Goal: Transaction & Acquisition: Purchase product/service

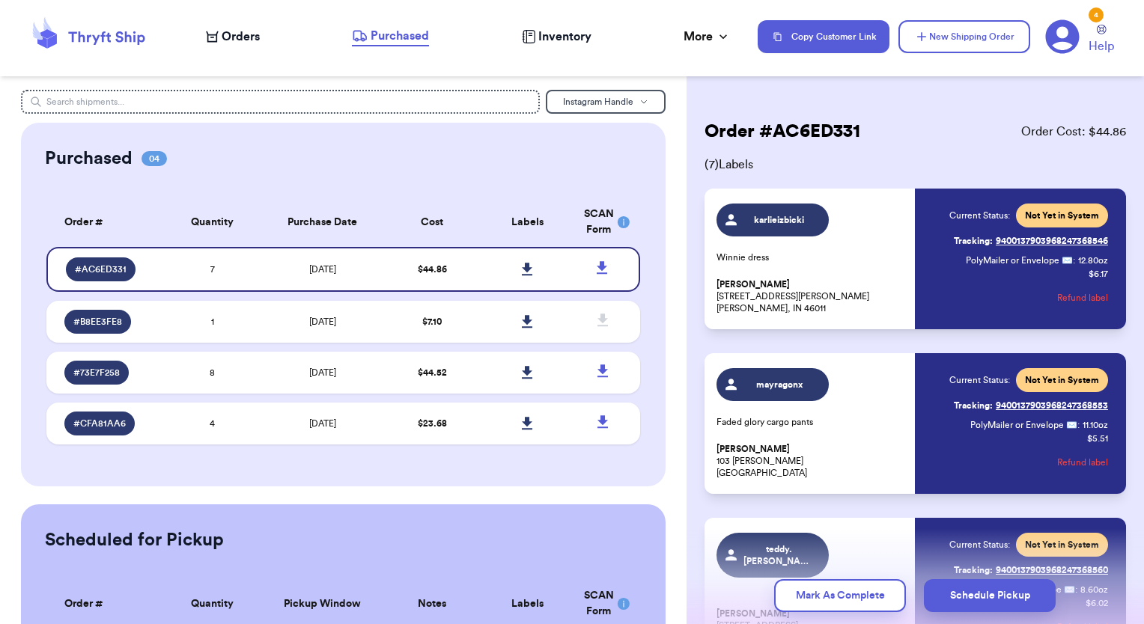
scroll to position [107, 0]
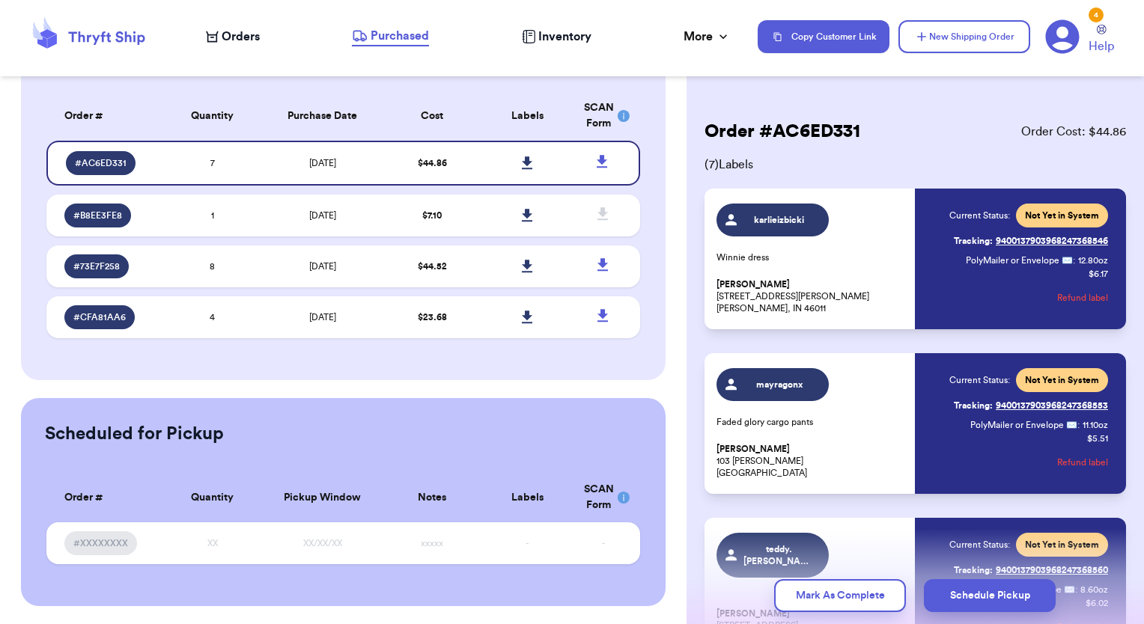
click at [236, 34] on span "Orders" at bounding box center [241, 37] width 38 height 18
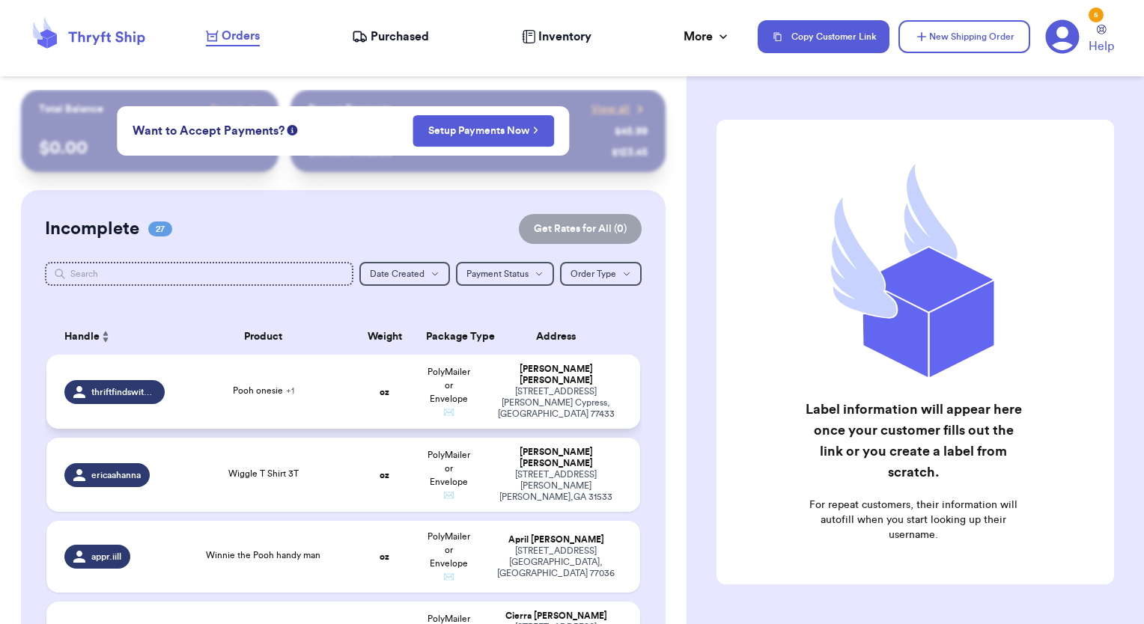
click at [417, 390] on td "PolyMailer or Envelope ✉️" at bounding box center [449, 392] width 64 height 74
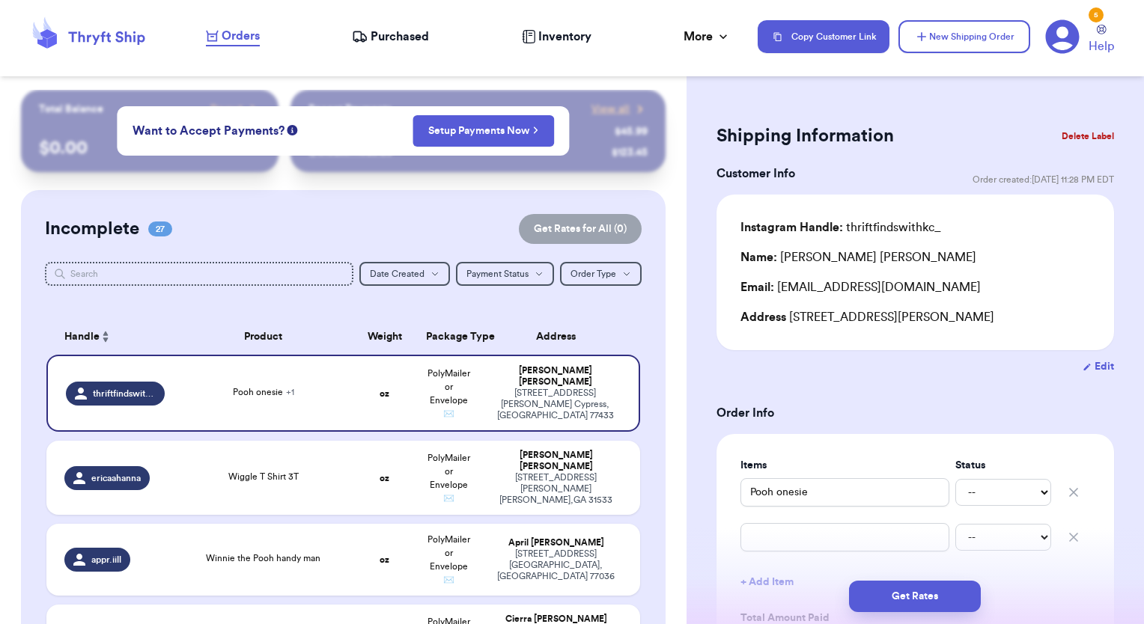
click at [389, 42] on span "Purchased" at bounding box center [400, 37] width 58 height 18
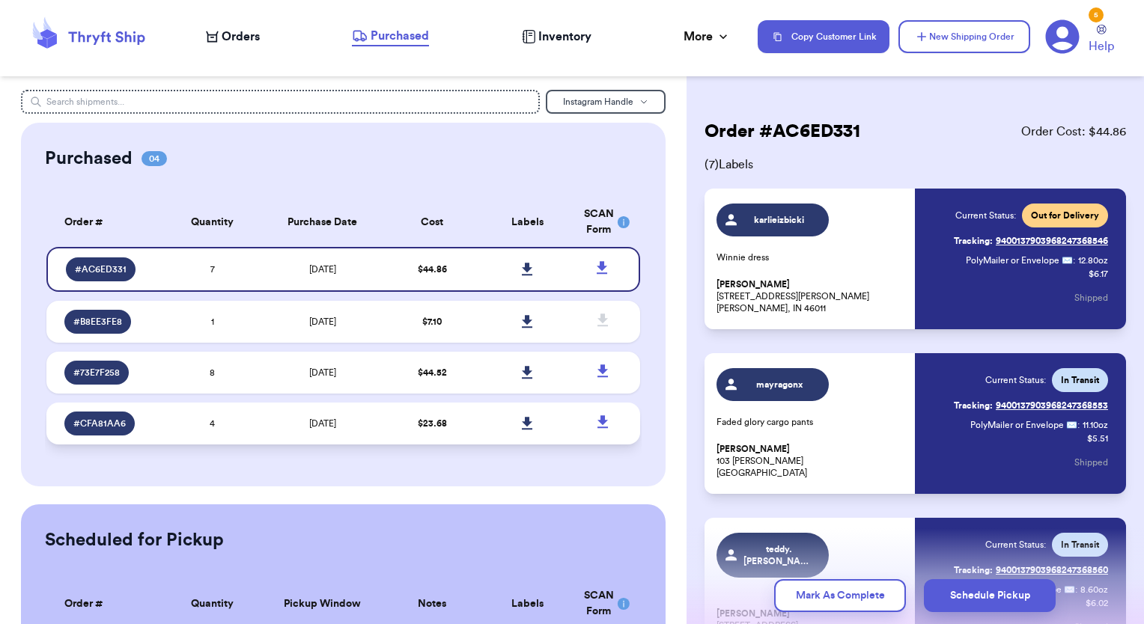
click at [443, 427] on td "$ 23.68" at bounding box center [432, 424] width 95 height 42
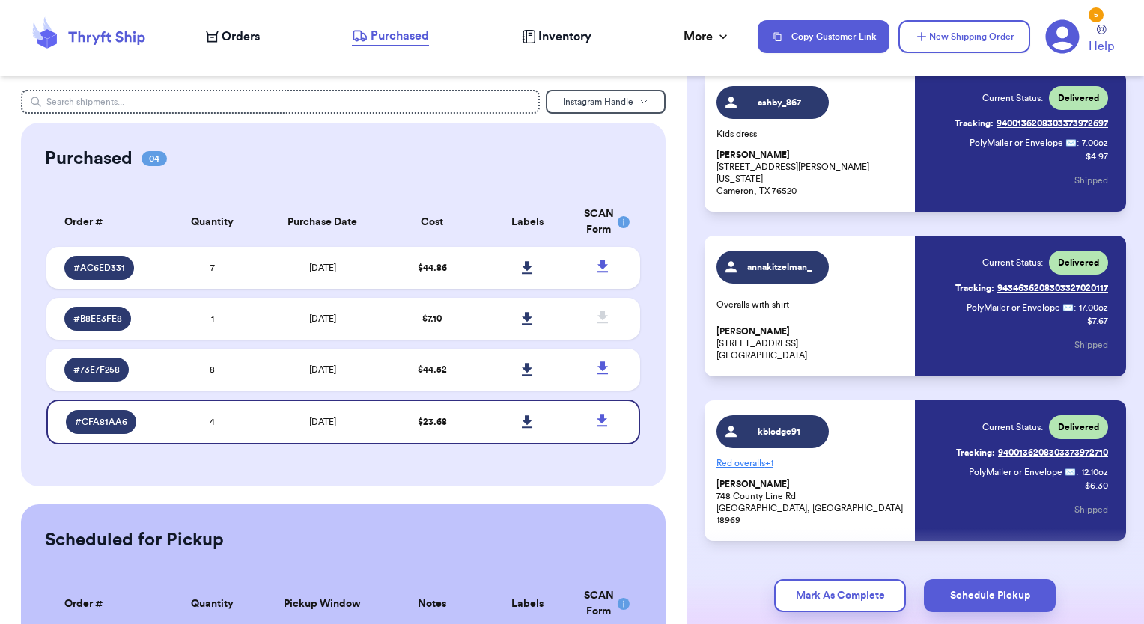
scroll to position [318, 0]
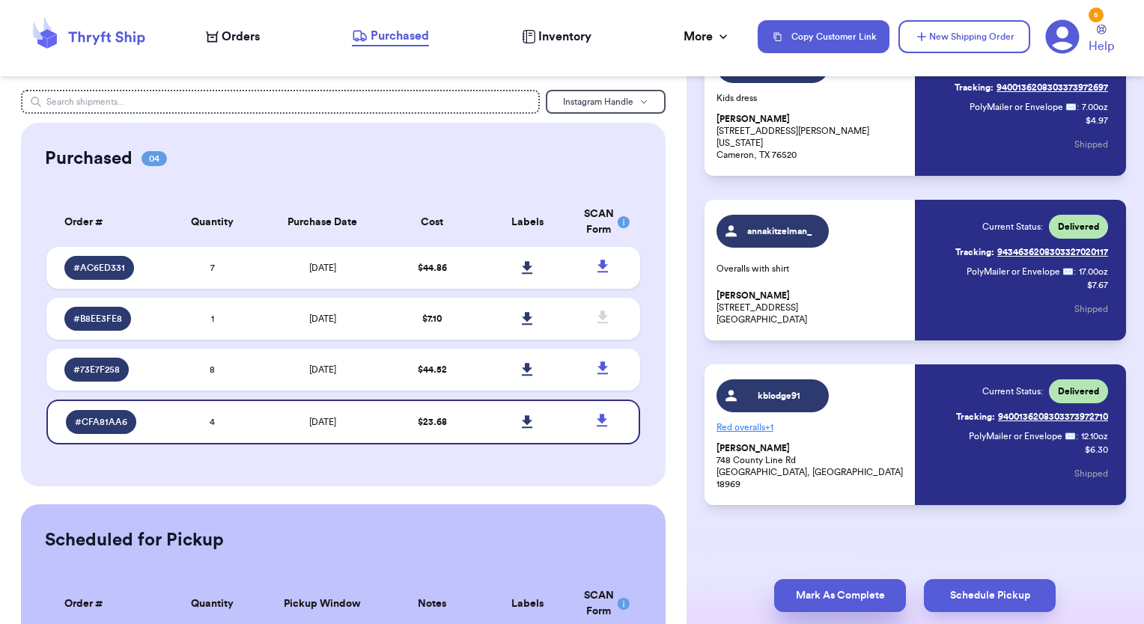
click at [872, 592] on button "Mark As Complete" at bounding box center [840, 595] width 132 height 33
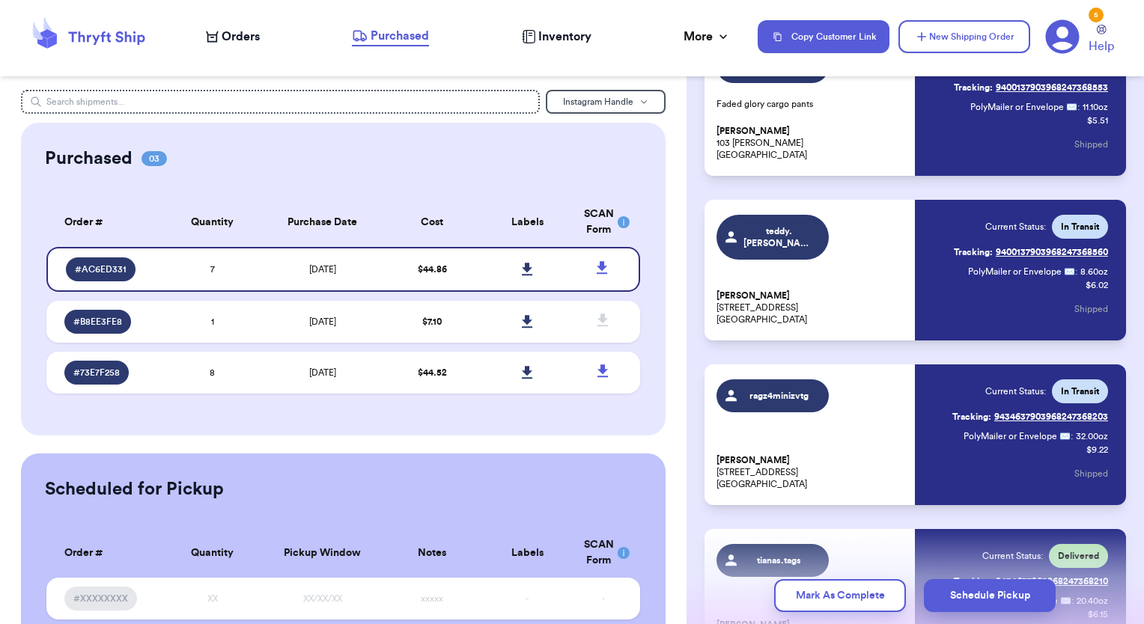
click at [446, 346] on table "Order # Quantity Purchase Date Cost Labels SCAN Form # AC6ED331 7 [DATE] $ 44.8…" at bounding box center [343, 300] width 597 height 223
click at [444, 313] on td "$ 7.10" at bounding box center [432, 322] width 95 height 42
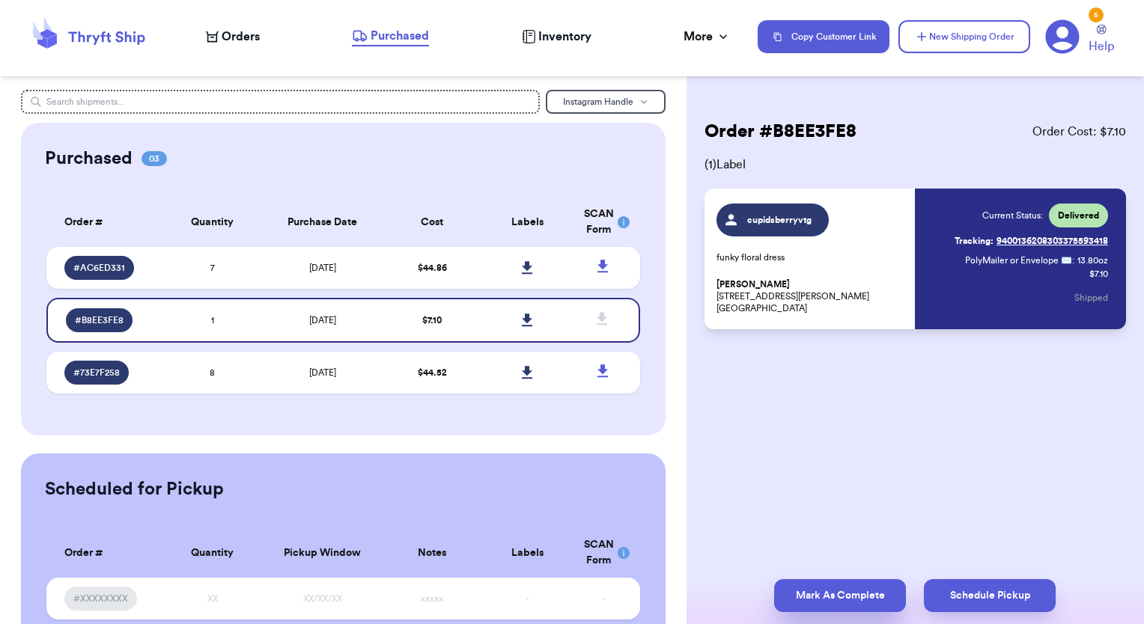
click at [789, 597] on button "Mark As Complete" at bounding box center [840, 595] width 132 height 33
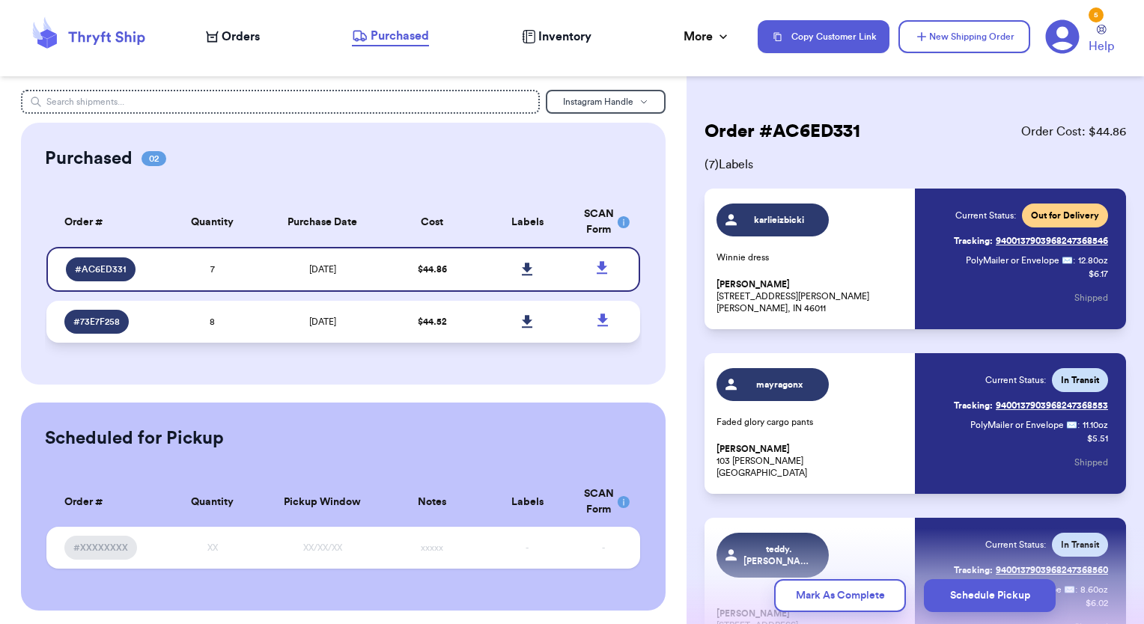
click at [461, 308] on td "$ 44.52" at bounding box center [432, 322] width 95 height 42
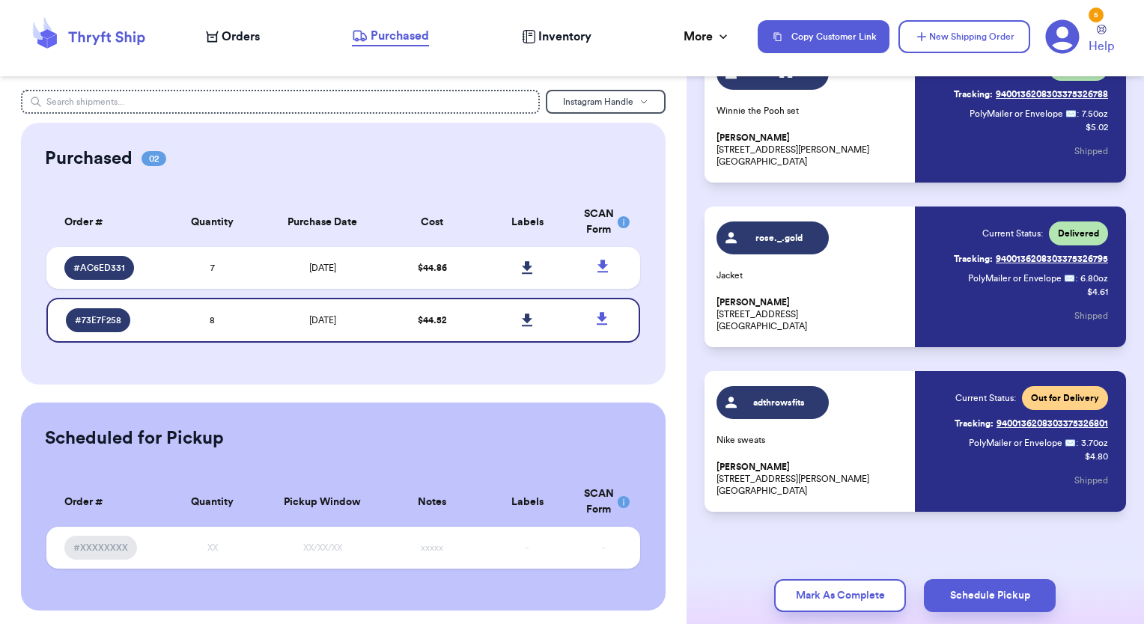
scroll to position [977, 0]
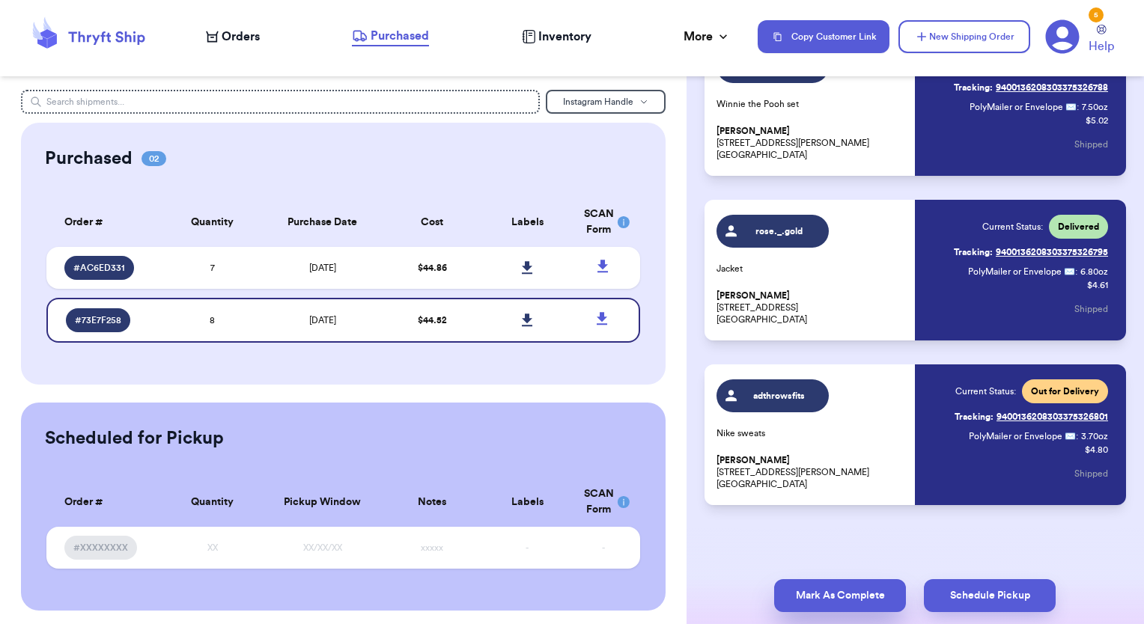
click at [820, 588] on button "Mark As Complete" at bounding box center [840, 595] width 132 height 33
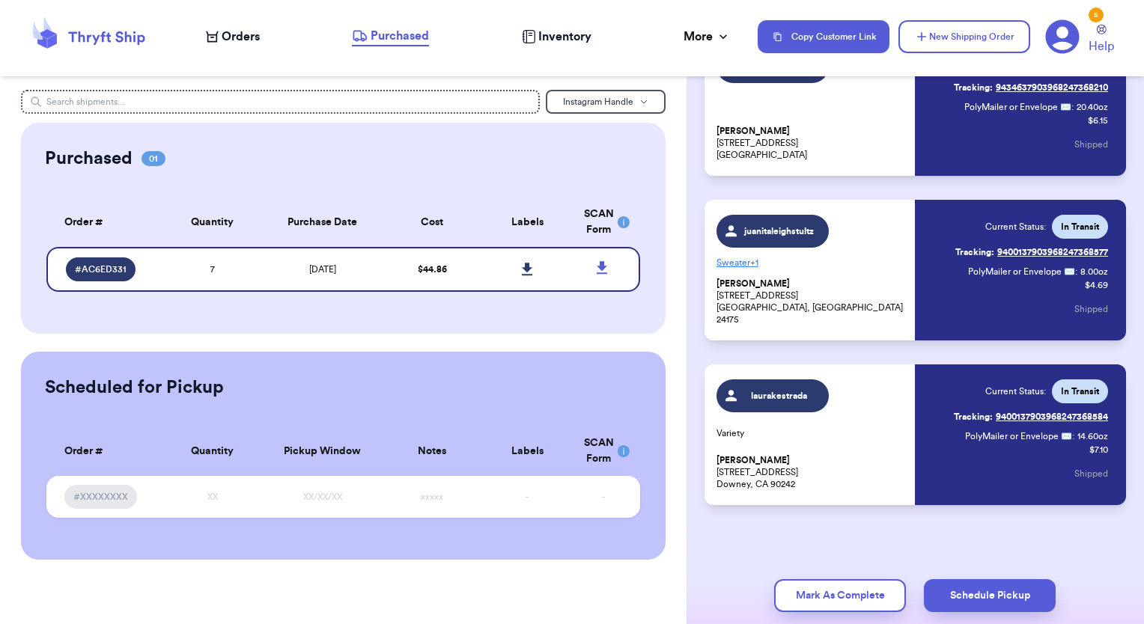
click at [237, 40] on span "Orders" at bounding box center [241, 37] width 38 height 18
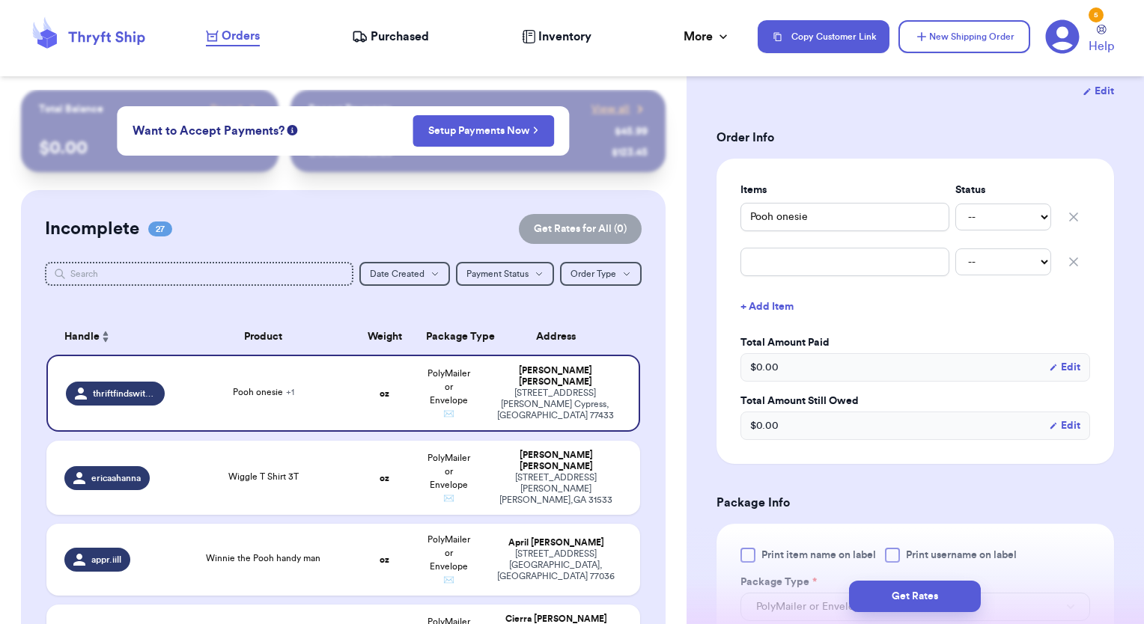
scroll to position [276, 0]
click at [481, 480] on td "[PERSON_NAME] [STREET_ADDRESS][PERSON_NAME]" at bounding box center [560, 478] width 159 height 74
type input "Wiggle T Shirt 3T"
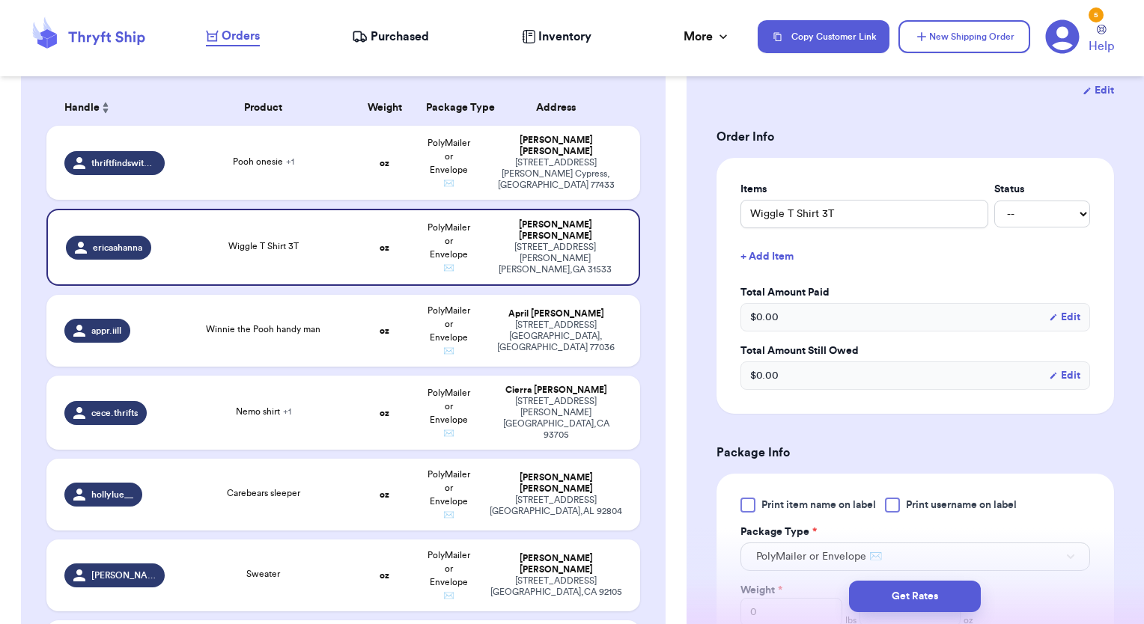
scroll to position [259, 0]
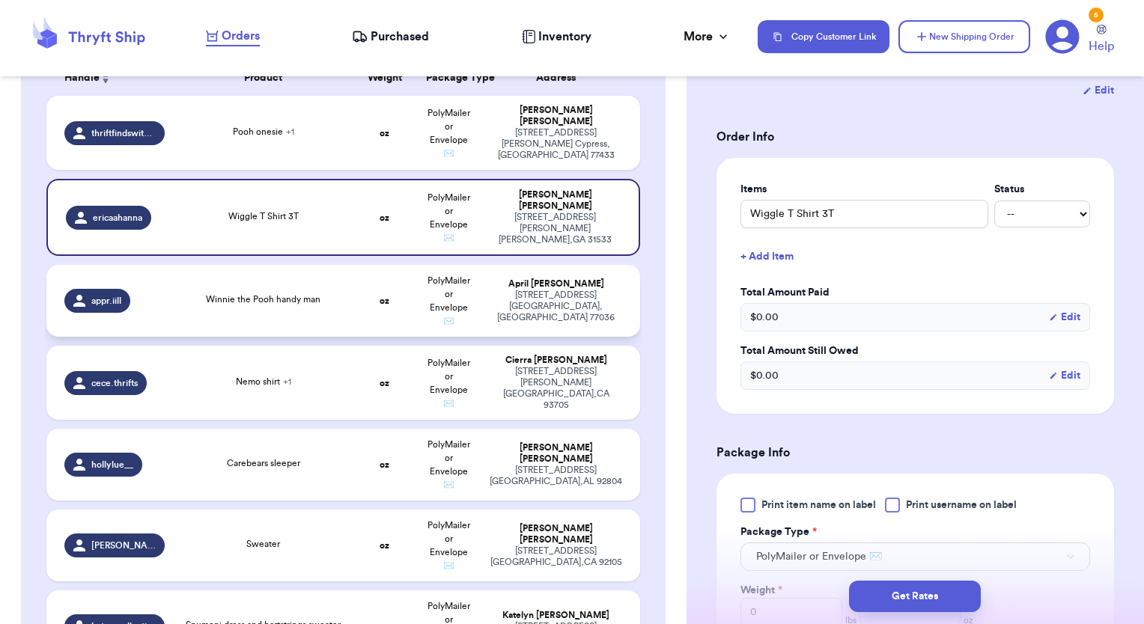
click at [311, 283] on td "Winnie the Pooh handy man" at bounding box center [263, 301] width 179 height 72
type input "Winnie the Pooh handy man"
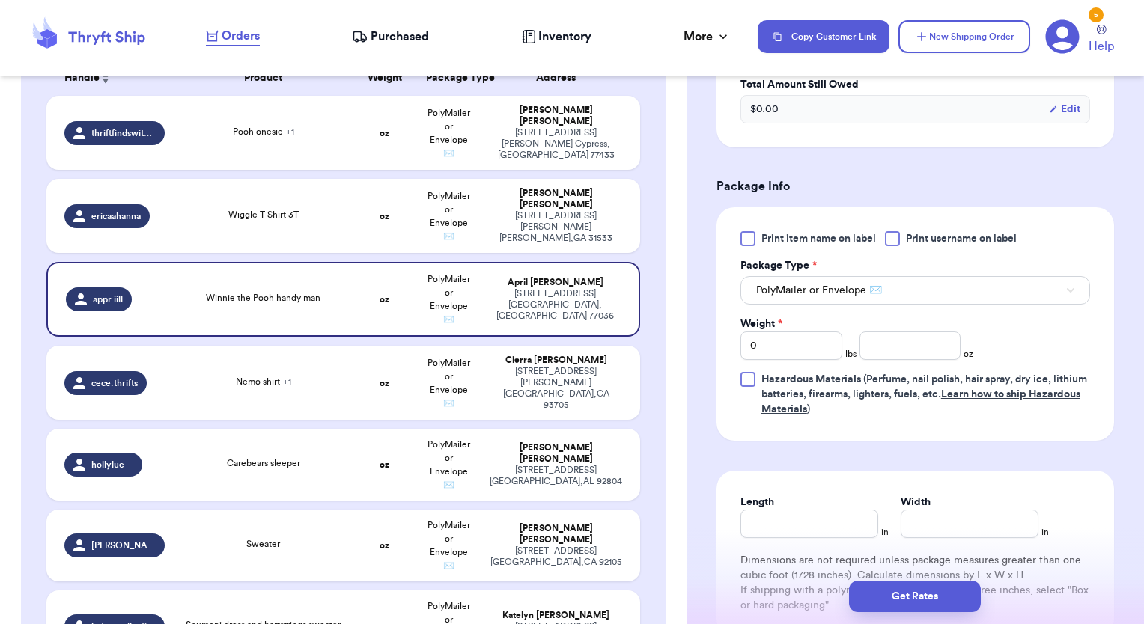
scroll to position [546, 0]
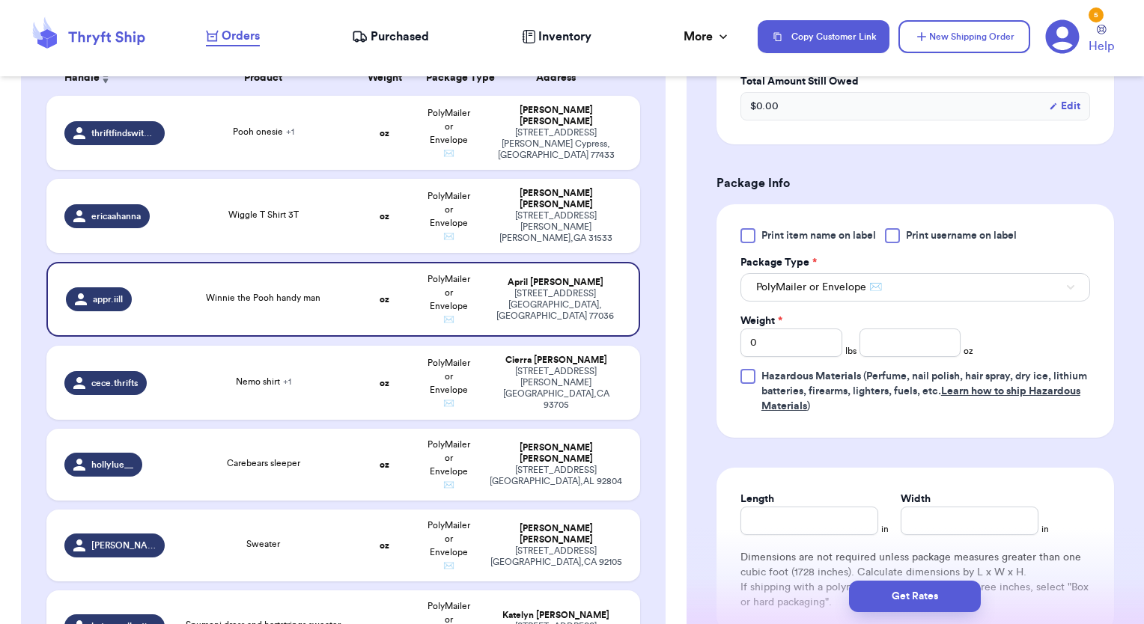
click at [776, 234] on span "Print item name on label" at bounding box center [818, 235] width 115 height 15
click at [0, 0] on input "Print item name on label" at bounding box center [0, 0] width 0 height 0
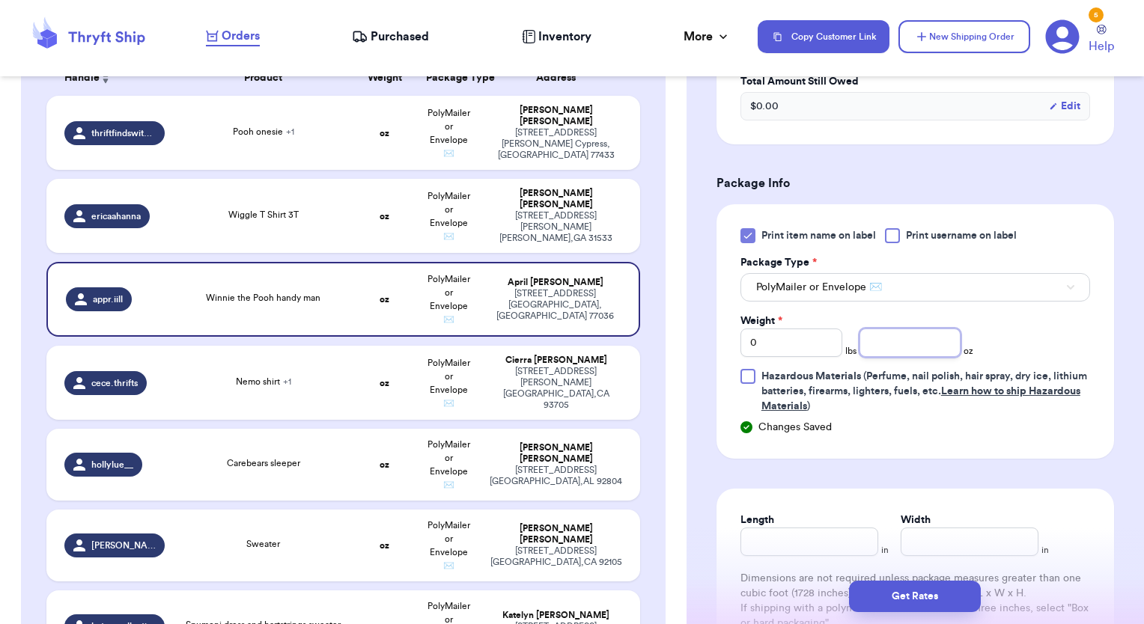
click at [902, 341] on input "number" at bounding box center [910, 343] width 102 height 28
type input "9.4"
type input "15"
type input "12"
drag, startPoint x: 881, startPoint y: 589, endPoint x: 883, endPoint y: 597, distance: 8.5
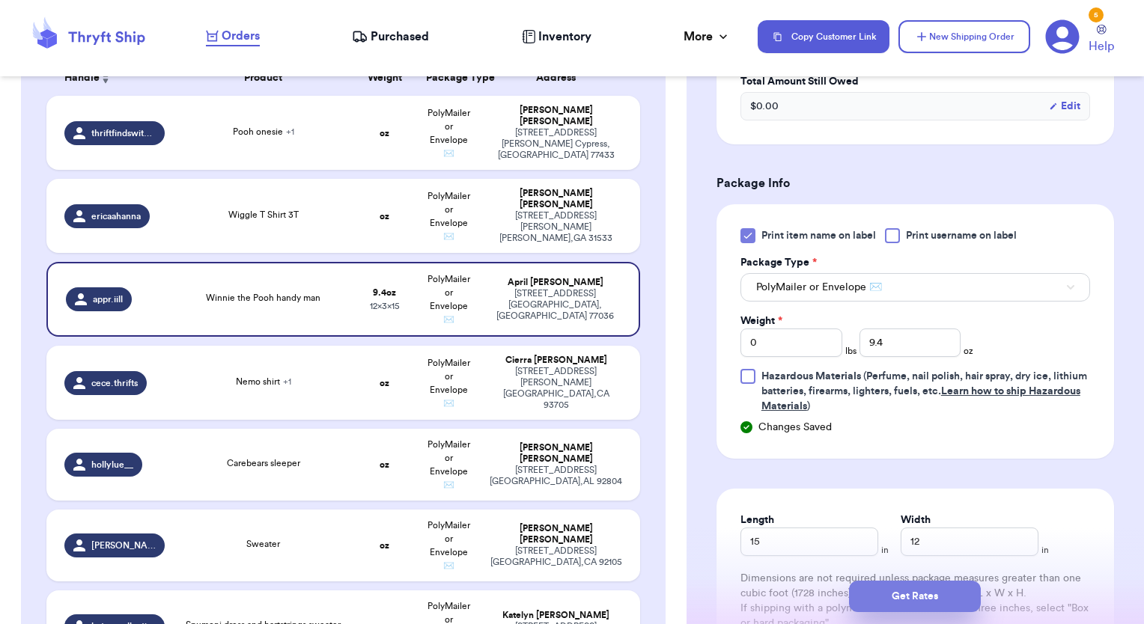
click at [883, 597] on button "Get Rates" at bounding box center [915, 596] width 132 height 31
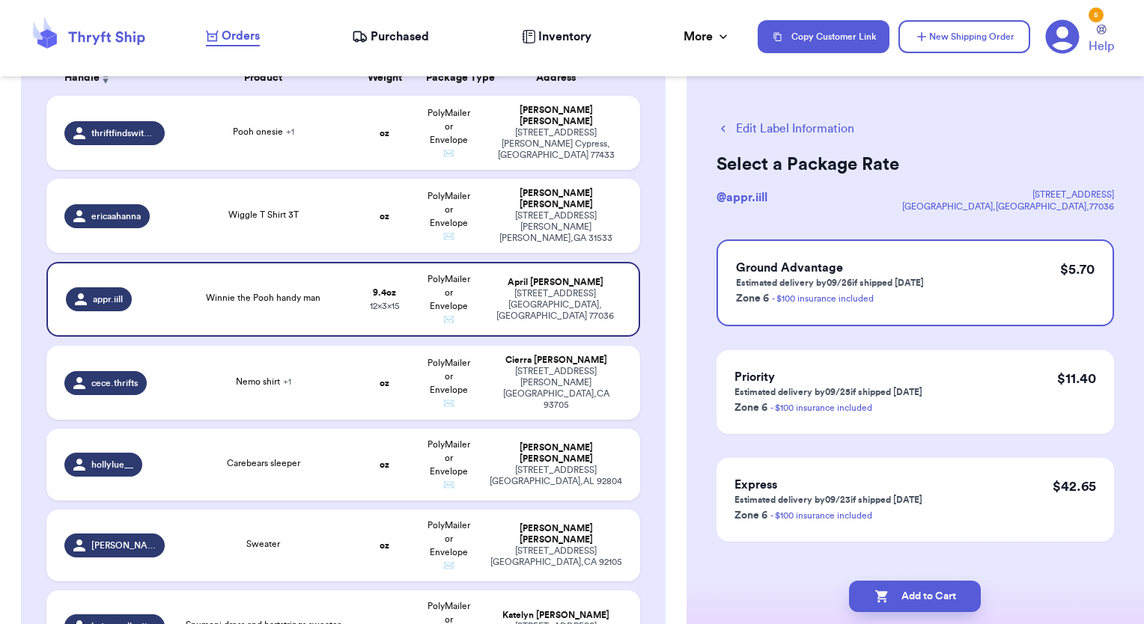
click at [883, 597] on icon "button" at bounding box center [881, 596] width 15 height 15
checkbox input "true"
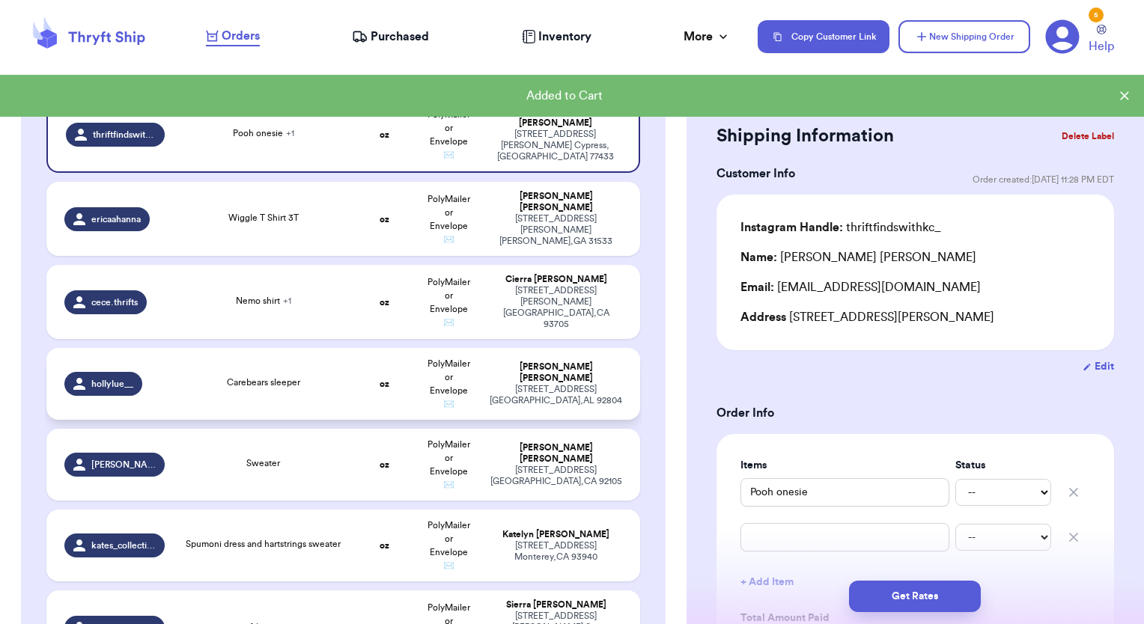
click at [444, 374] on td "PolyMailer or Envelope ✉️" at bounding box center [449, 384] width 64 height 72
type input "Carebears sleeper"
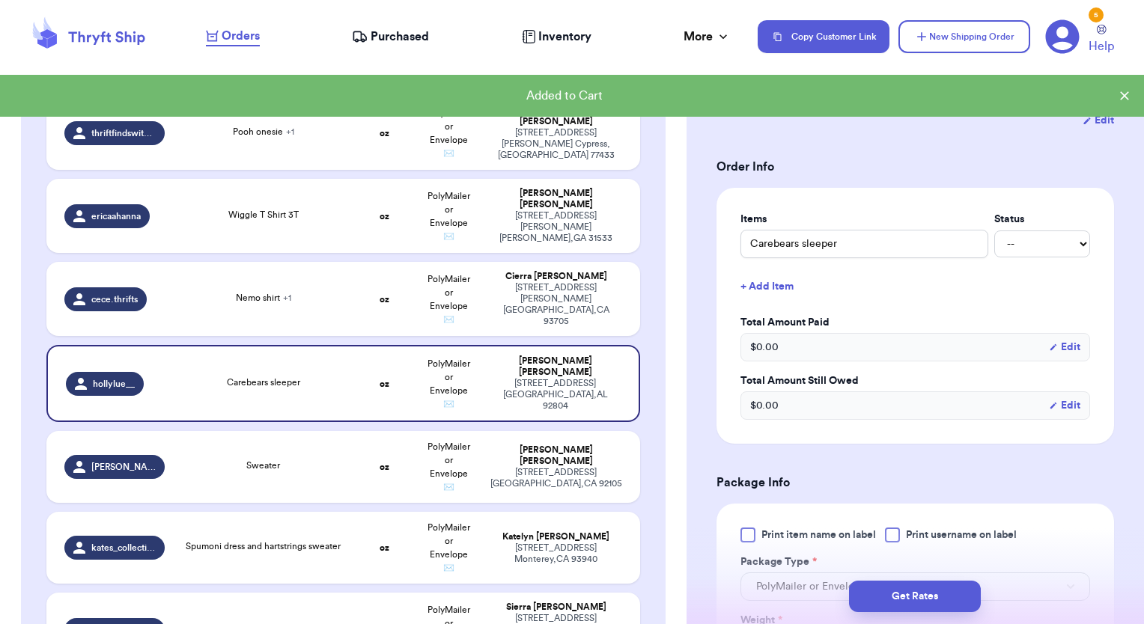
scroll to position [287, 0]
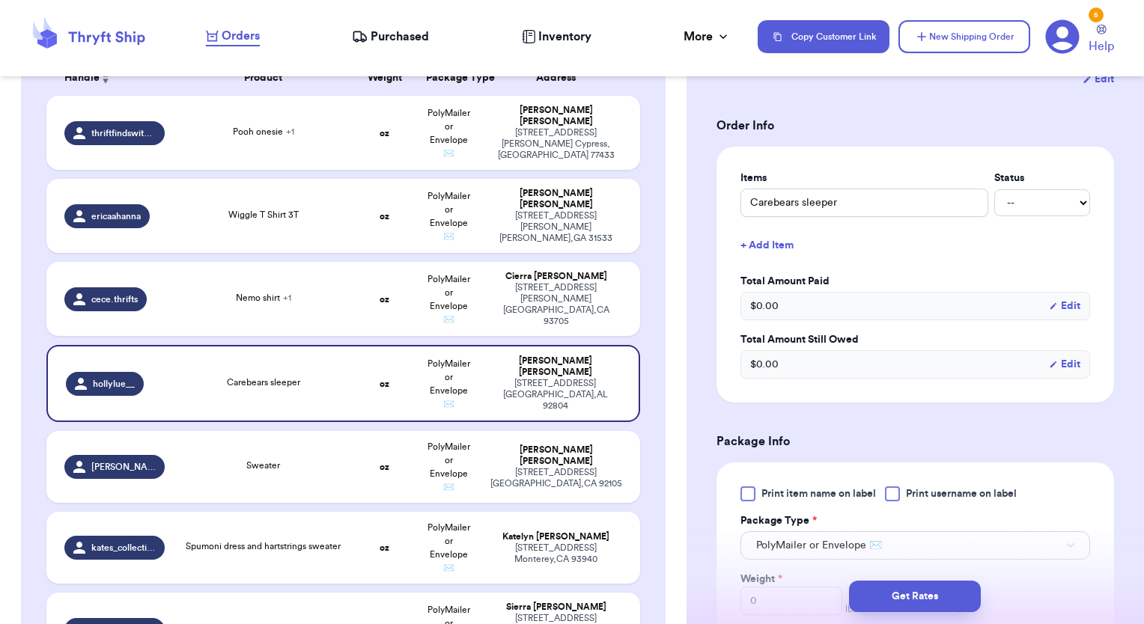
click at [749, 496] on div at bounding box center [747, 494] width 15 height 15
click at [0, 0] on input "Print item name on label" at bounding box center [0, 0] width 0 height 0
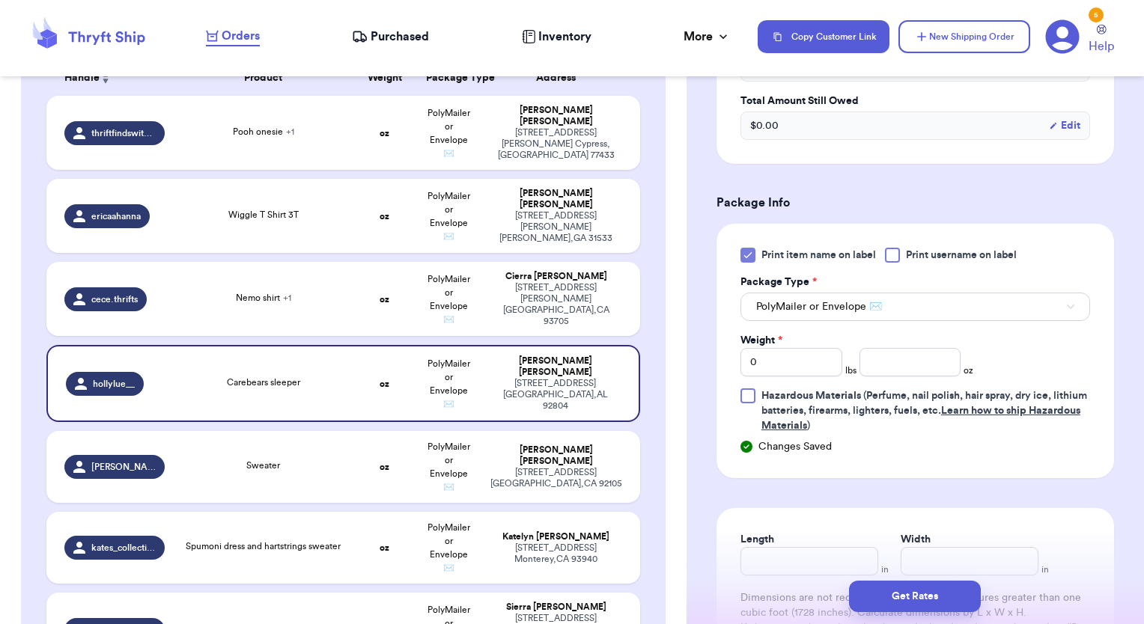
scroll to position [585, 0]
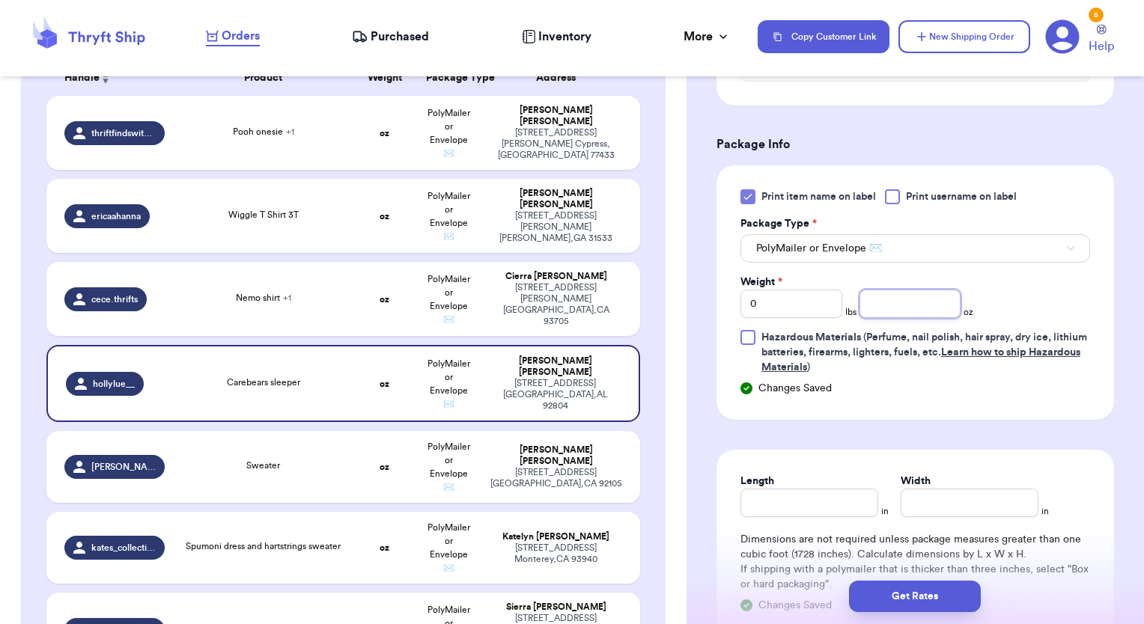
click at [865, 306] on input "number" at bounding box center [910, 304] width 102 height 28
type input "6.6"
type input "15"
drag, startPoint x: 929, startPoint y: 492, endPoint x: 915, endPoint y: 501, distance: 16.8
click at [915, 501] on input "Width *" at bounding box center [970, 503] width 138 height 28
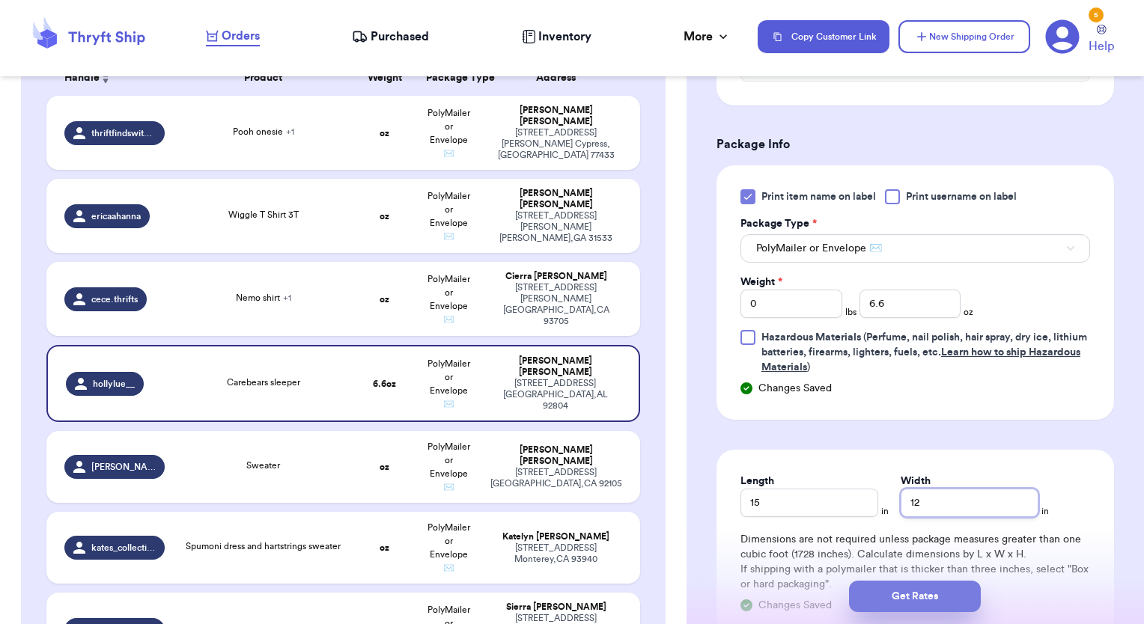
type input "12"
click at [883, 603] on button "Get Rates" at bounding box center [915, 596] width 132 height 31
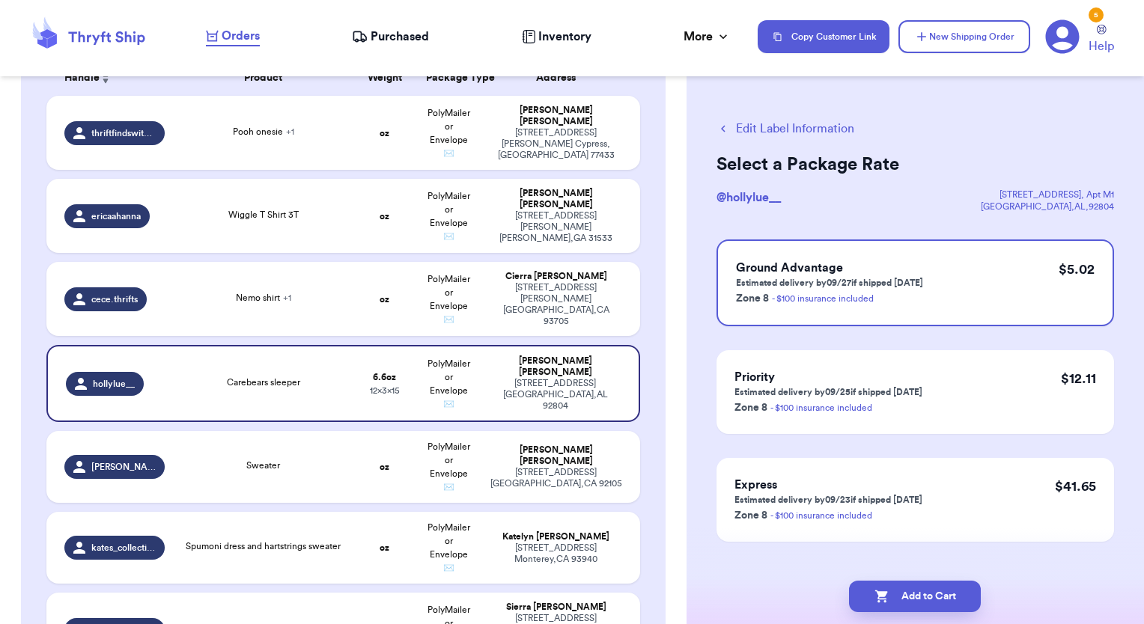
click at [883, 603] on icon "button" at bounding box center [881, 596] width 15 height 15
checkbox input "true"
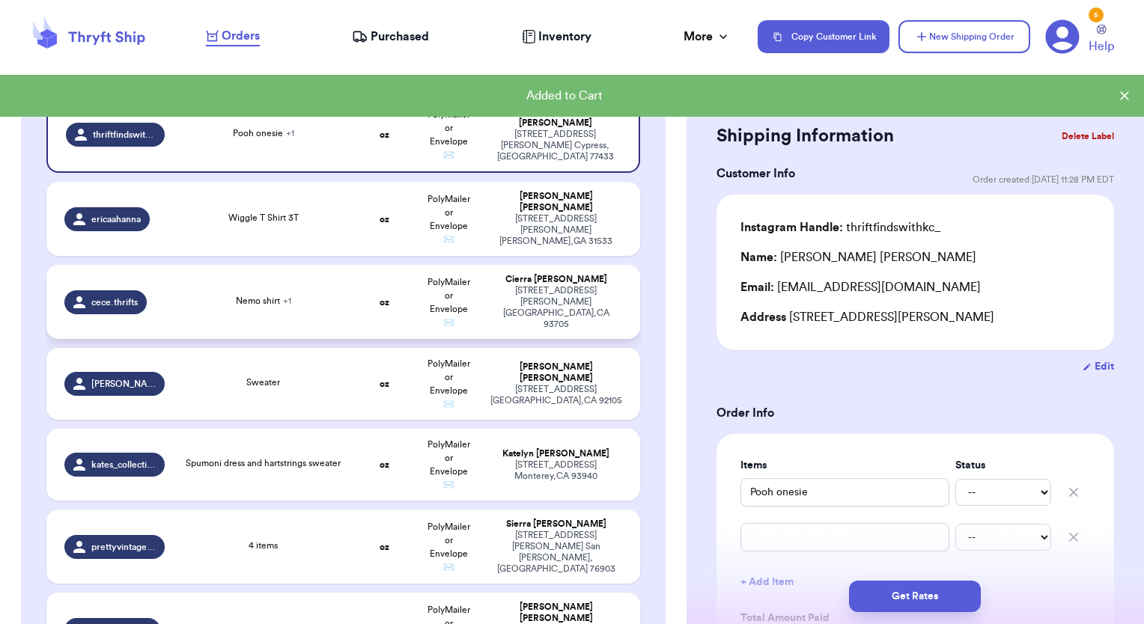
click at [363, 299] on td "oz" at bounding box center [385, 302] width 64 height 74
type input "Nemo shirt"
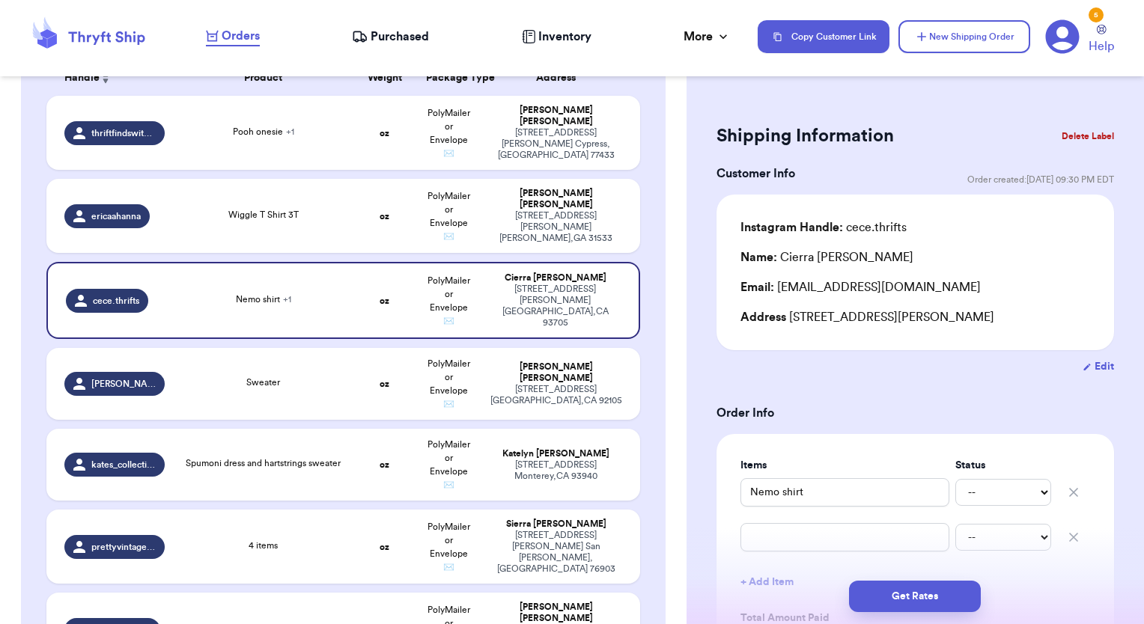
drag, startPoint x: 1138, startPoint y: 210, endPoint x: 1115, endPoint y: 499, distance: 289.8
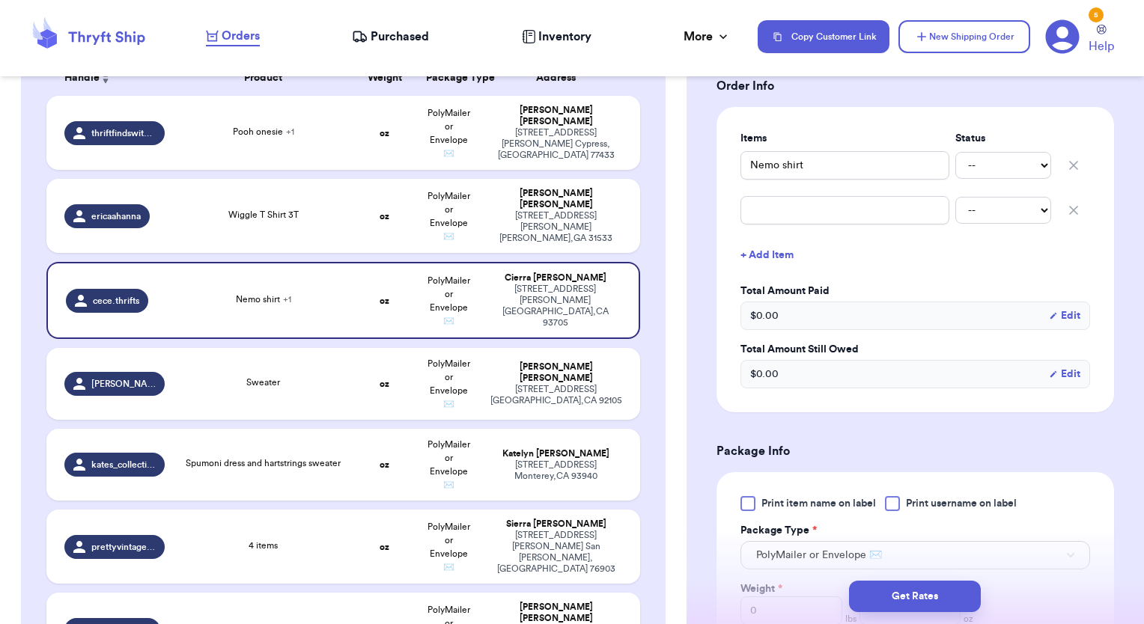
scroll to position [329, 0]
click at [746, 503] on div at bounding box center [747, 501] width 15 height 15
click at [0, 0] on input "Print item name on label" at bounding box center [0, 0] width 0 height 0
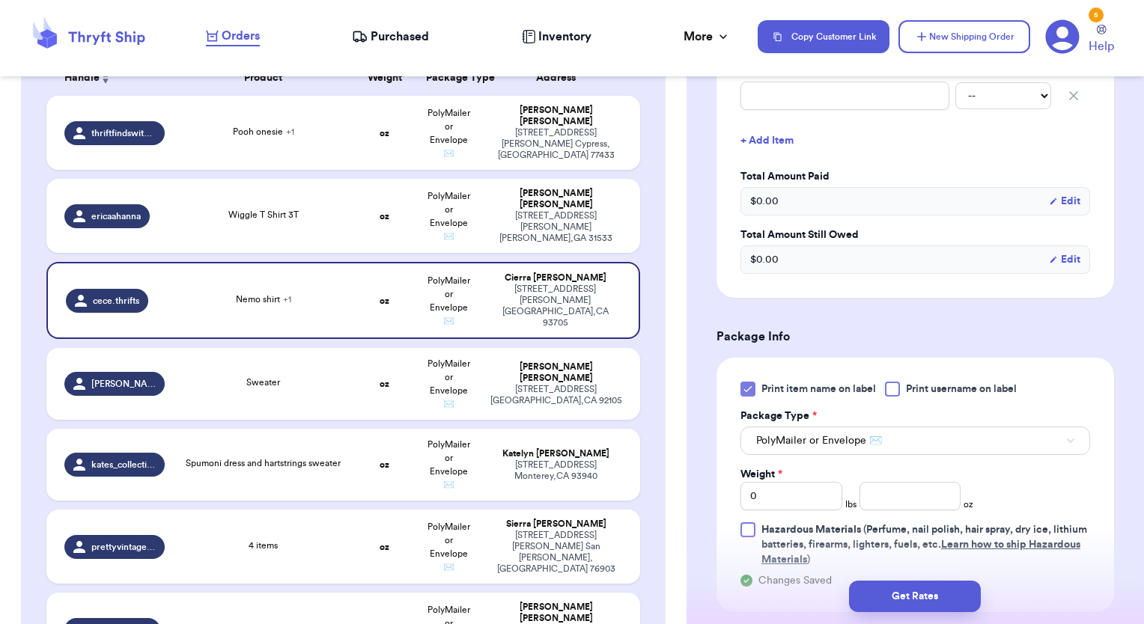
scroll to position [449, 0]
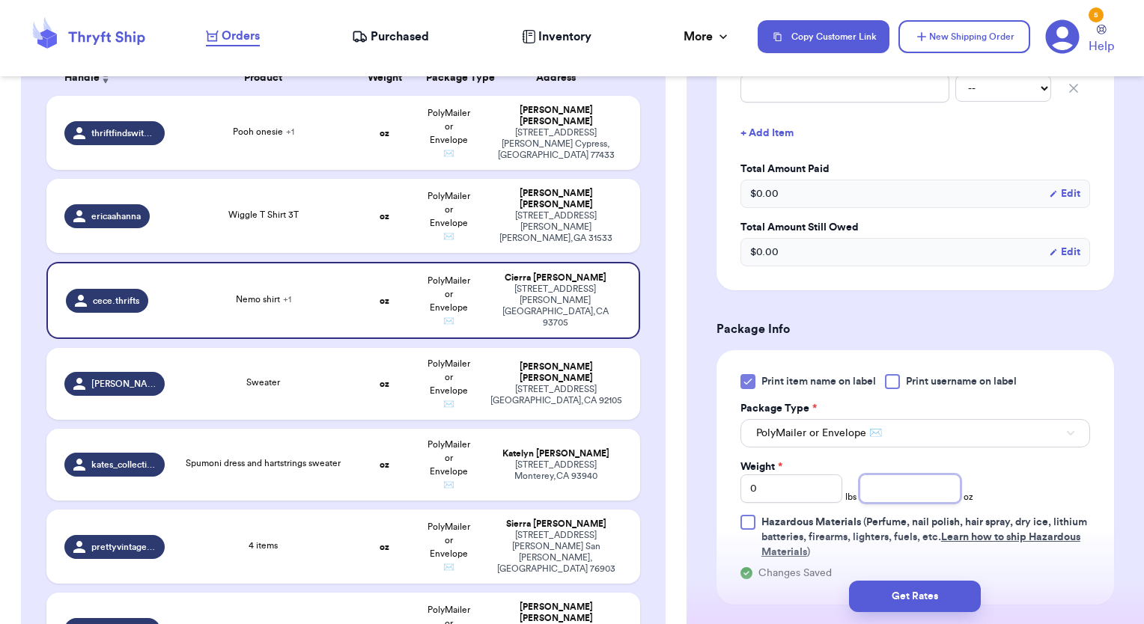
click at [910, 499] on input "number" at bounding box center [910, 489] width 102 height 28
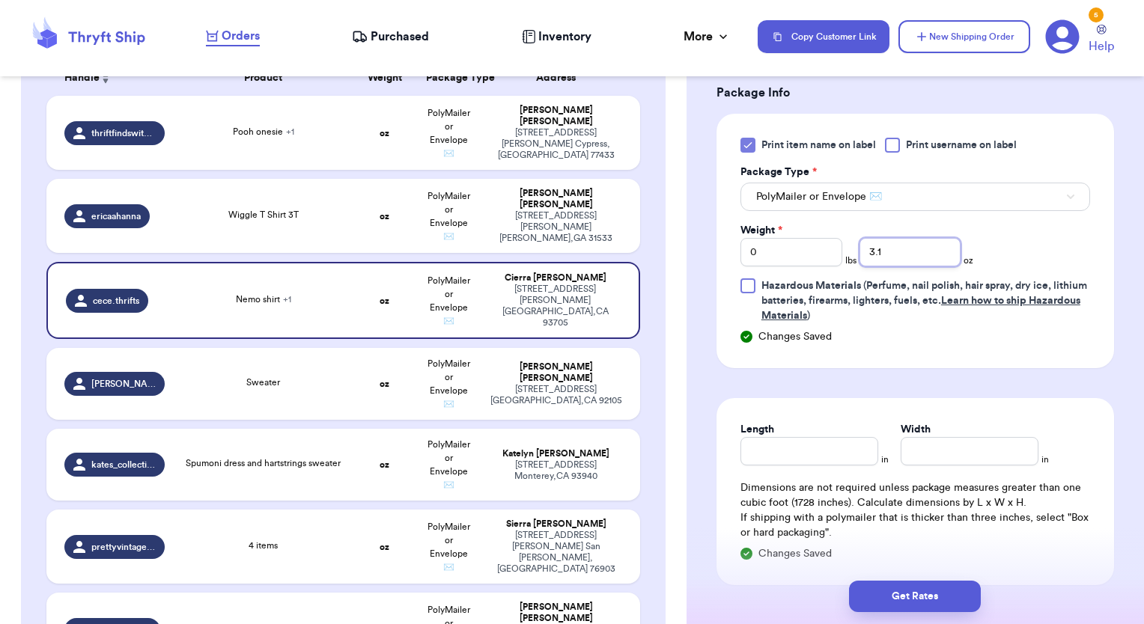
scroll to position [689, 0]
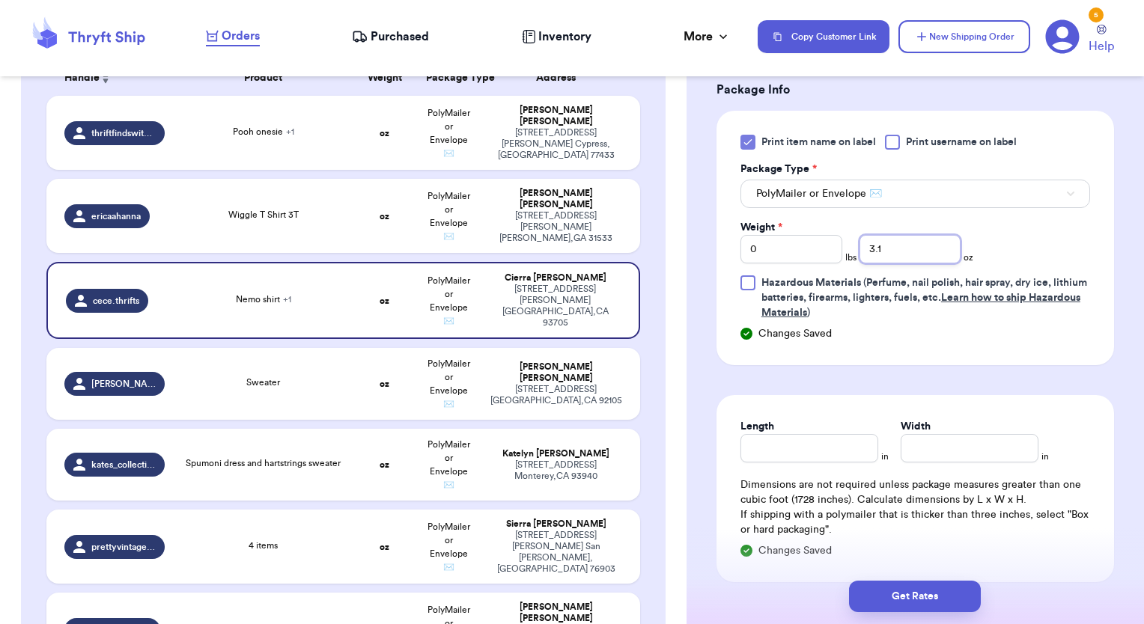
type input "3.1"
click at [797, 453] on input "Length" at bounding box center [809, 448] width 138 height 28
type input "9"
type input "6"
click at [945, 599] on button "Get Rates" at bounding box center [915, 596] width 132 height 31
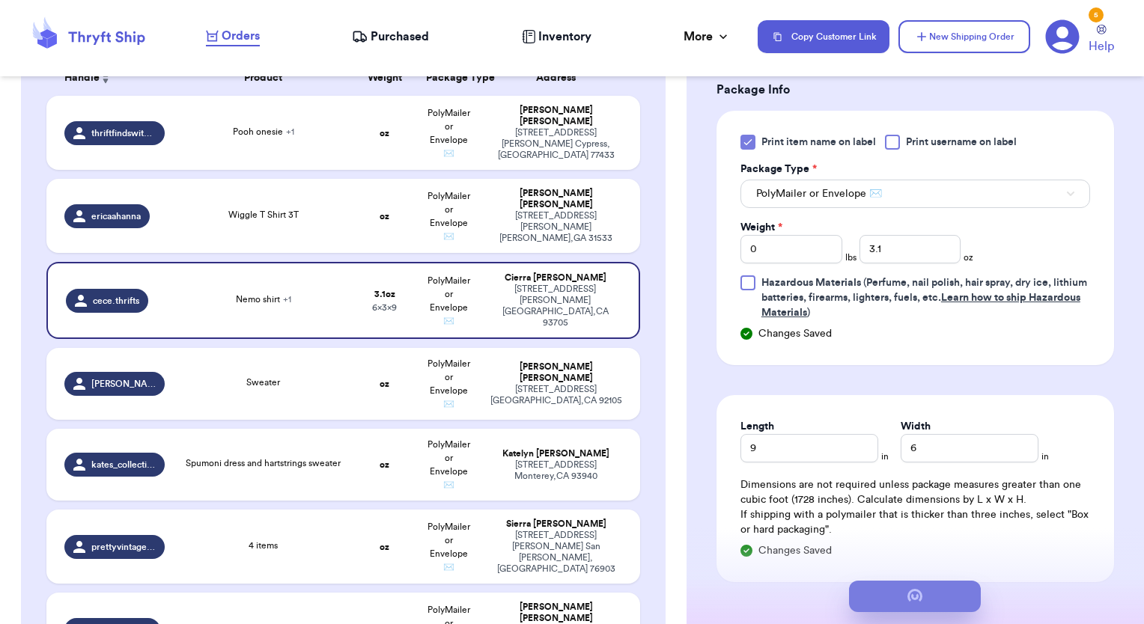
scroll to position [0, 0]
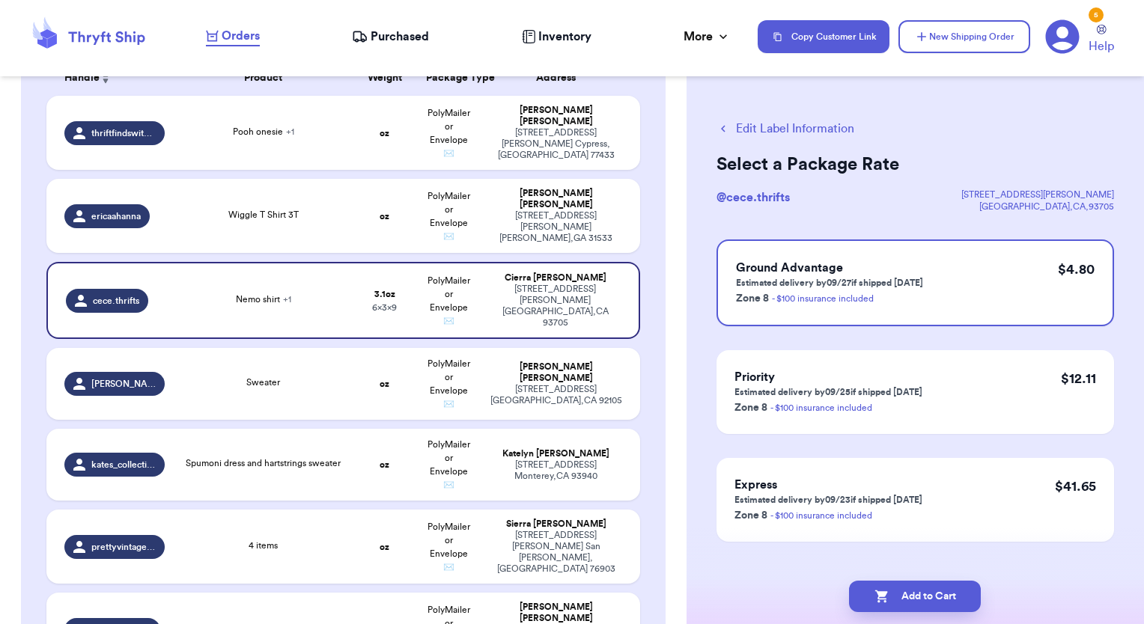
click at [945, 599] on button "Add to Cart" at bounding box center [915, 596] width 132 height 31
checkbox input "true"
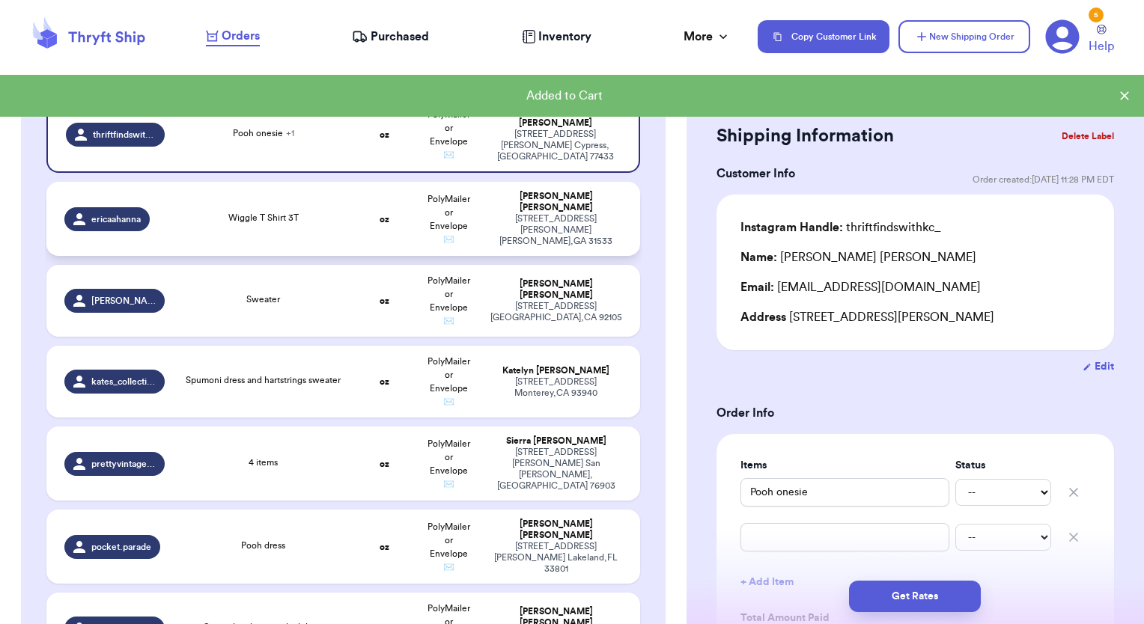
click at [374, 238] on td "oz" at bounding box center [385, 219] width 64 height 74
type input "Wiggle T Shirt 3T"
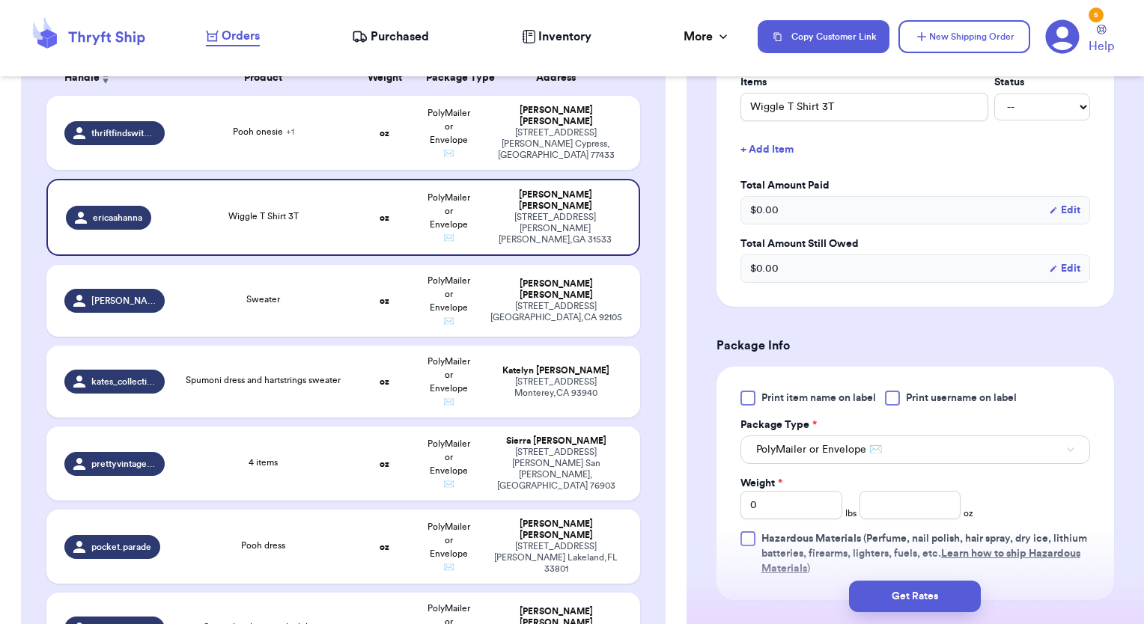
scroll to position [389, 0]
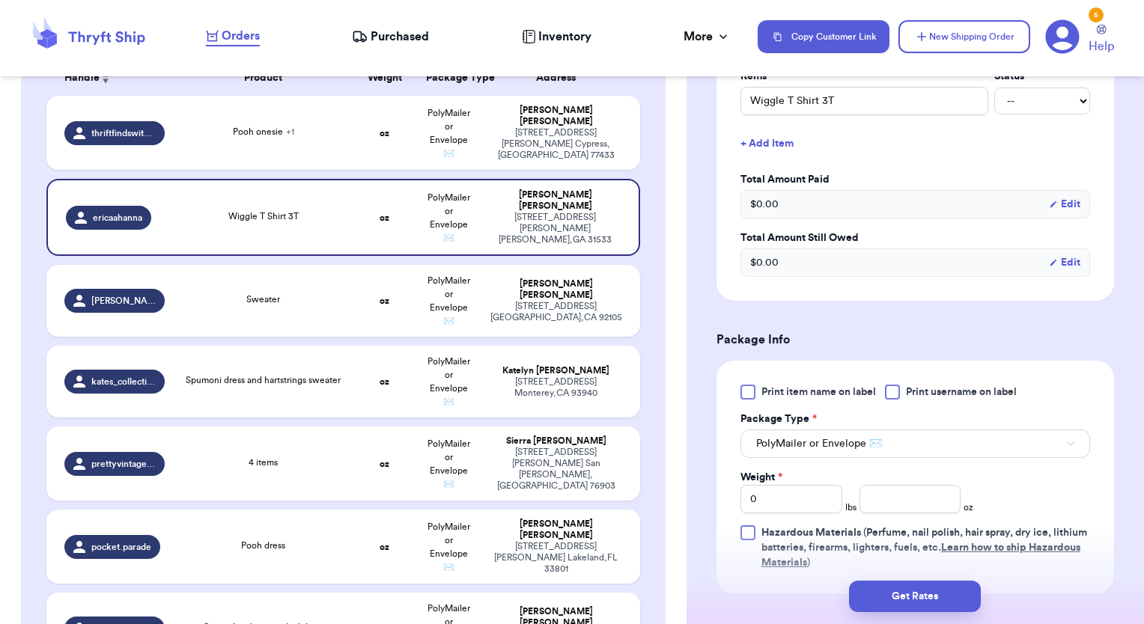
click at [751, 389] on div at bounding box center [747, 392] width 15 height 15
click at [0, 0] on input "Print item name on label" at bounding box center [0, 0] width 0 height 0
click at [925, 496] on input "number" at bounding box center [910, 499] width 102 height 28
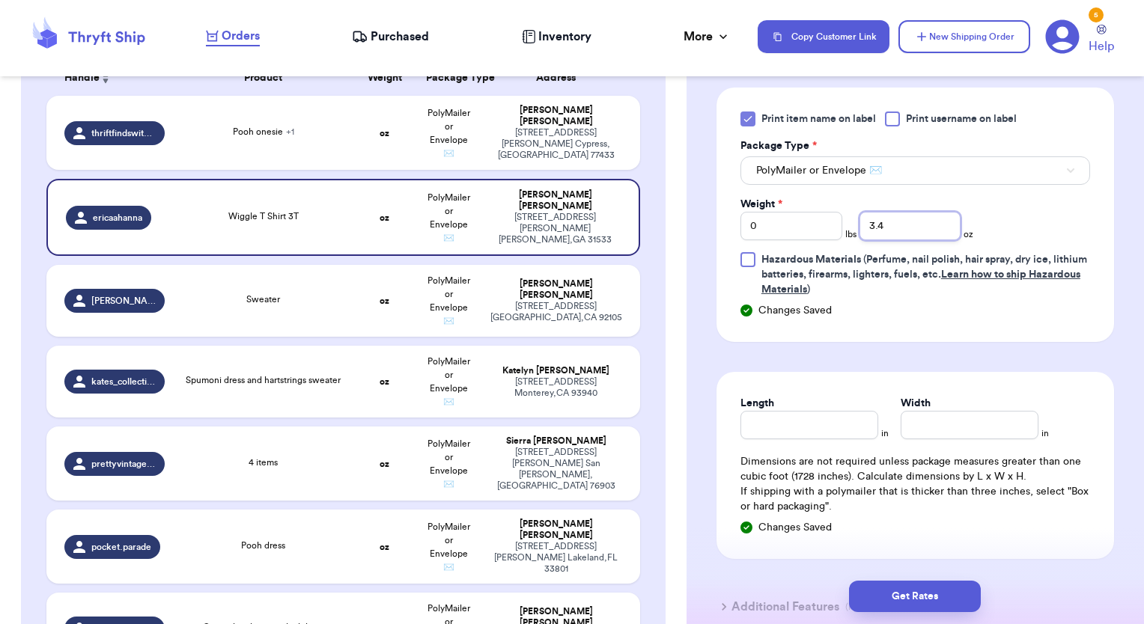
scroll to position [689, 0]
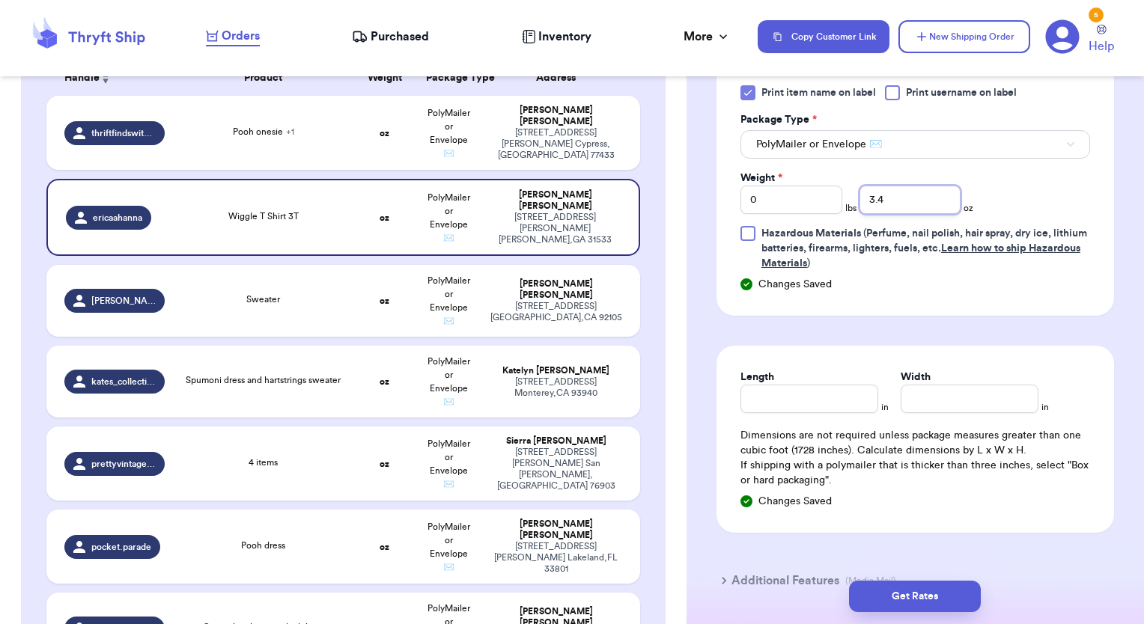
type input "3.4"
click at [838, 387] on input "Length" at bounding box center [809, 399] width 138 height 28
type input "9"
type input "6"
click at [952, 600] on button "Get Rates" at bounding box center [915, 596] width 132 height 31
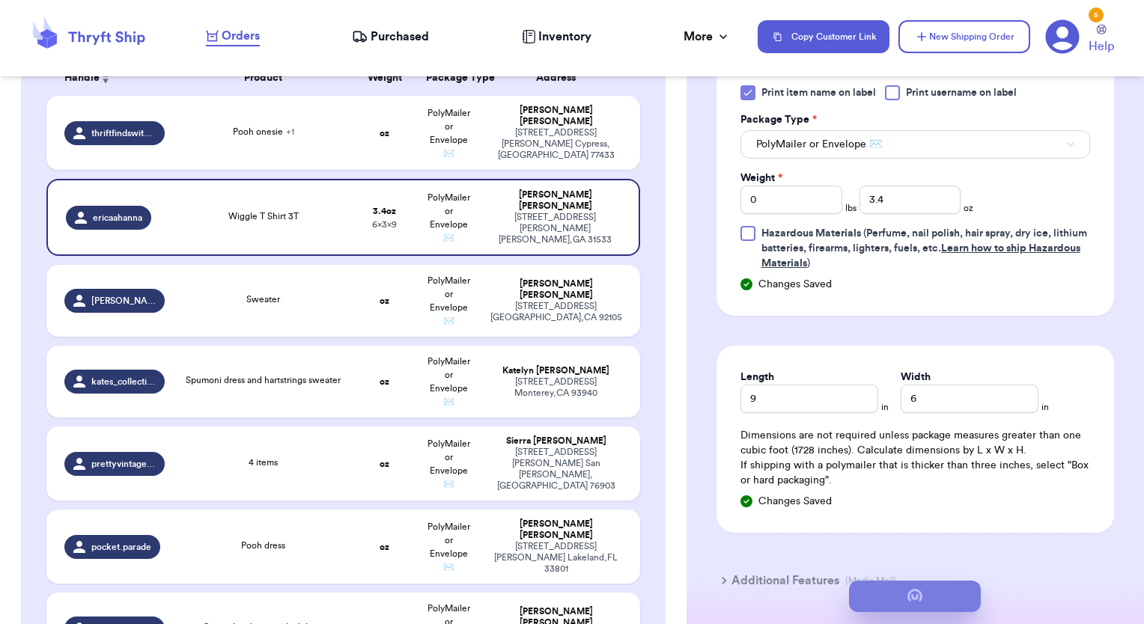
scroll to position [0, 0]
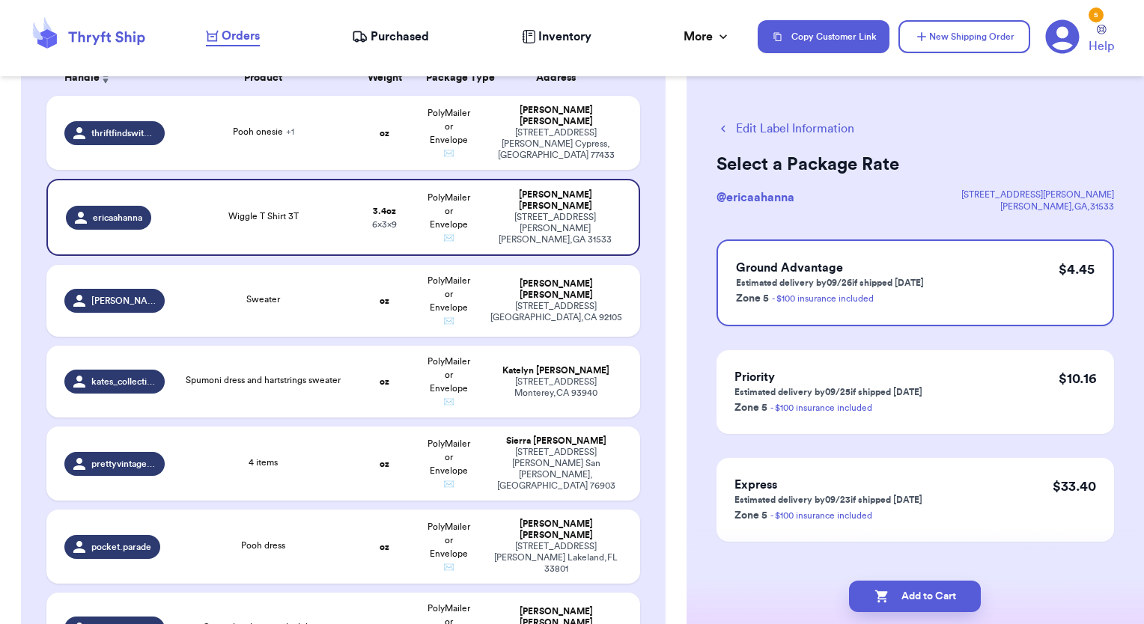
click at [952, 600] on button "Add to Cart" at bounding box center [915, 596] width 132 height 31
checkbox input "true"
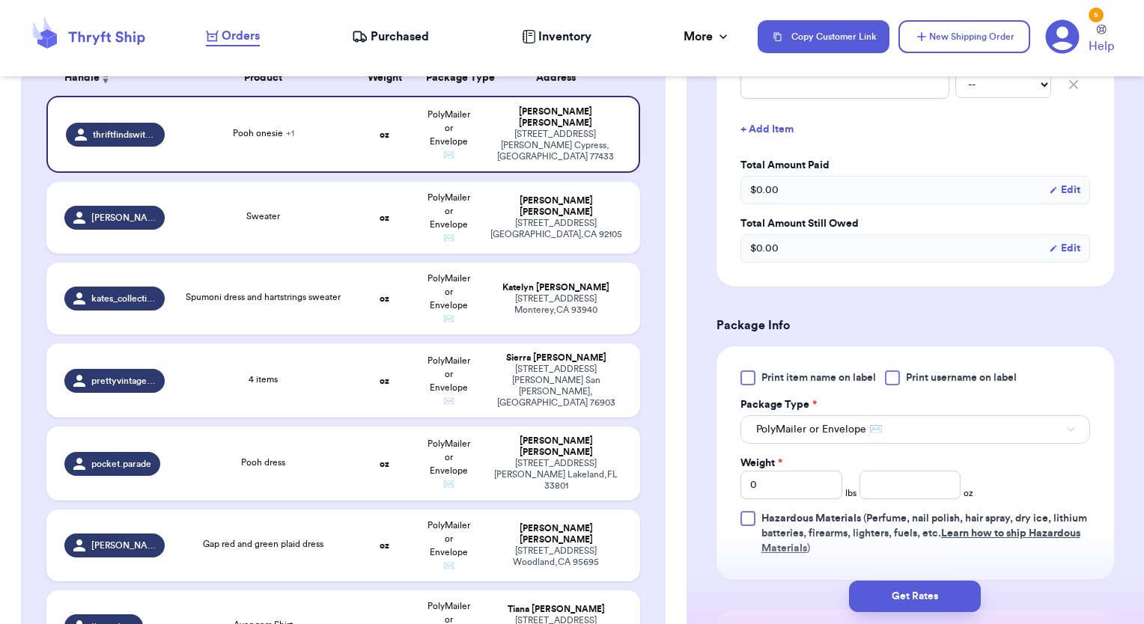
scroll to position [479, 0]
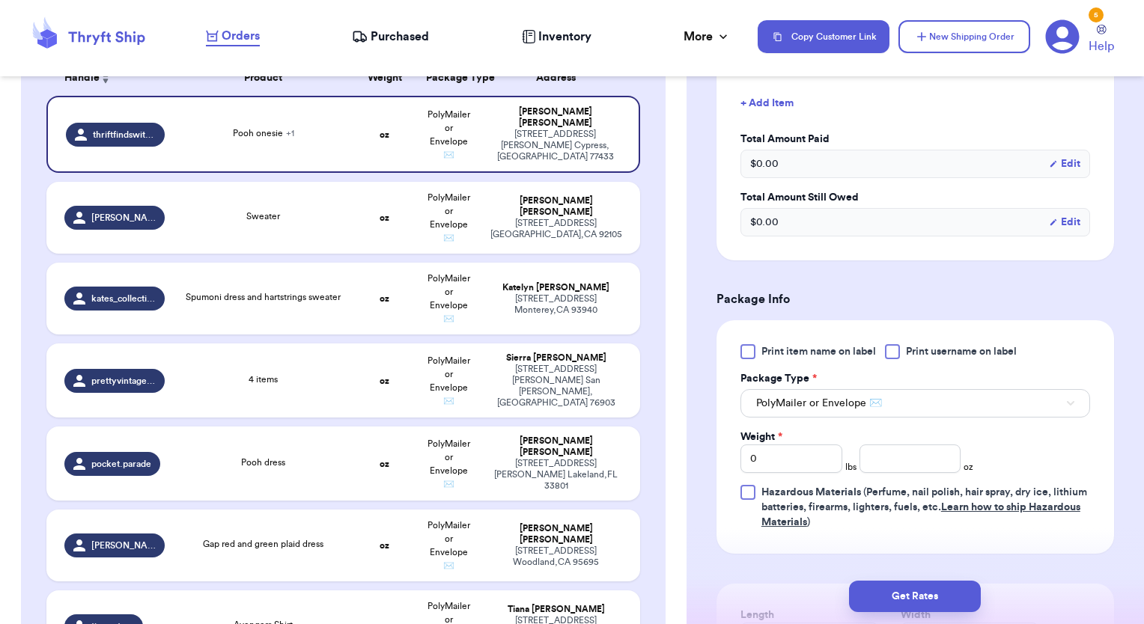
click at [749, 353] on div at bounding box center [747, 351] width 15 height 15
click at [0, 0] on input "Print item name on label" at bounding box center [0, 0] width 0 height 0
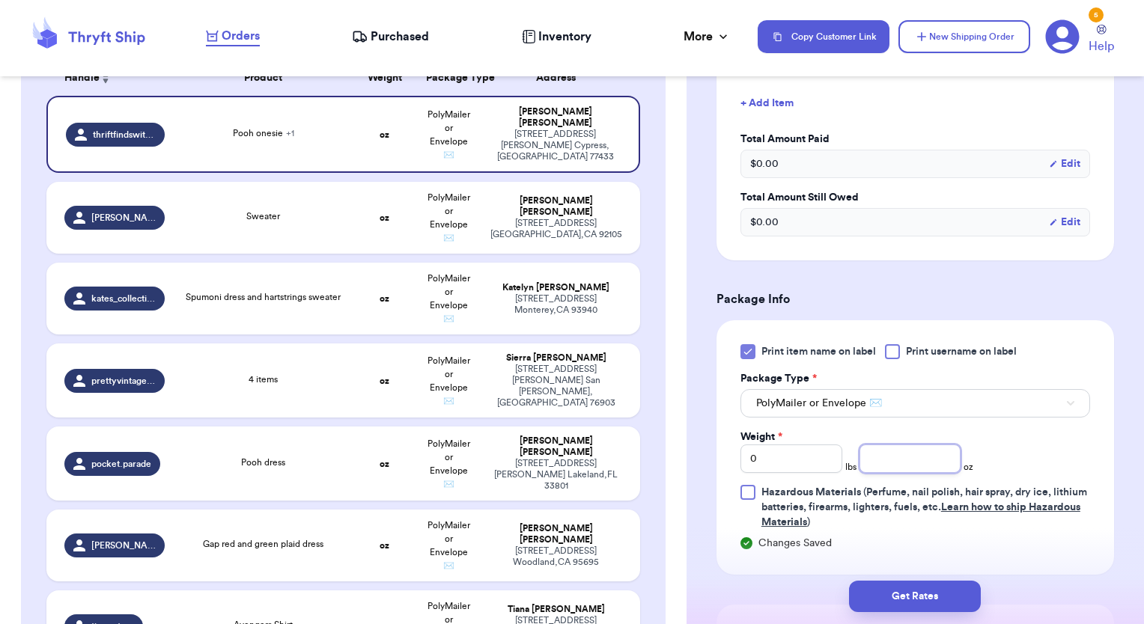
drag, startPoint x: 889, startPoint y: 464, endPoint x: 881, endPoint y: 457, distance: 11.1
click at [881, 457] on input "number" at bounding box center [910, 459] width 102 height 28
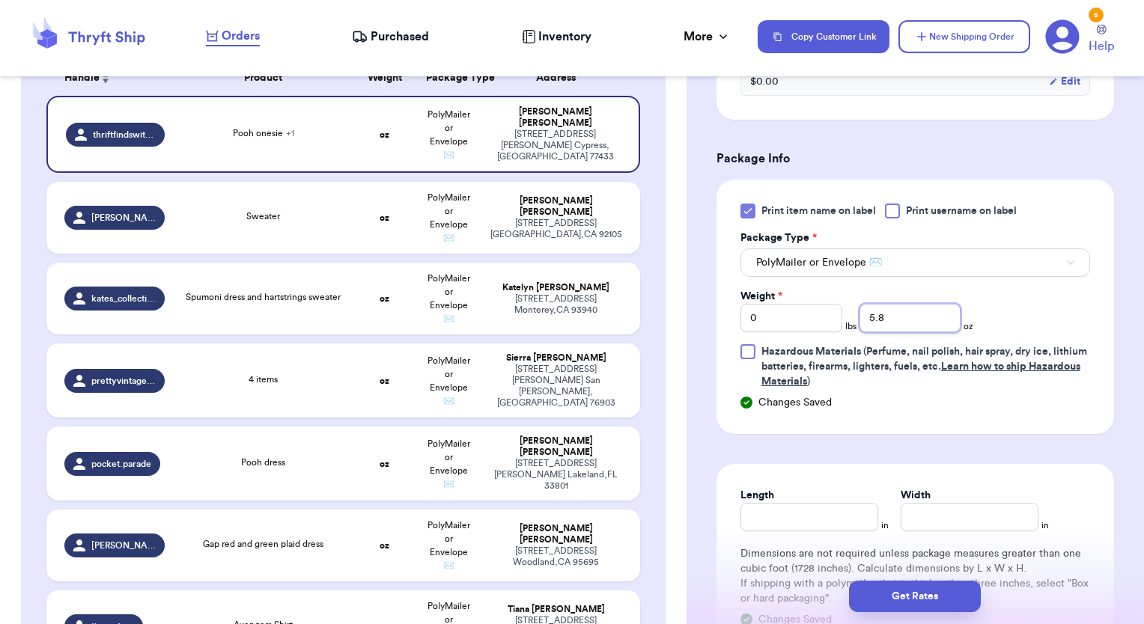
scroll to position [629, 0]
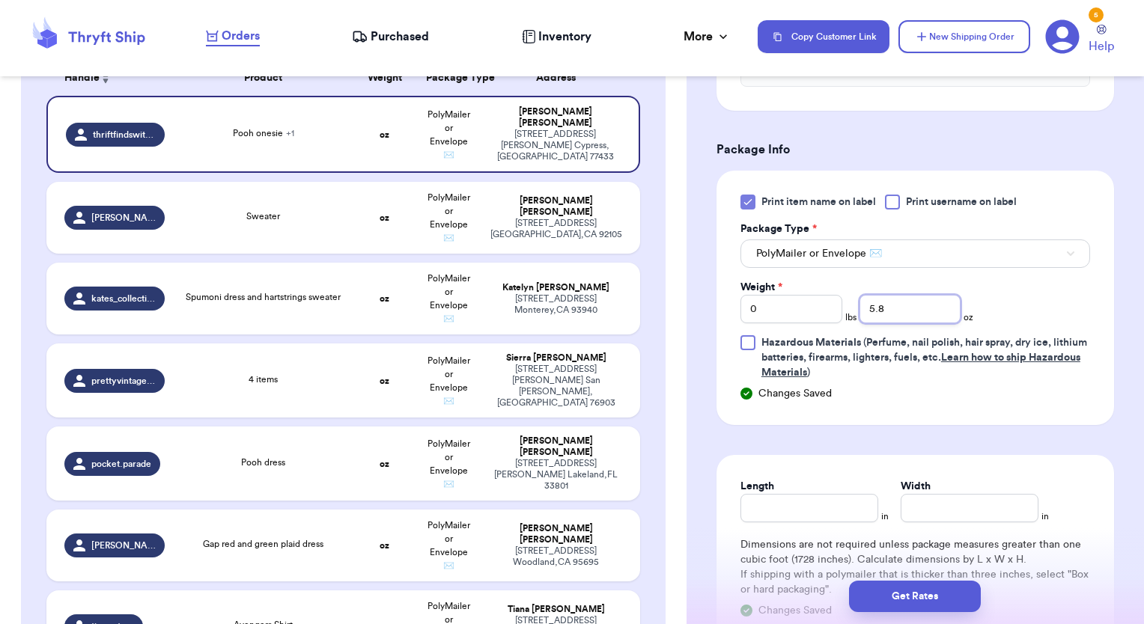
type input "5.8"
click at [808, 514] on input "Length" at bounding box center [809, 508] width 138 height 28
type input "15"
type input "12"
click at [891, 605] on button "Get Rates" at bounding box center [915, 596] width 132 height 31
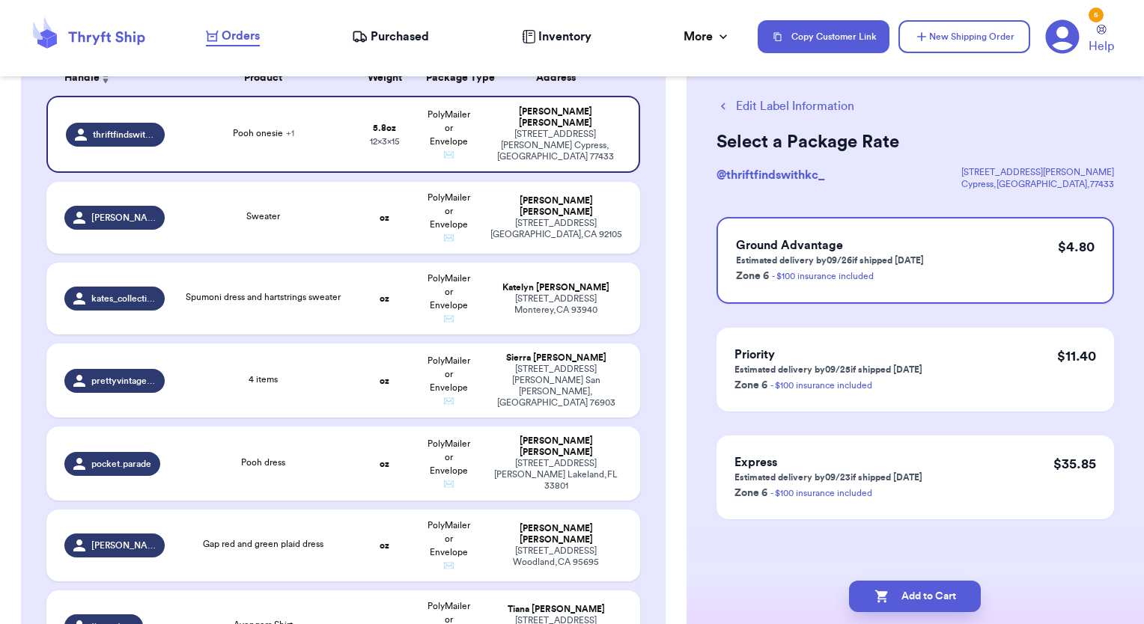
scroll to position [0, 0]
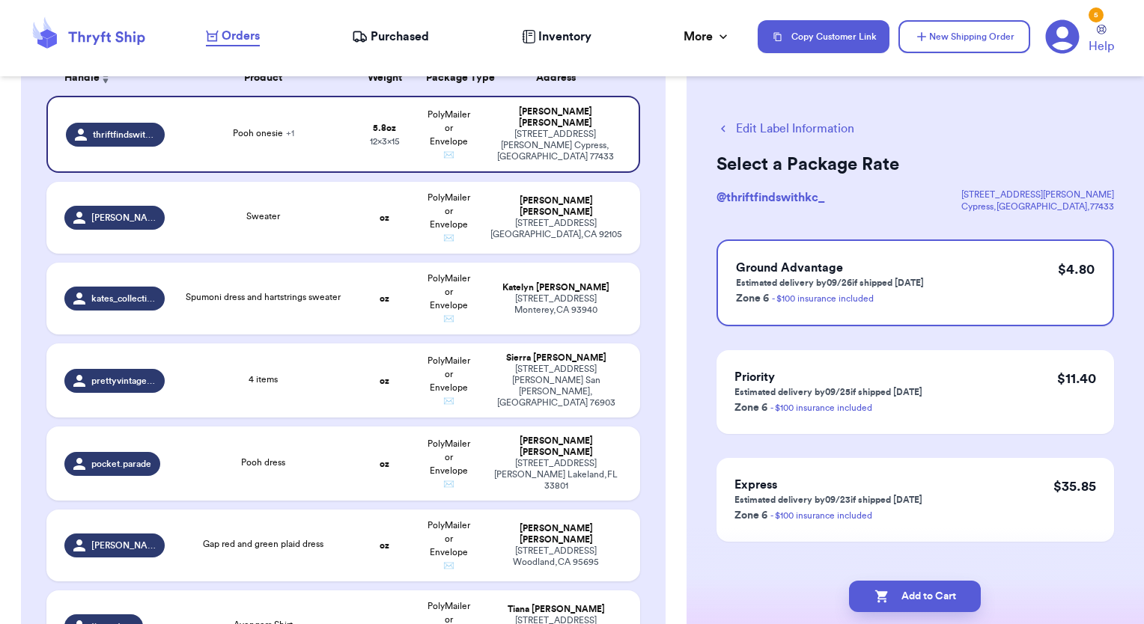
click at [891, 605] on button "Add to Cart" at bounding box center [915, 596] width 132 height 31
checkbox input "true"
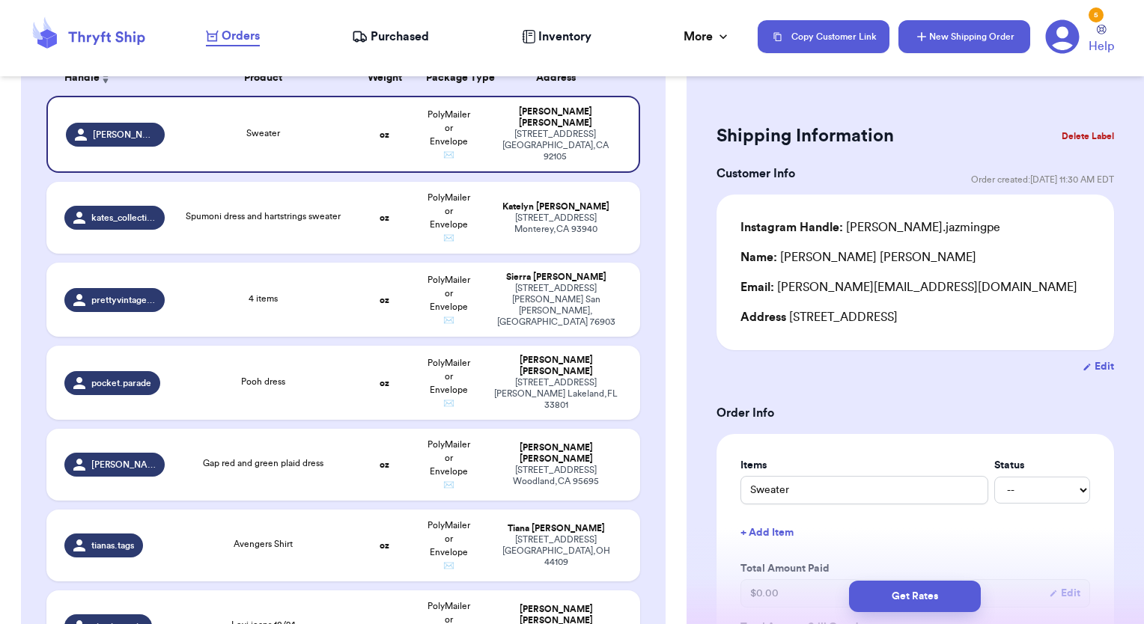
click at [947, 42] on button "New Shipping Order" at bounding box center [964, 36] width 132 height 33
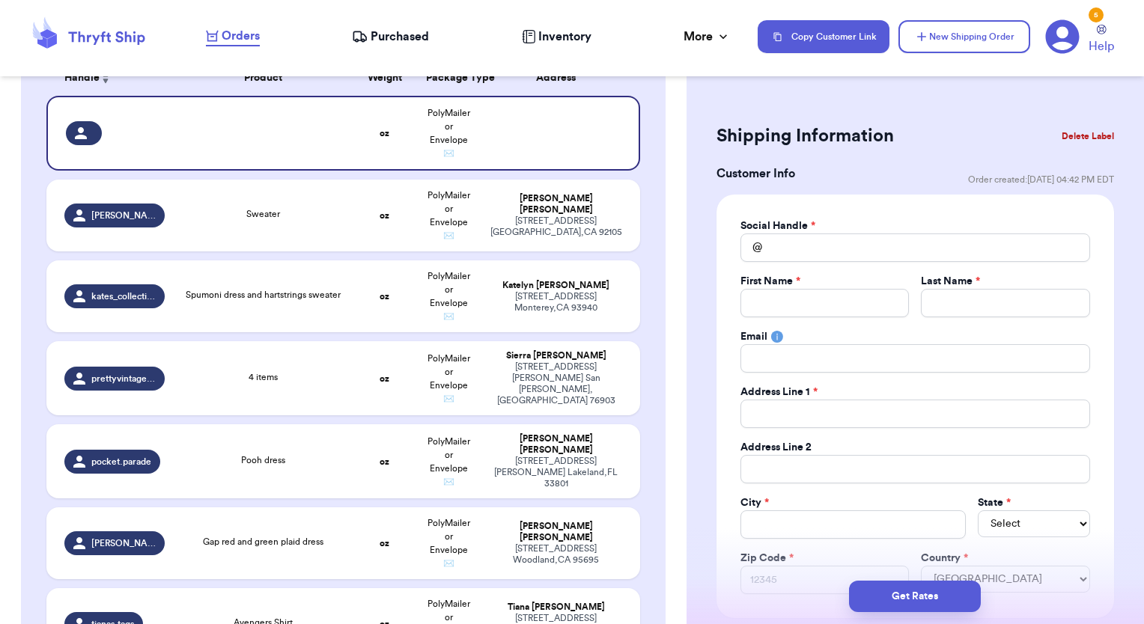
click at [814, 262] on div "Social Handle * @ First Name * Last Name * Email Address Line 1 * Address Line …" at bounding box center [915, 407] width 350 height 376
click at [817, 262] on div "Social Handle * @ First Name * Last Name * Email Address Line 1 * Address Line …" at bounding box center [915, 407] width 350 height 376
click at [811, 249] on input "Total Amount Paid" at bounding box center [915, 248] width 350 height 28
type input "l"
type input "lo"
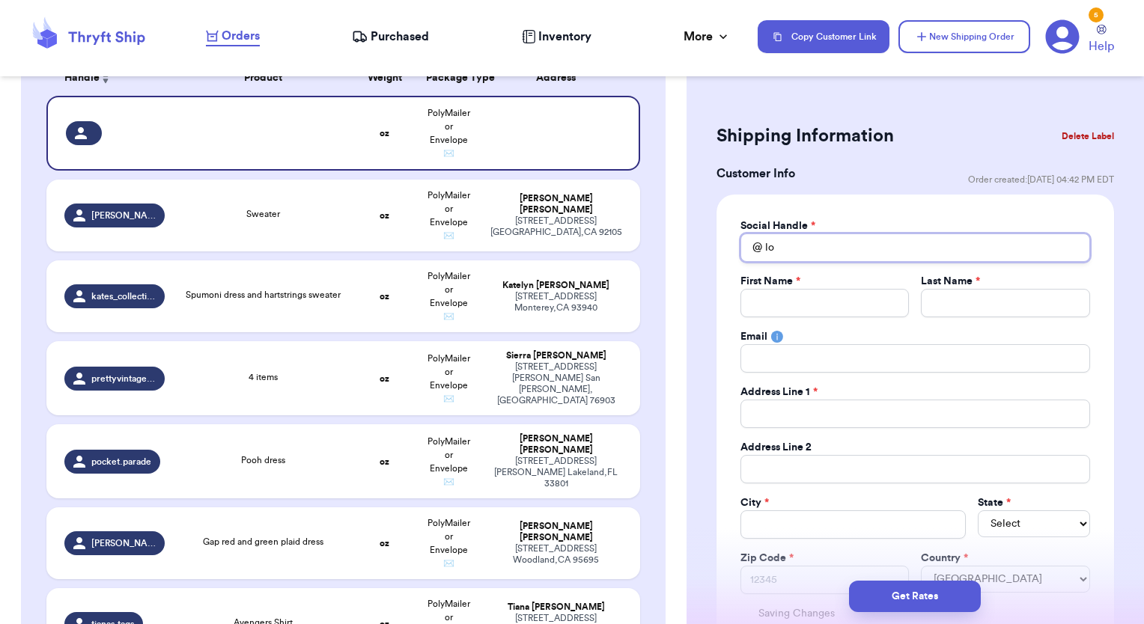
type input "los"
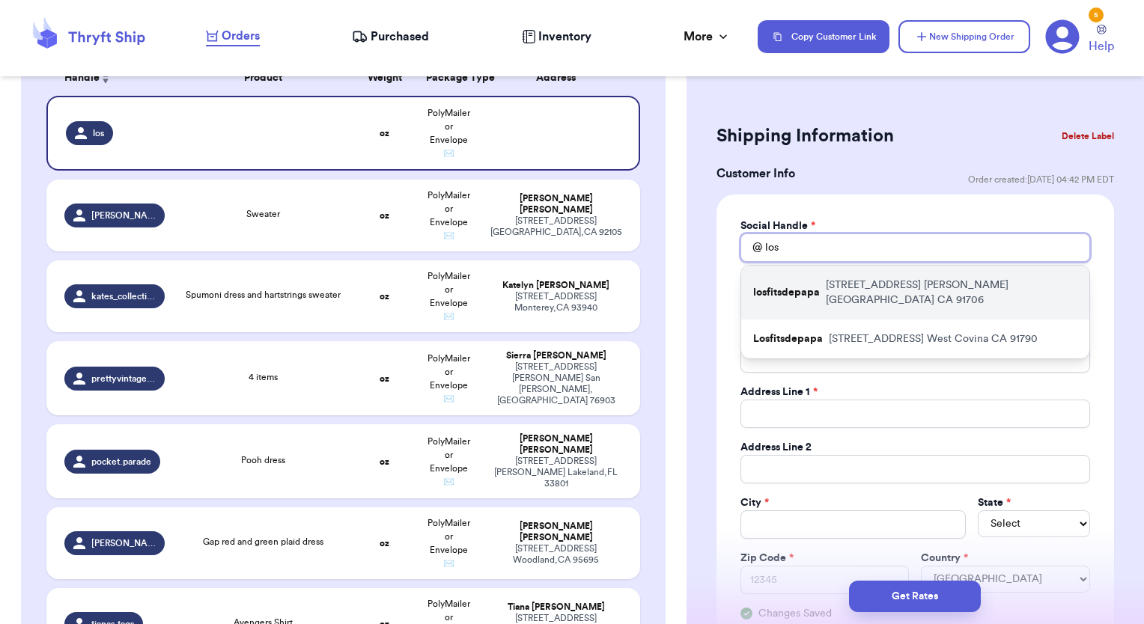
type input "los"
click at [850, 280] on p "[STREET_ADDRESS]" at bounding box center [952, 293] width 252 height 30
type input "losfitsdepapa"
type input "[PERSON_NAME]"
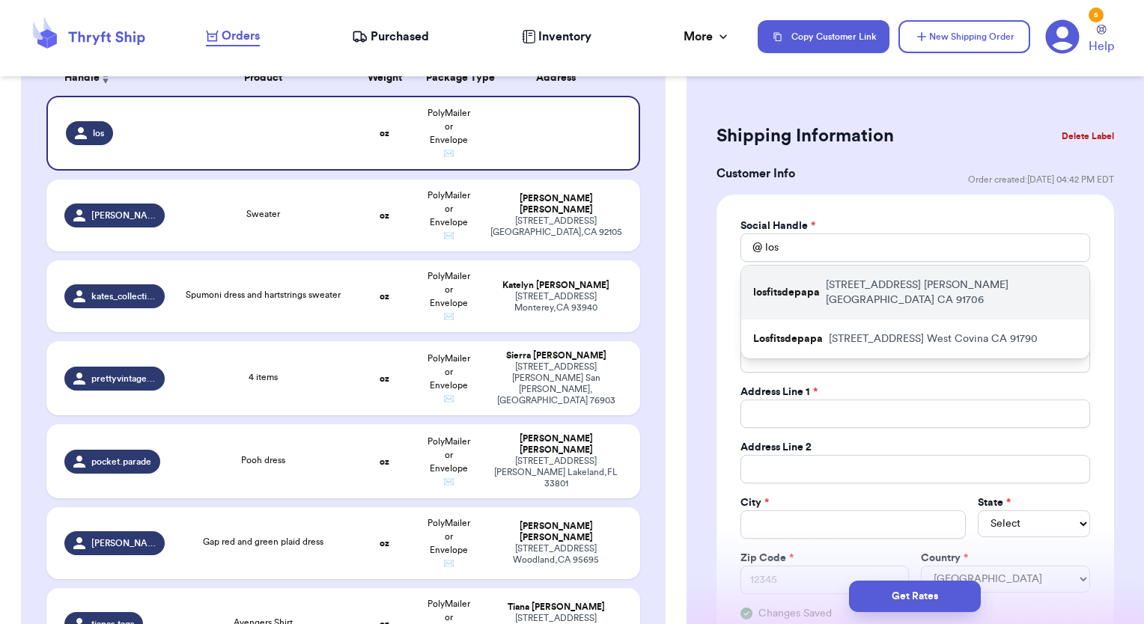
type input "[PERSON_NAME][EMAIL_ADDRESS][DOMAIN_NAME]"
type input "[STREET_ADDRESS]"
type input "[PERSON_NAME][GEOGRAPHIC_DATA]"
select select "CA"
type input "91706"
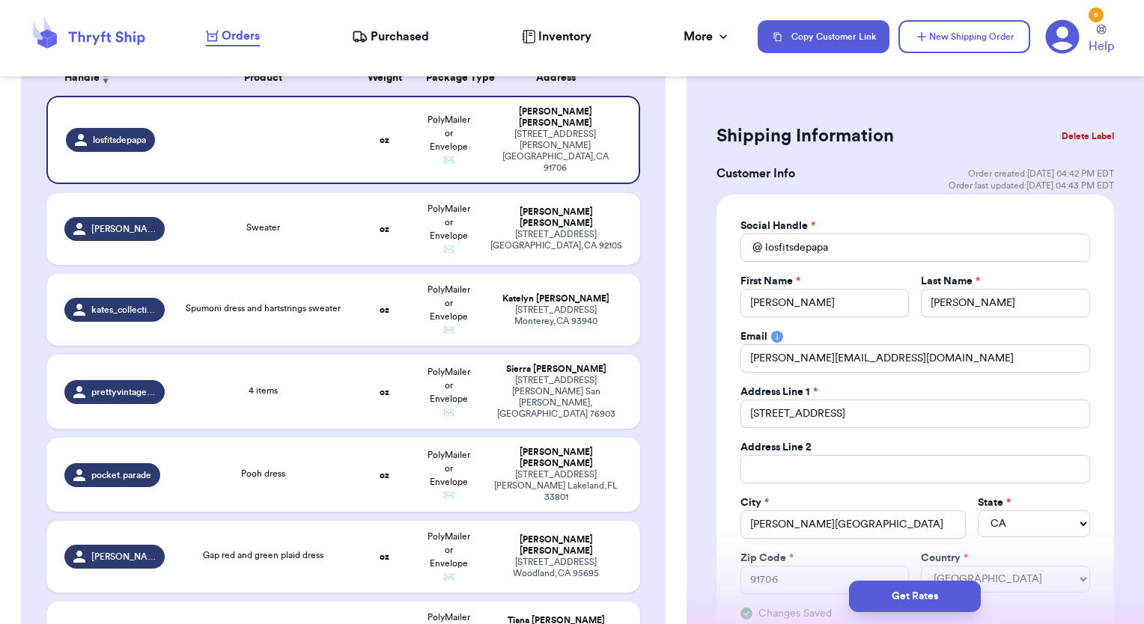
click at [850, 280] on div "First Name *" at bounding box center [824, 281] width 169 height 15
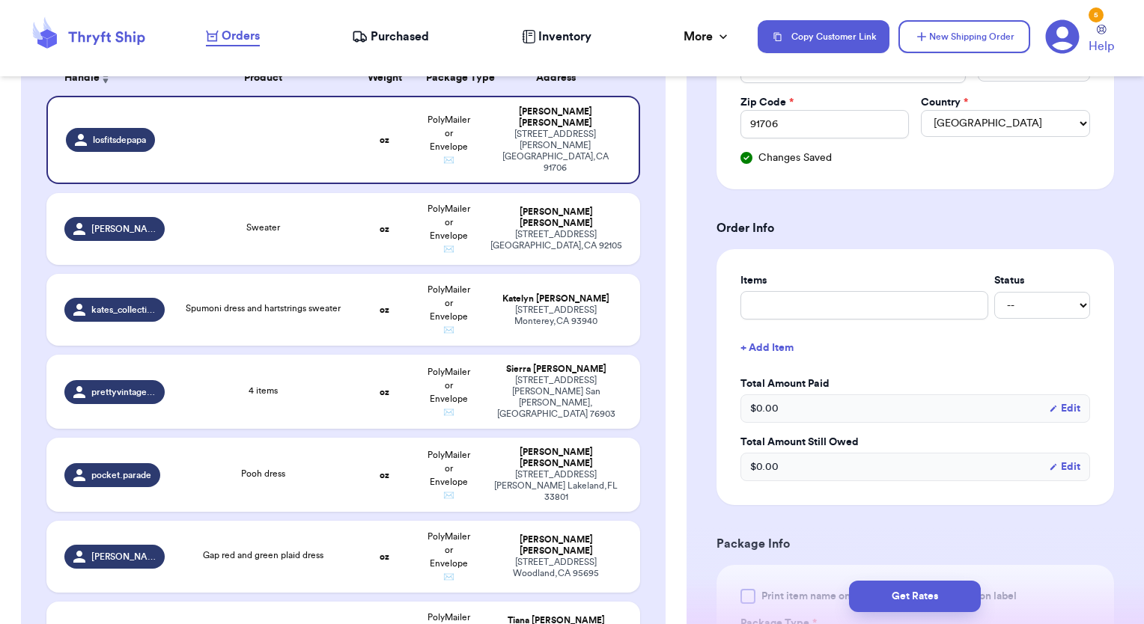
scroll to position [452, 0]
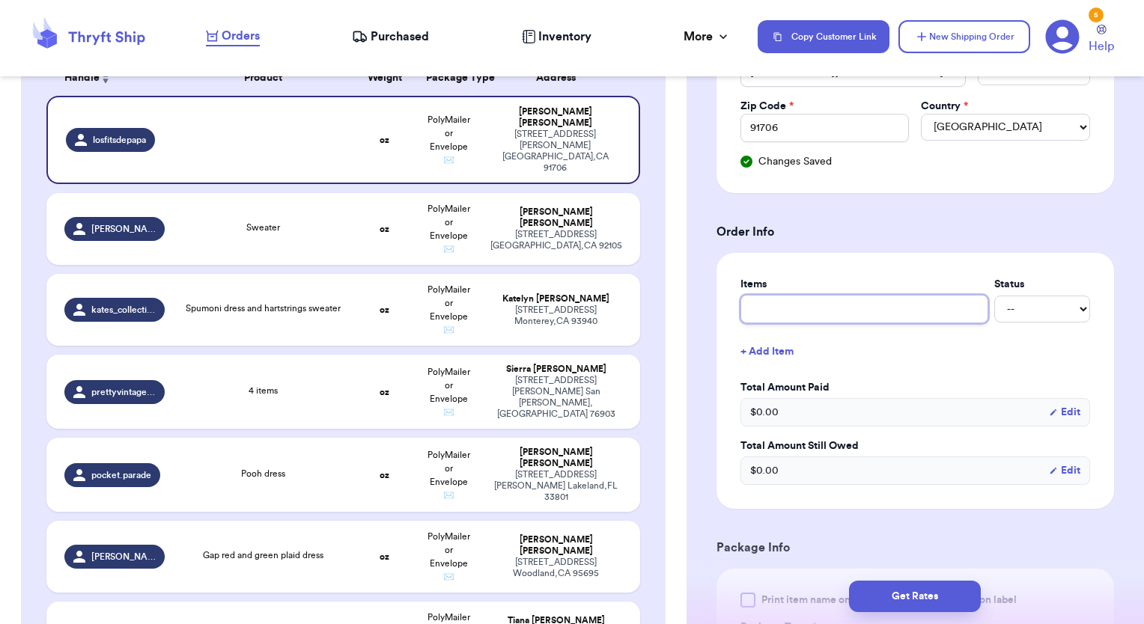
click at [948, 310] on input "text" at bounding box center [864, 309] width 248 height 28
type input "t"
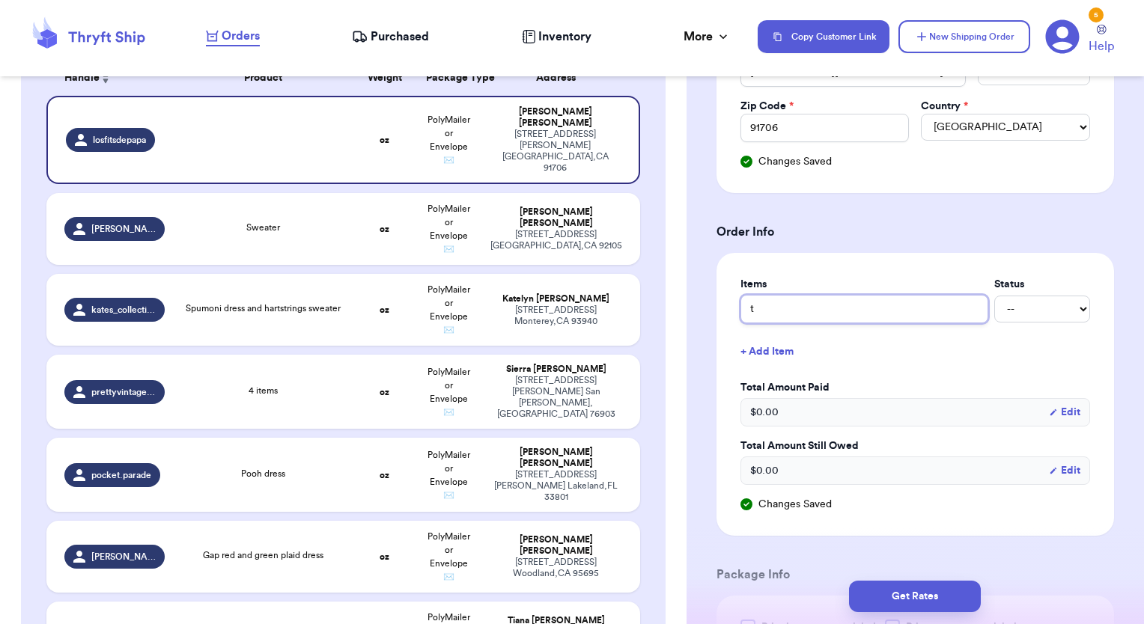
type input "to"
type input "tow"
type input "tow m"
type input "tow ma"
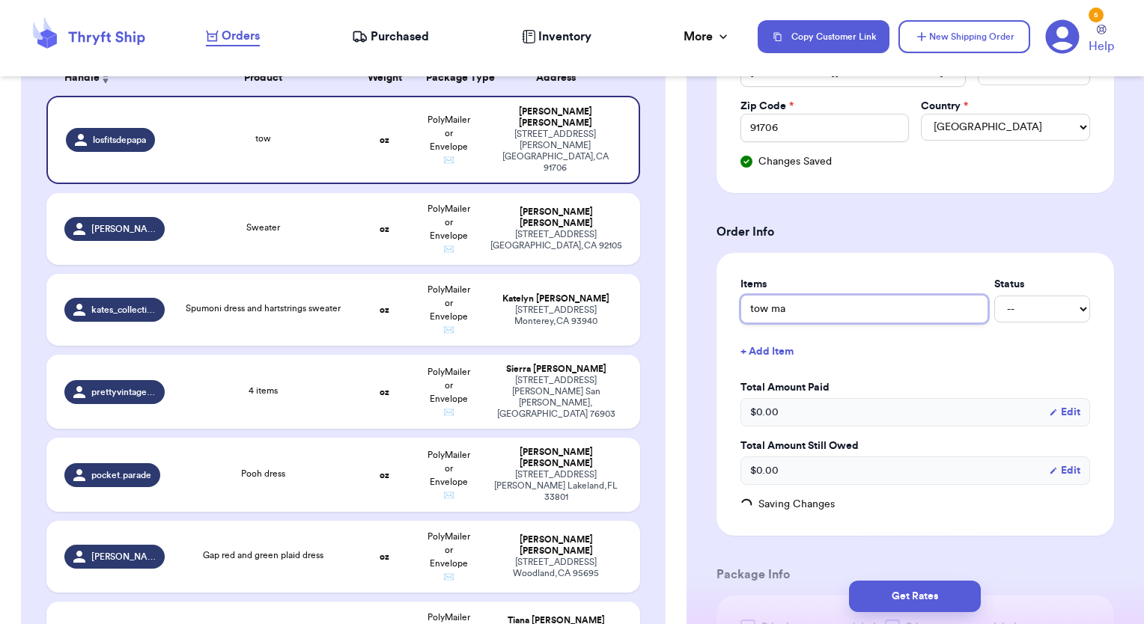
type input "tow mat"
type input "tow mate"
type input "tow mater"
type input "tow mater s"
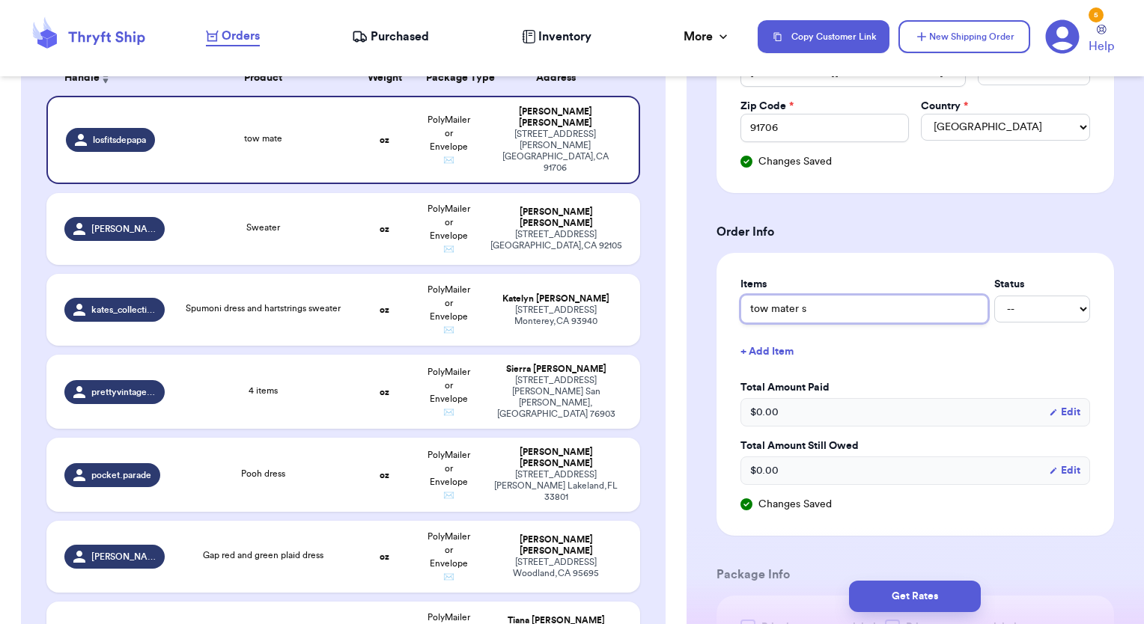
type input "tow mater sh"
type input "tow mater shi"
type input "tow mater shir"
type input "tow mater shirt"
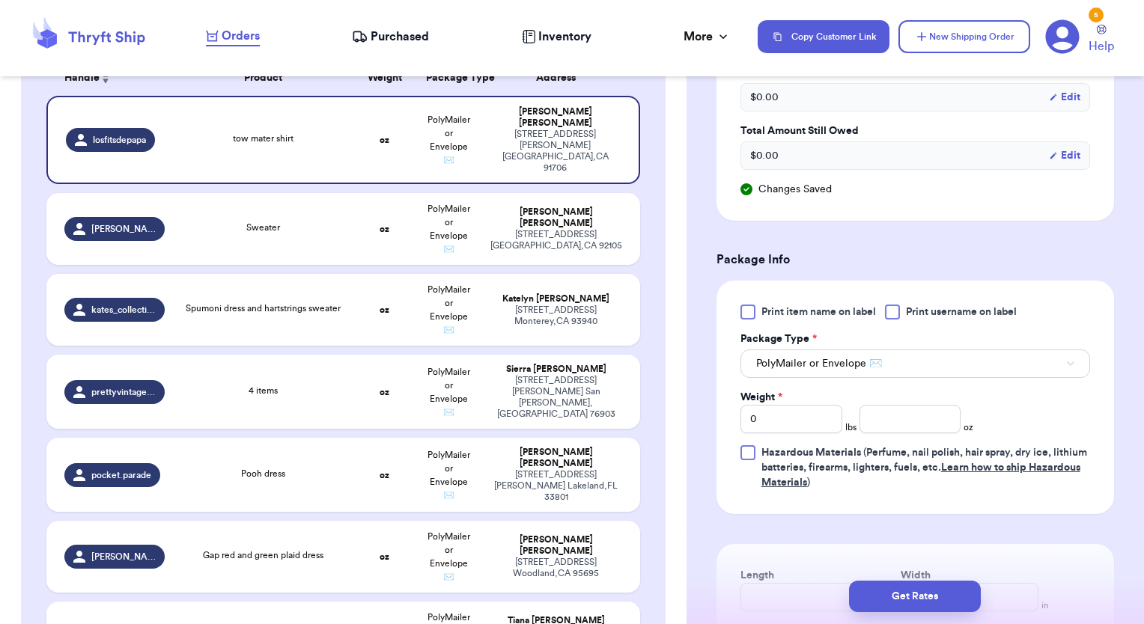
scroll to position [784, 0]
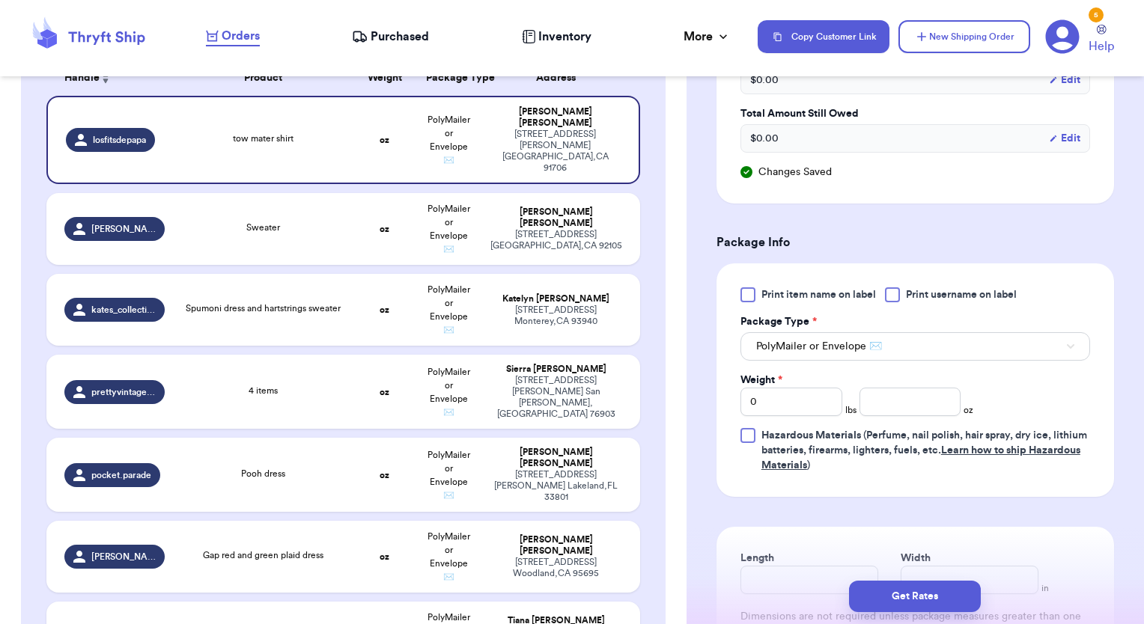
type input "tow mater shirt"
click at [746, 296] on div at bounding box center [747, 294] width 15 height 15
click at [0, 0] on input "Print item name on label" at bounding box center [0, 0] width 0 height 0
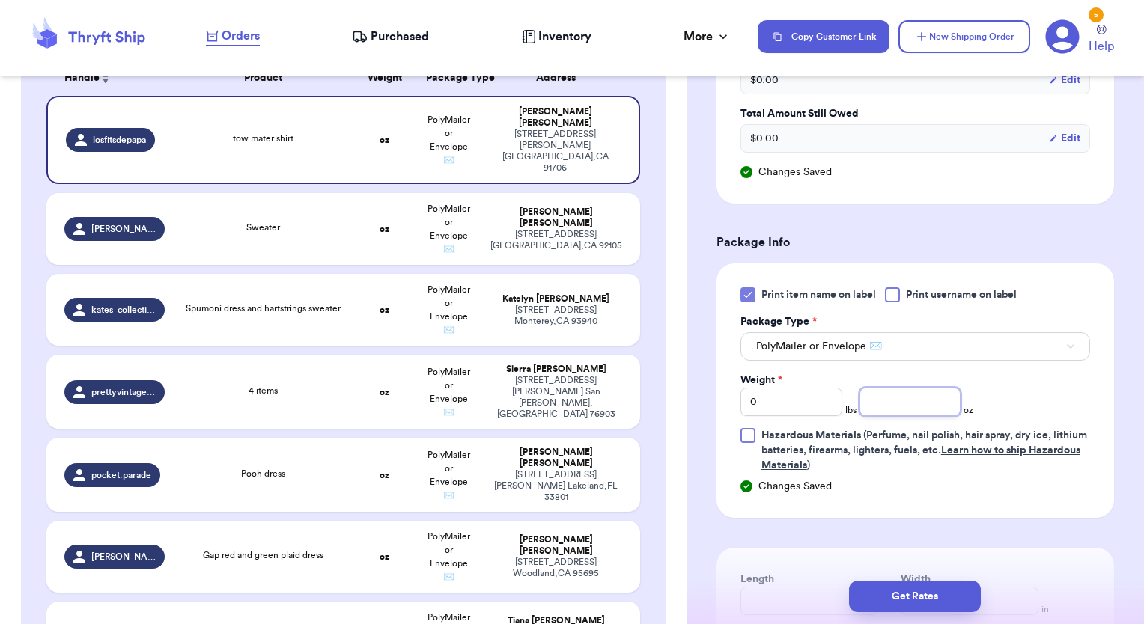
click at [871, 390] on input "number" at bounding box center [910, 402] width 102 height 28
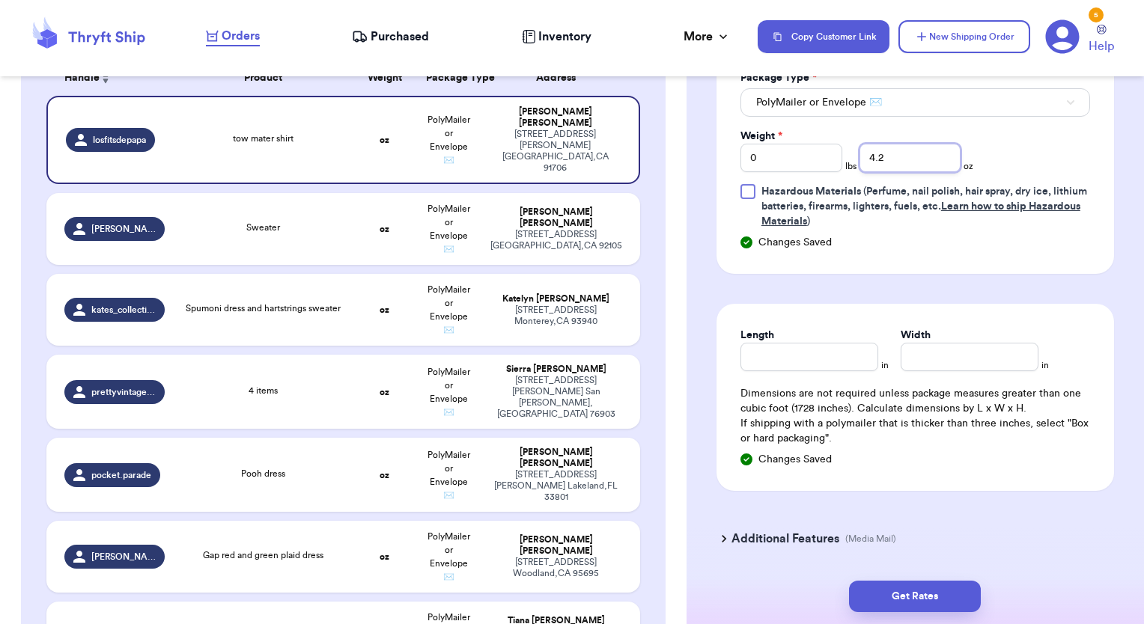
scroll to position [1071, 0]
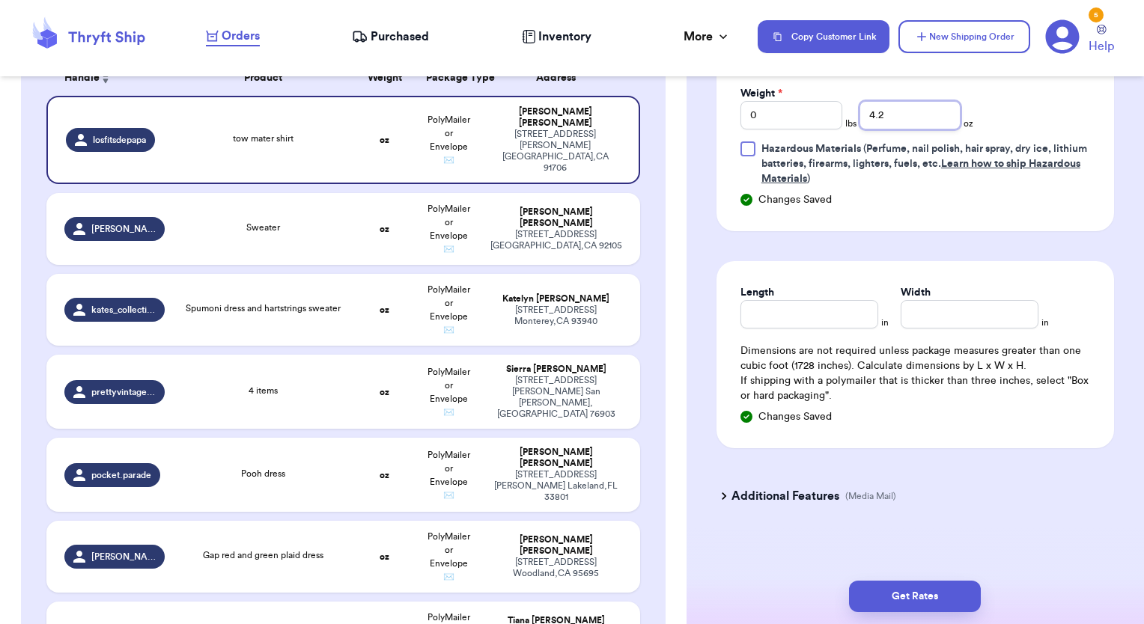
type input "4.2"
click at [776, 320] on input "Length" at bounding box center [809, 314] width 138 height 28
type input "9"
type input "6"
click at [936, 609] on button "Get Rates" at bounding box center [915, 596] width 132 height 31
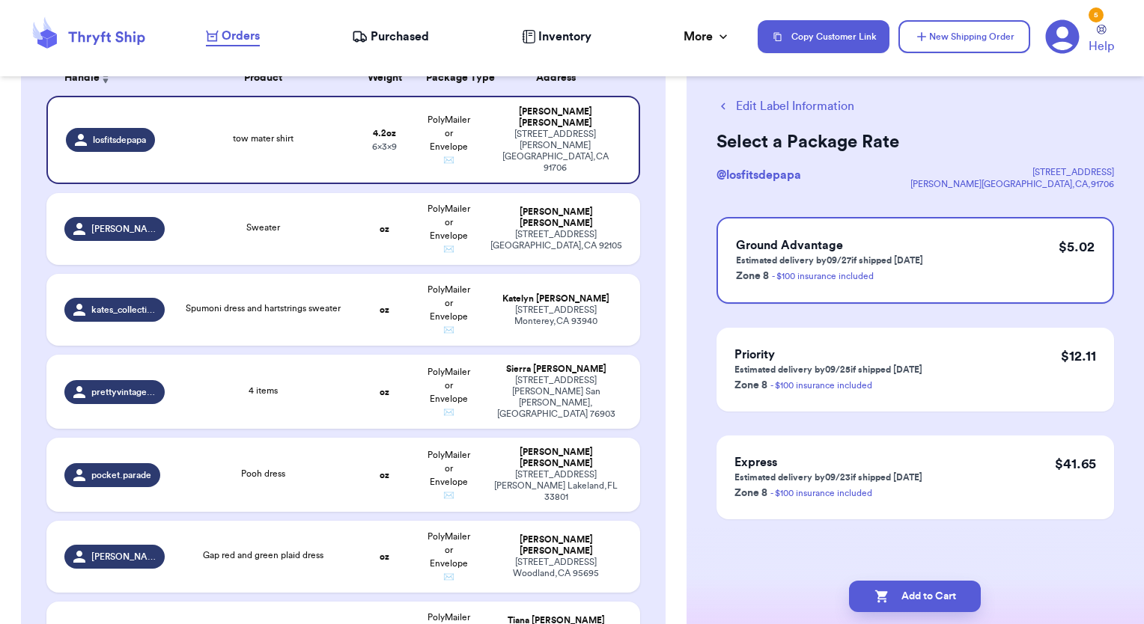
scroll to position [0, 0]
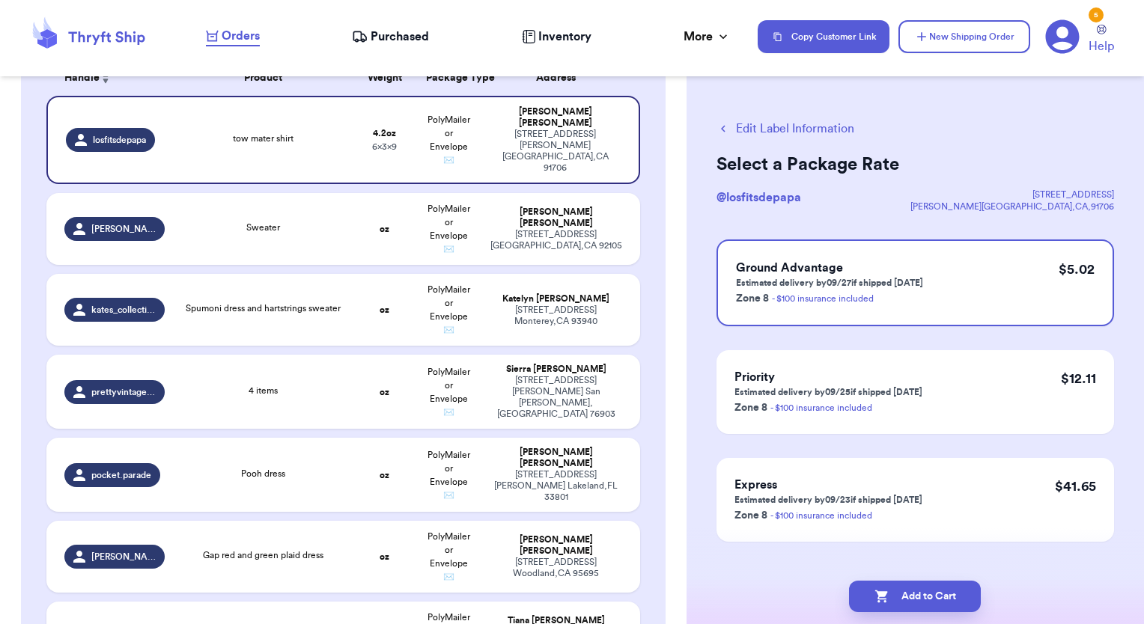
click at [936, 609] on button "Add to Cart" at bounding box center [915, 596] width 132 height 31
checkbox input "true"
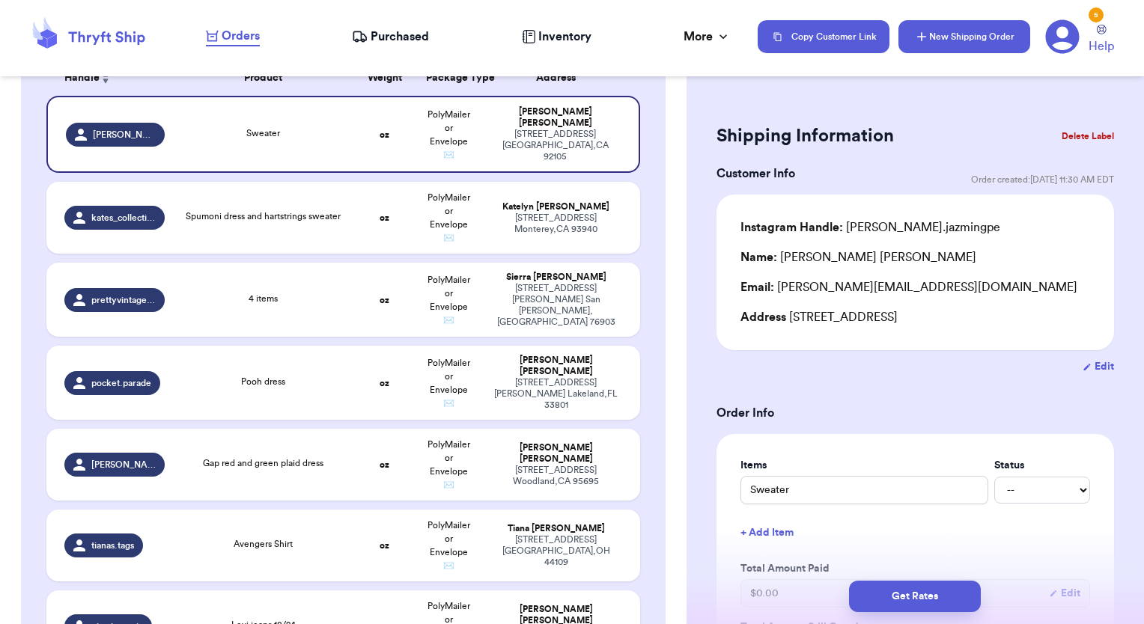
click at [926, 41] on icon "button" at bounding box center [921, 36] width 15 height 15
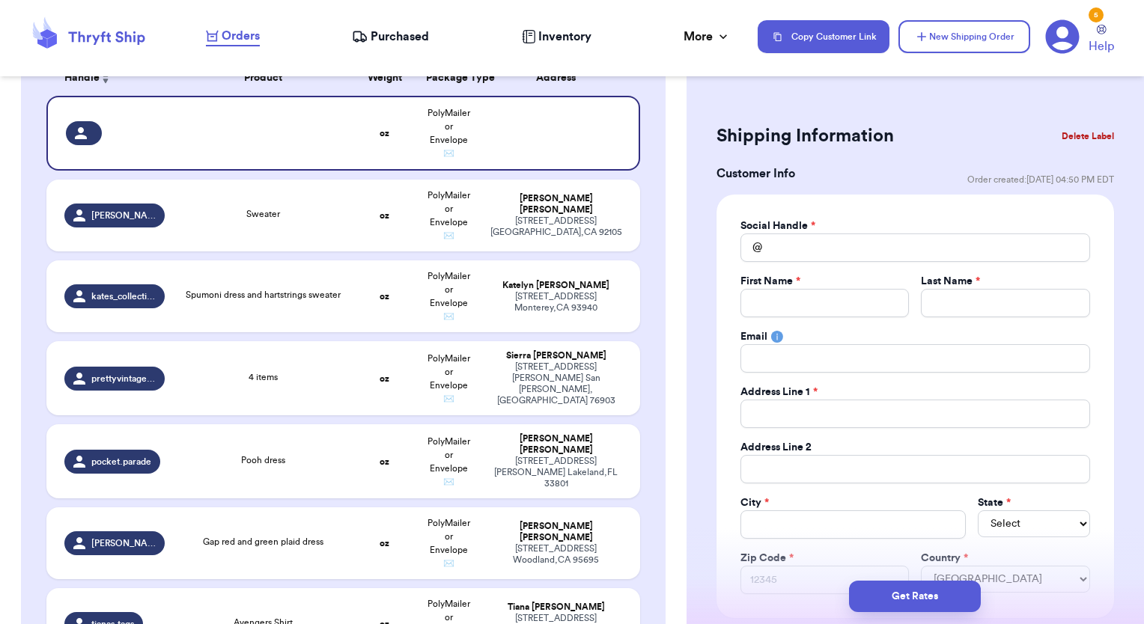
click at [796, 232] on label "Social Handle *" at bounding box center [777, 226] width 75 height 15
click at [796, 248] on input "Total Amount Paid" at bounding box center [915, 248] width 350 height 28
type input "l"
type input "li"
type input "[PERSON_NAME]"
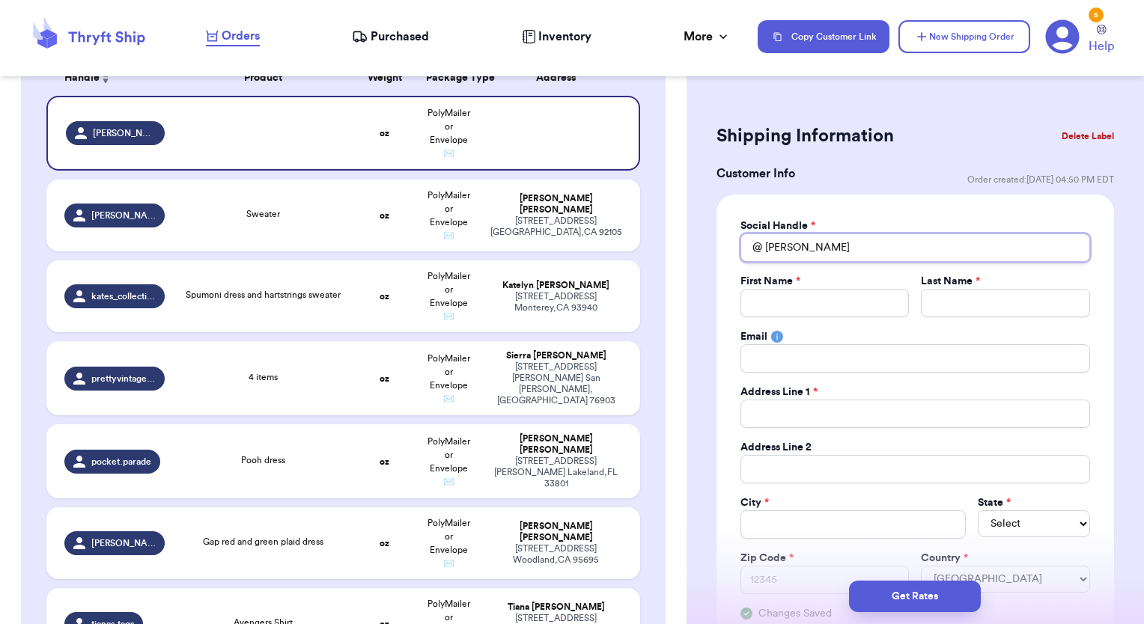
type input "li"
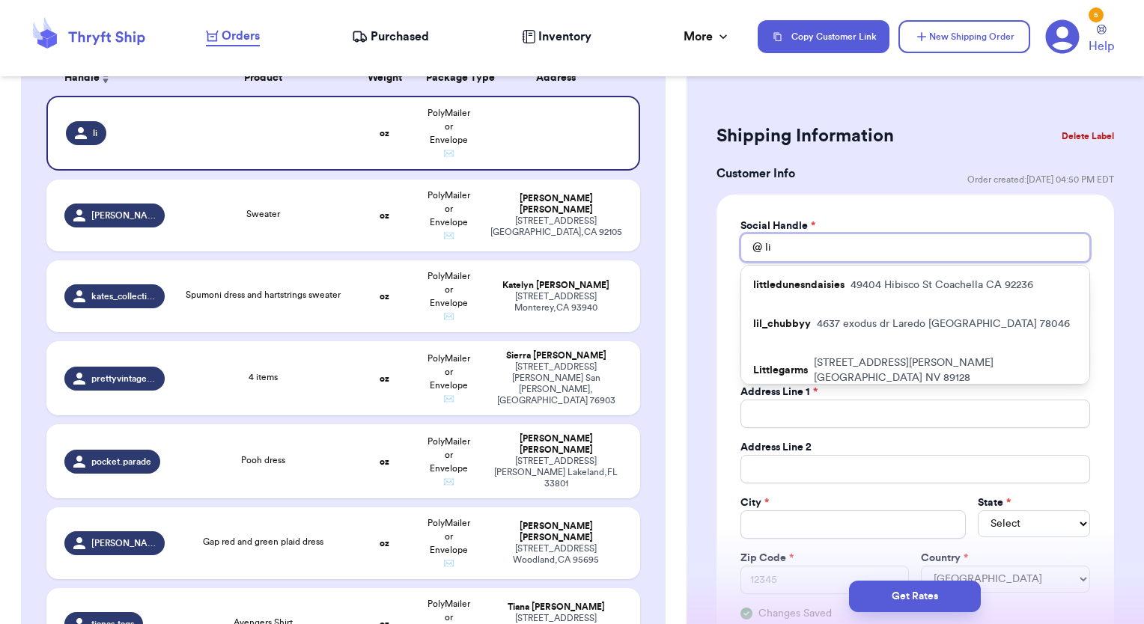
type input "lii"
type input "liiz"
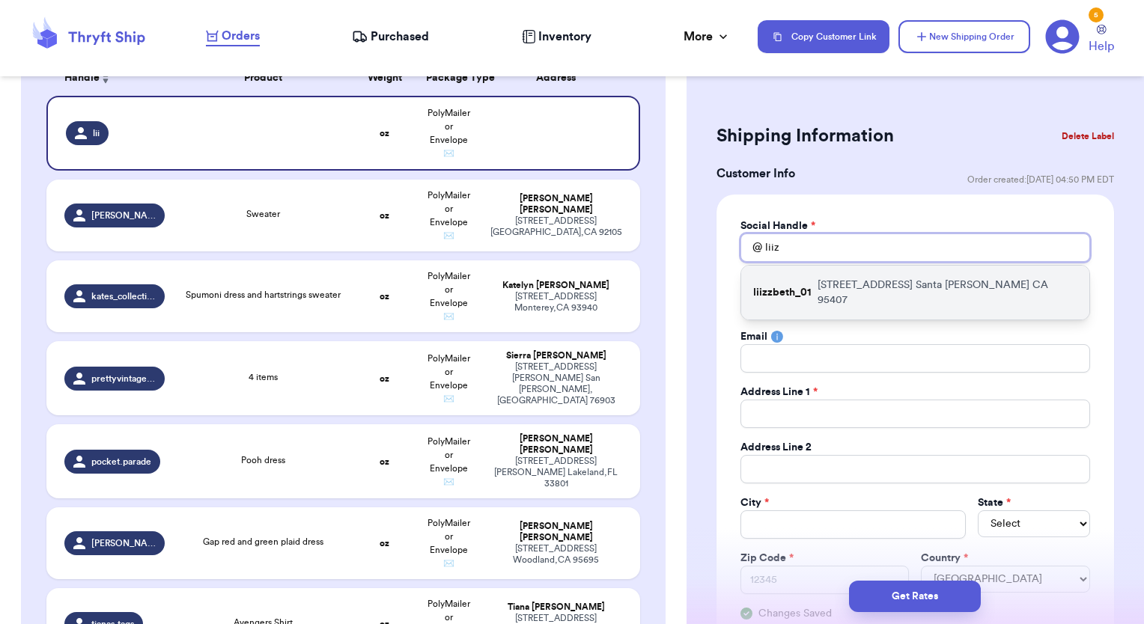
type input "liiz"
click at [812, 295] on div "liizzbeth_01 [STREET_ADDRESS]" at bounding box center [915, 293] width 348 height 54
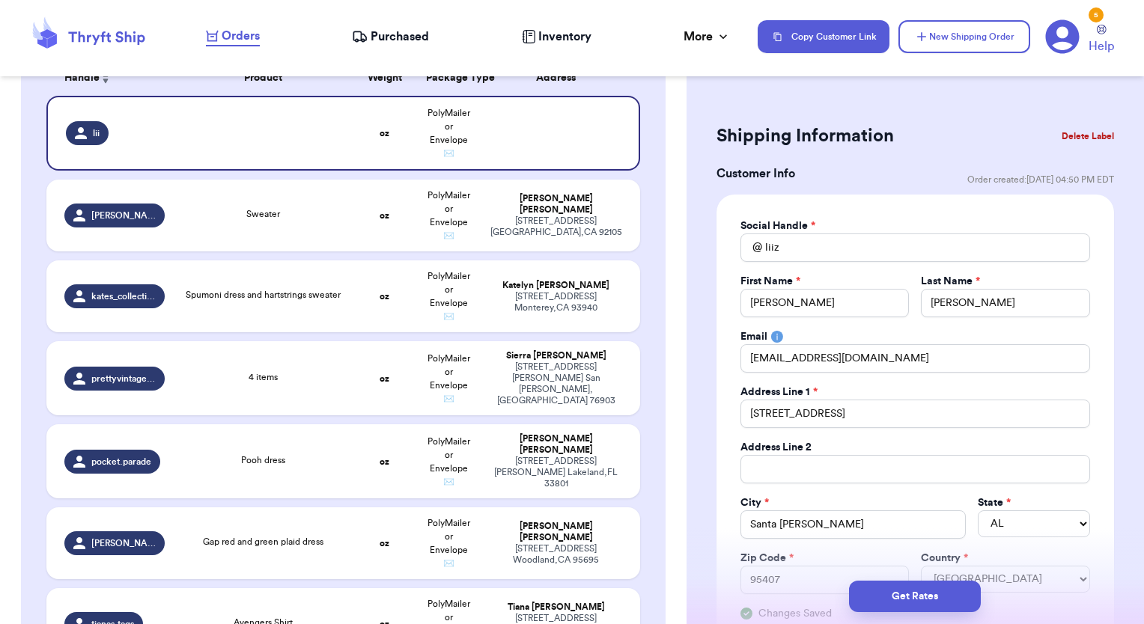
type input "liizzbeth_01"
type input "[PERSON_NAME]"
type input "[EMAIL_ADDRESS][DOMAIN_NAME]"
type input "[STREET_ADDRESS]"
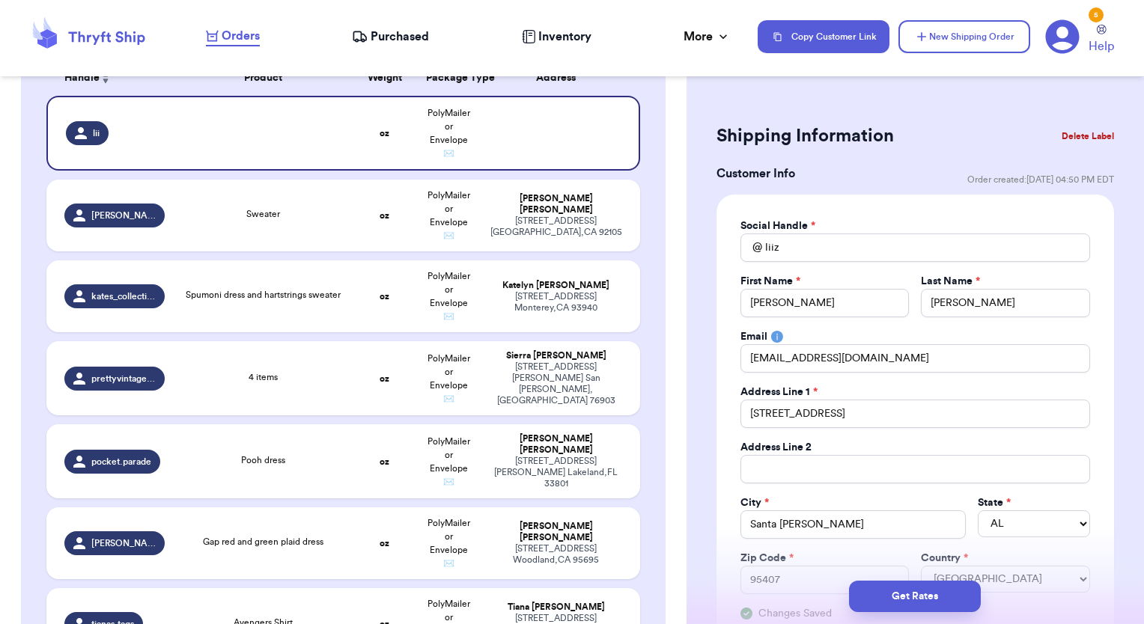
type input "Santa [PERSON_NAME]"
select select "CA"
type input "95407"
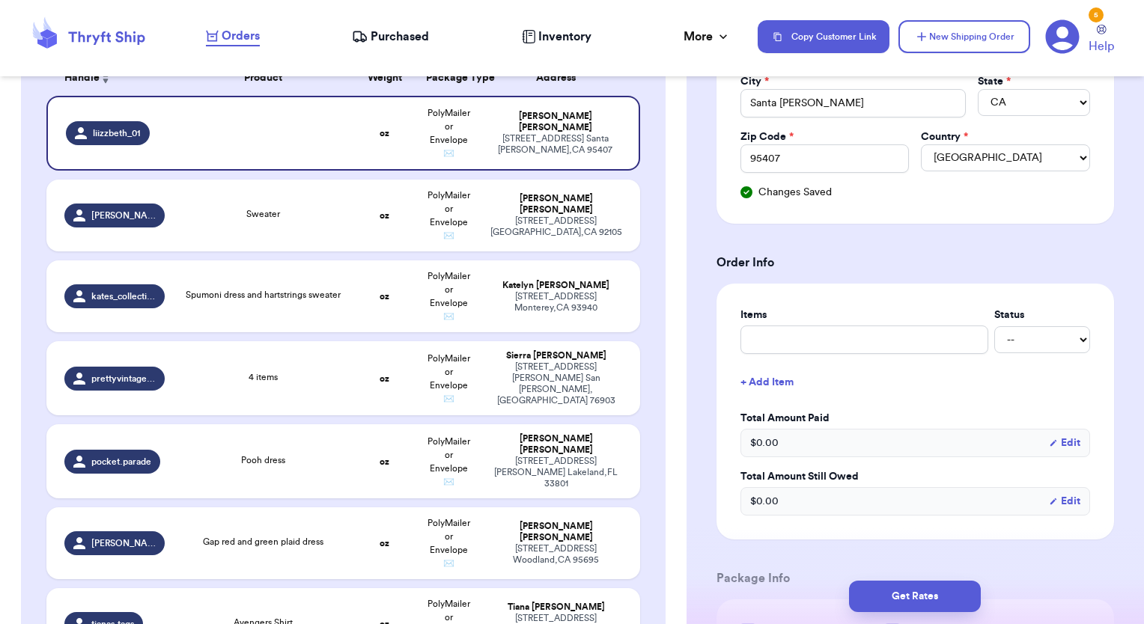
scroll to position [436, 0]
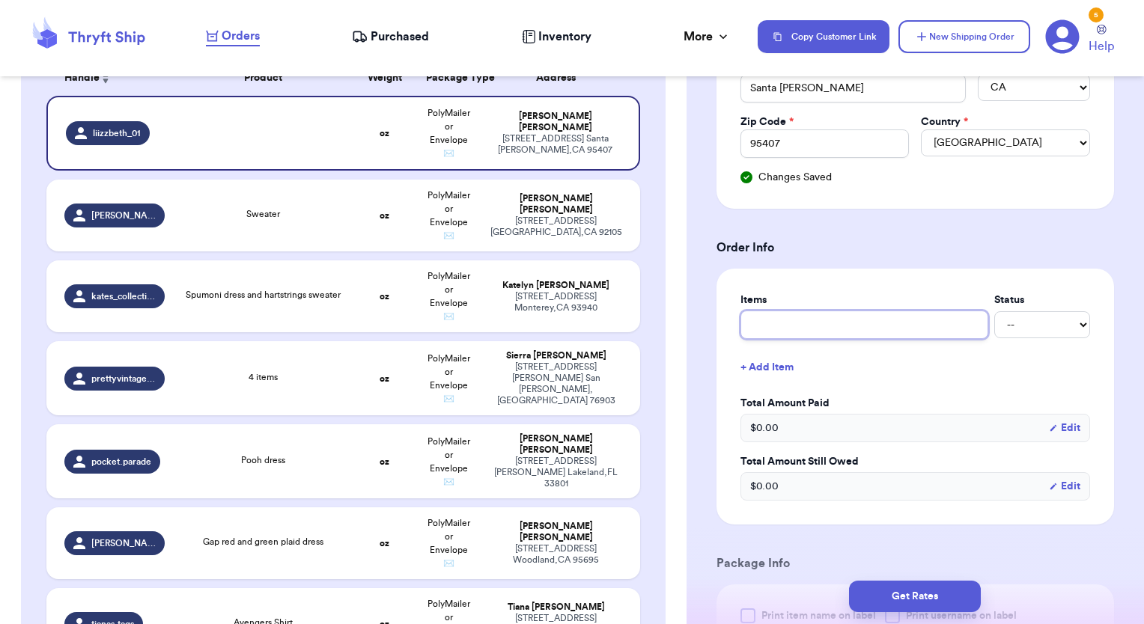
click at [880, 321] on input "text" at bounding box center [864, 325] width 248 height 28
type input "p"
type input "po"
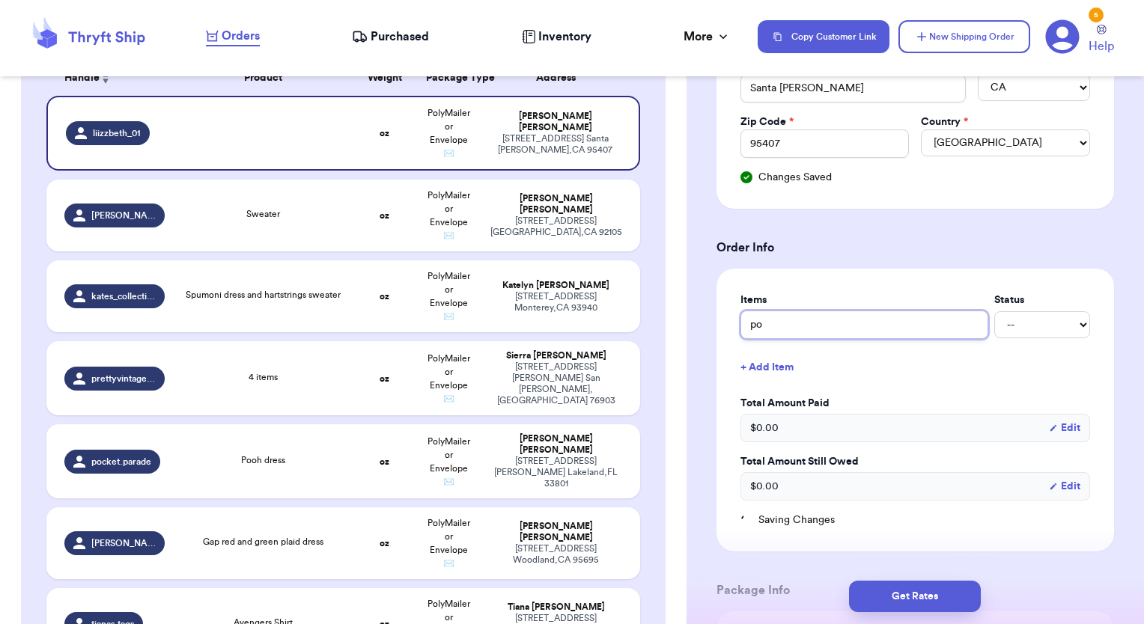
type input "poo"
type input "pooj"
type input "poo"
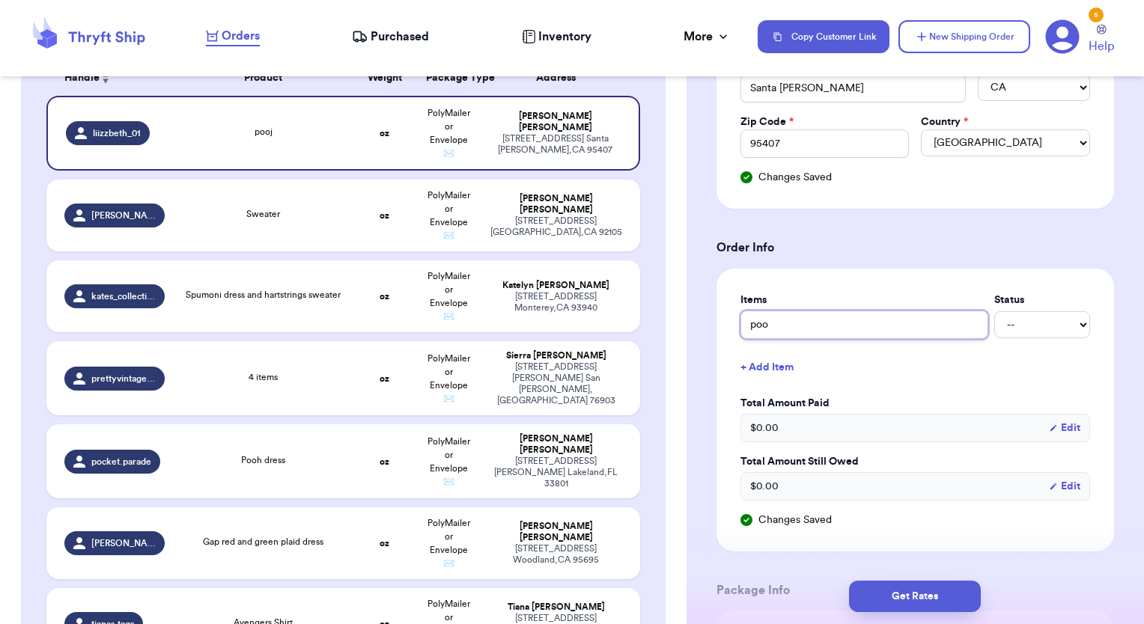
type input "pooh"
type input "poohf"
type input "poohfl"
type input "poohfle"
type input "poohfl"
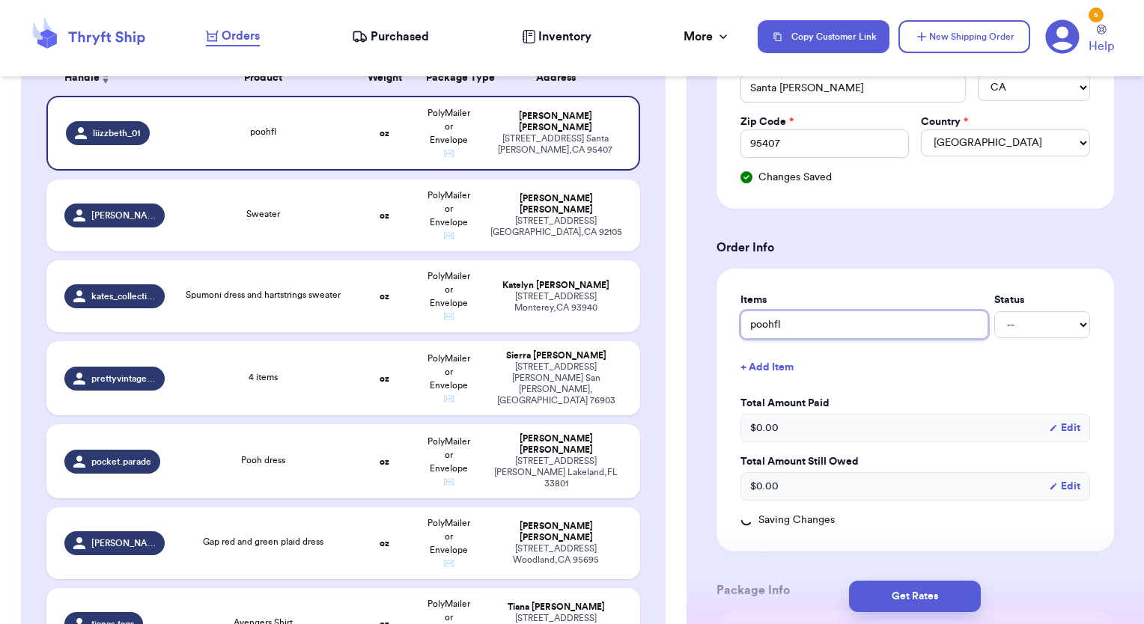
type input "poohf"
type input "pooh"
type input "pooh f"
type input "pooh fl"
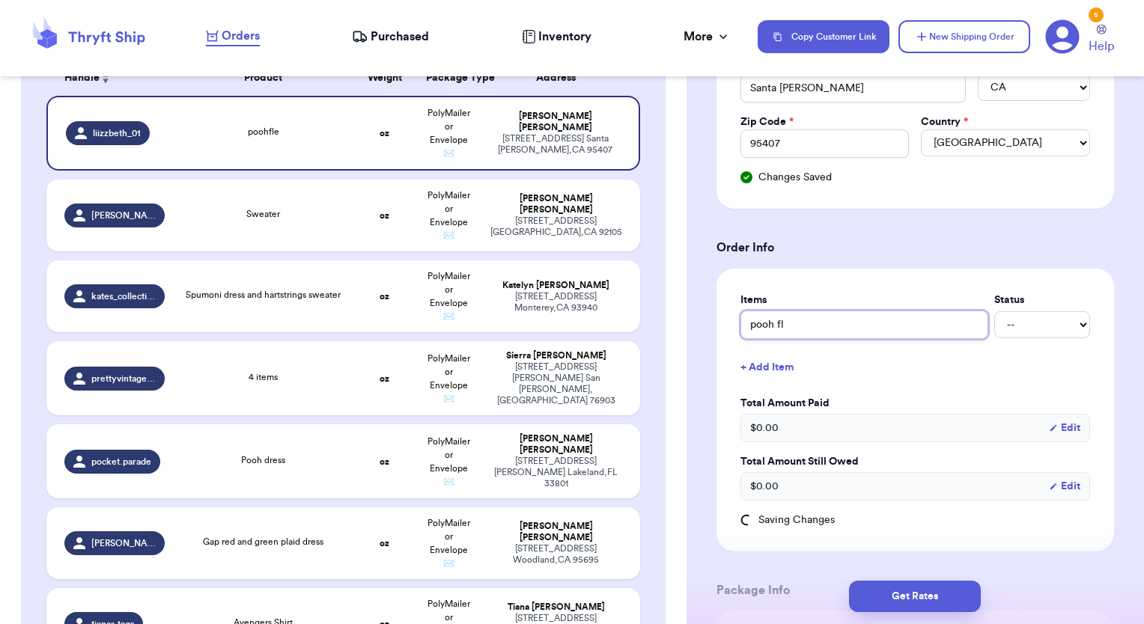
type input "pooh fle"
type input "pooh flee"
type input "pooh fleec"
type input "pooh fleece"
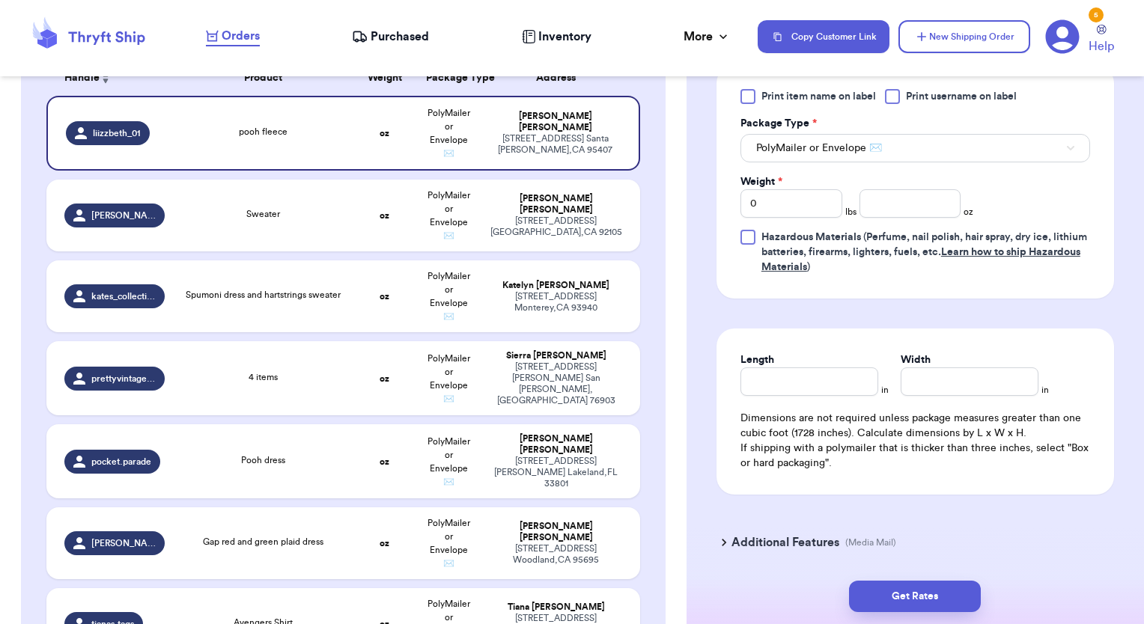
type input "pooh fleece"
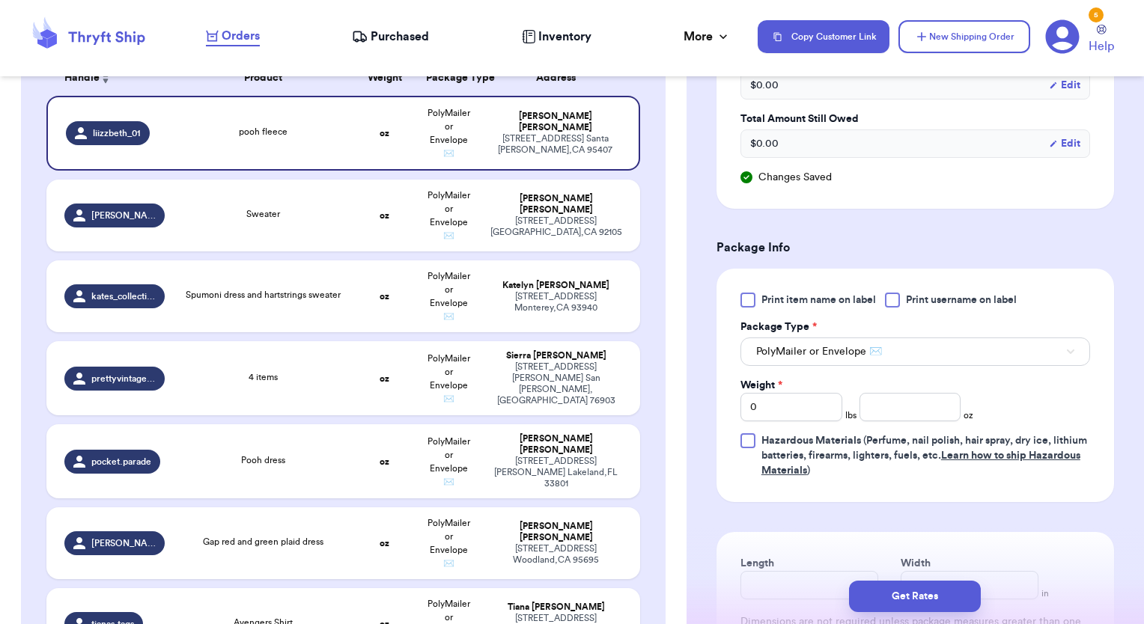
scroll to position [732, 0]
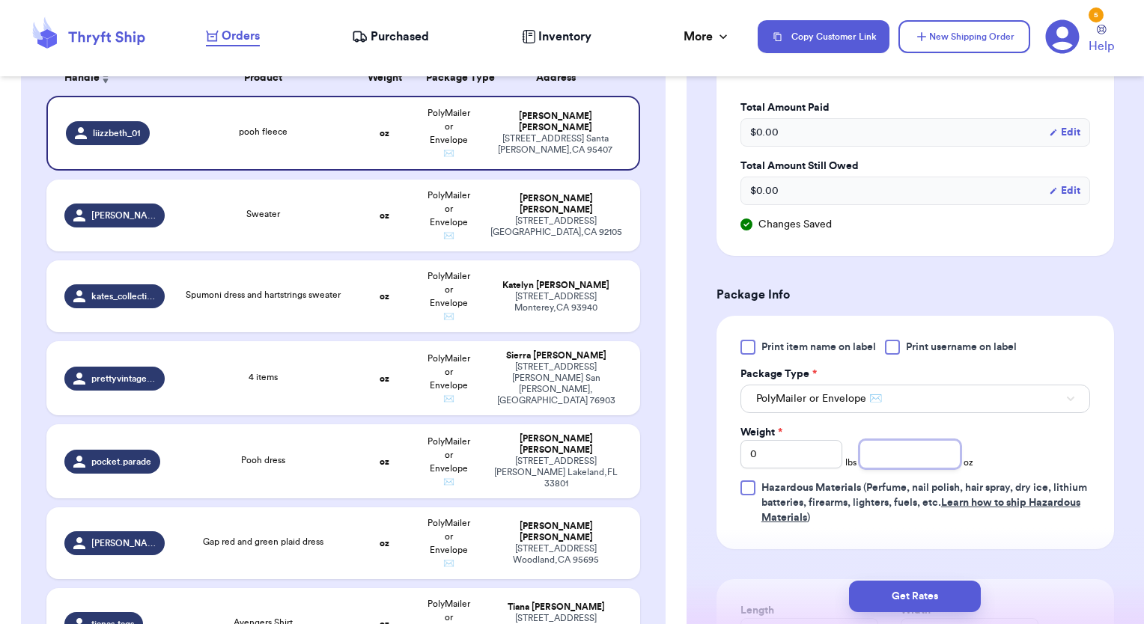
click at [913, 448] on input "number" at bounding box center [910, 454] width 102 height 28
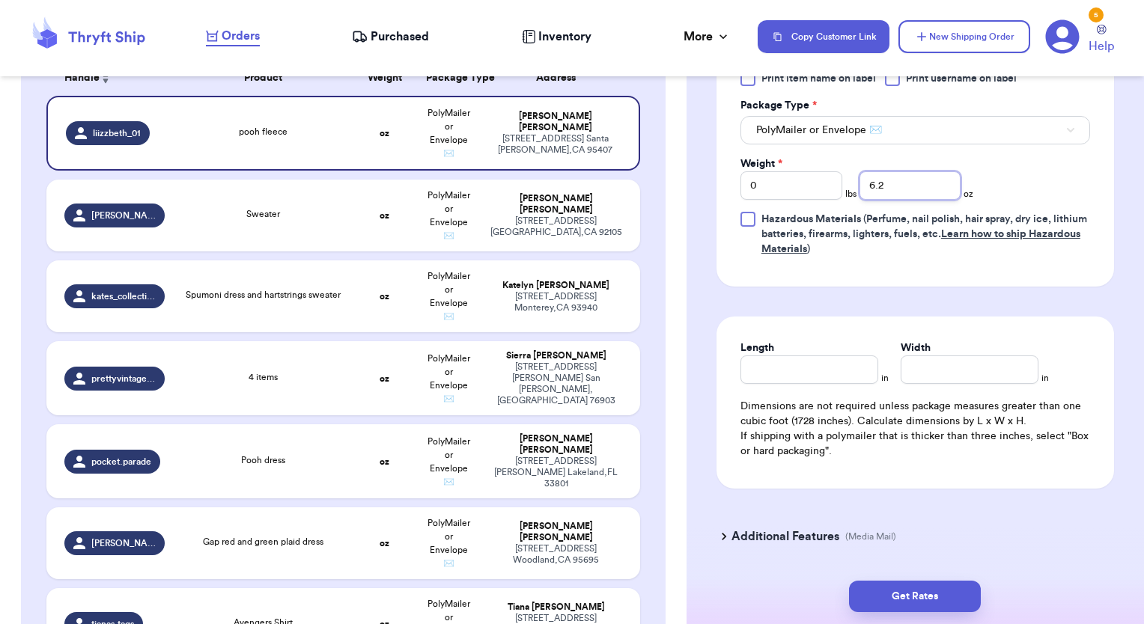
scroll to position [1005, 0]
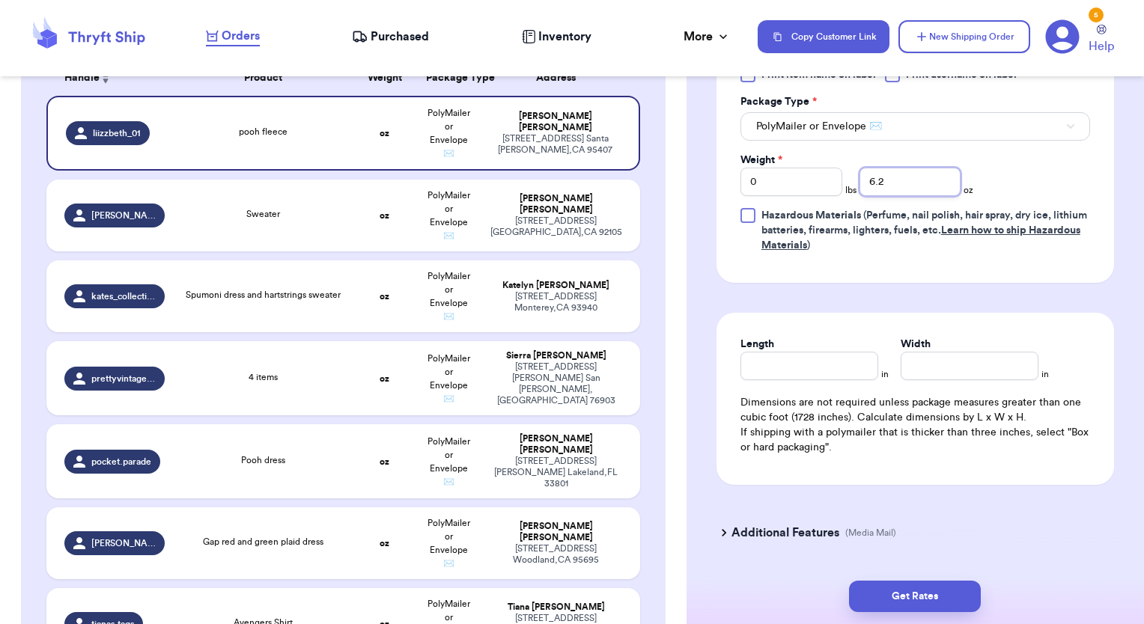
type input "6.2"
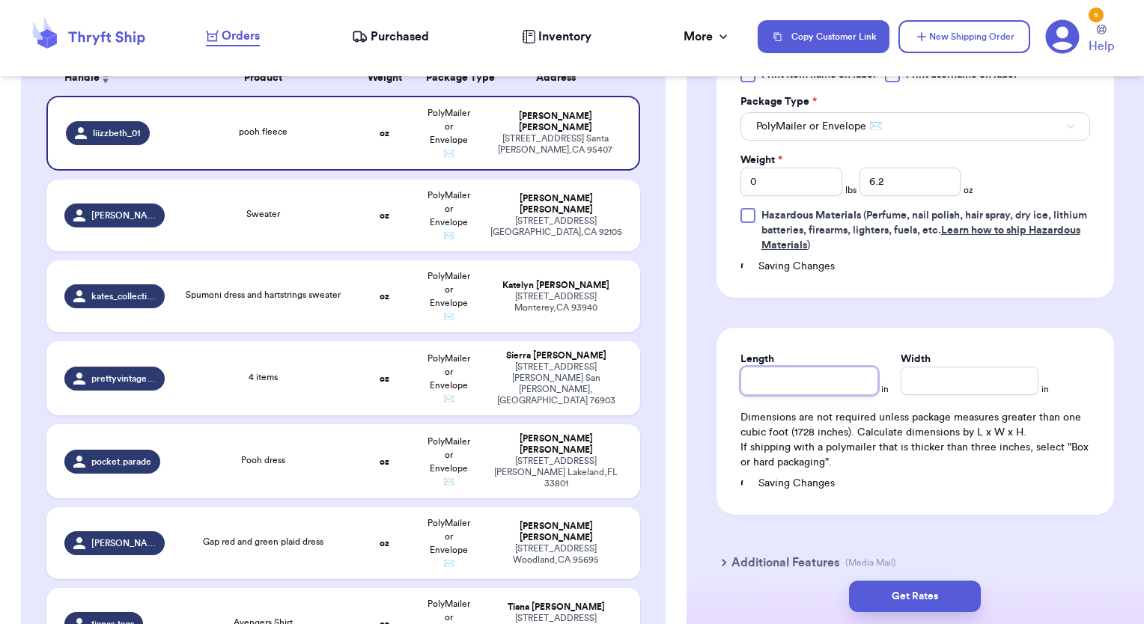
click at [815, 367] on input "Length" at bounding box center [809, 381] width 138 height 28
type input "15"
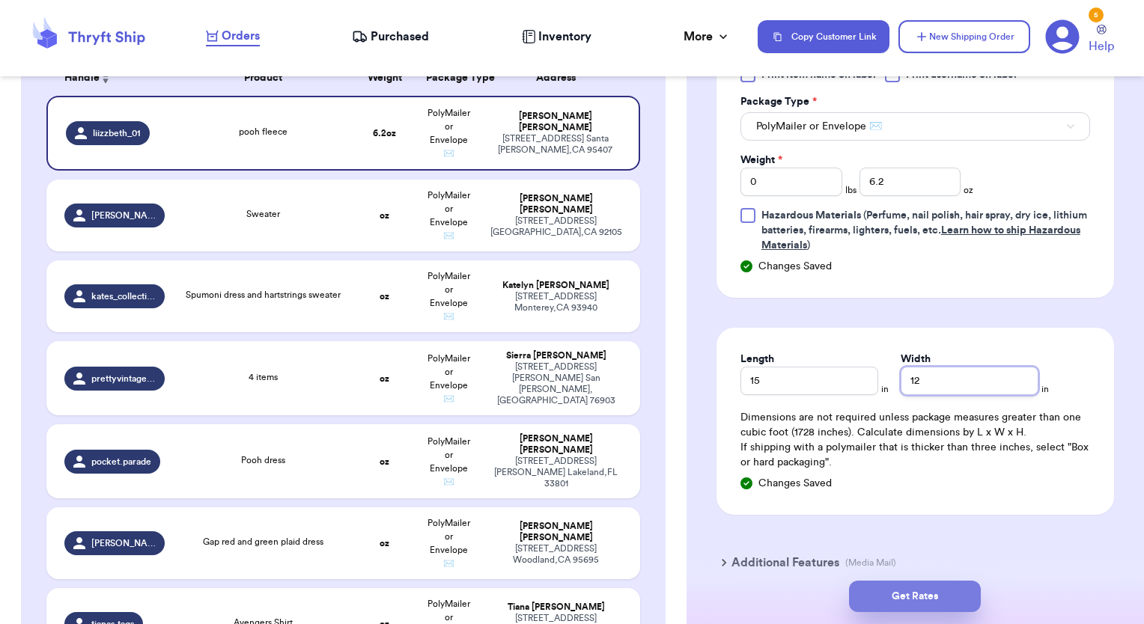
type input "12"
drag, startPoint x: 923, startPoint y: 601, endPoint x: 893, endPoint y: 593, distance: 31.1
click at [893, 593] on button "Get Rates" at bounding box center [915, 596] width 132 height 31
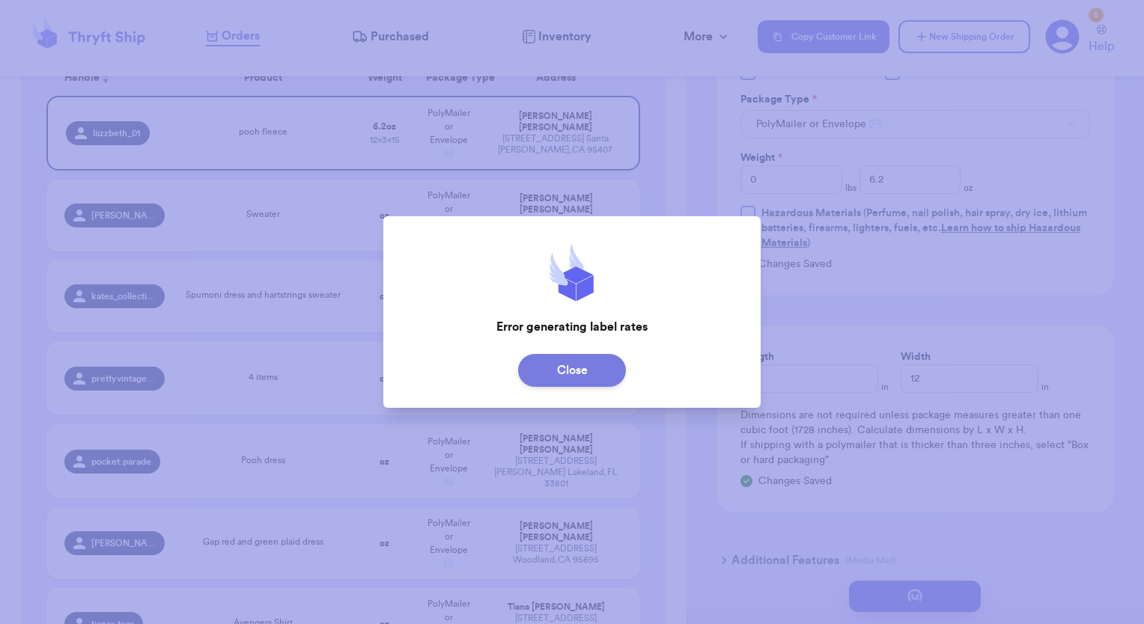
click at [597, 380] on button "Close" at bounding box center [572, 370] width 108 height 33
click at [587, 369] on button "Close" at bounding box center [572, 370] width 108 height 33
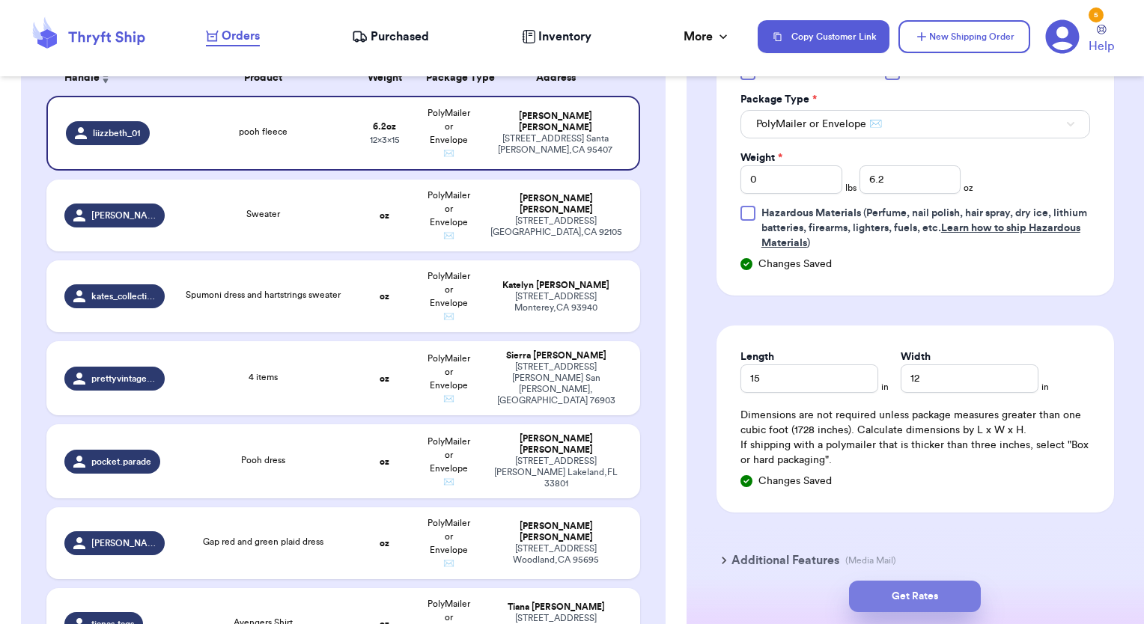
click at [937, 600] on button "Get Rates" at bounding box center [915, 596] width 132 height 31
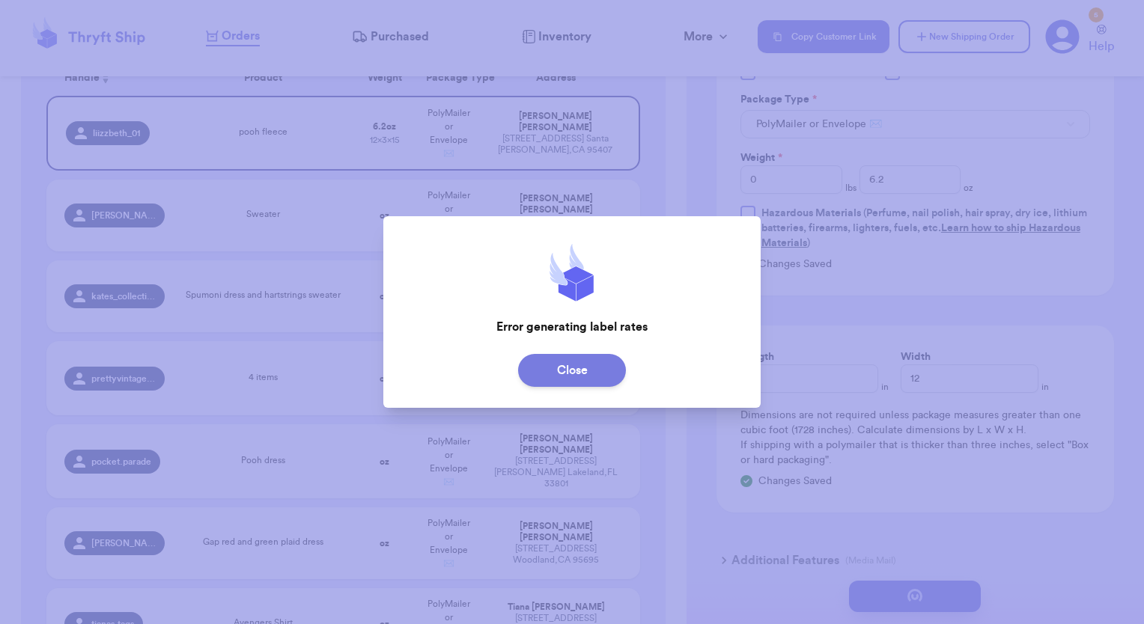
click at [603, 376] on button "Close" at bounding box center [572, 370] width 108 height 33
click at [551, 364] on button "Close" at bounding box center [572, 370] width 108 height 33
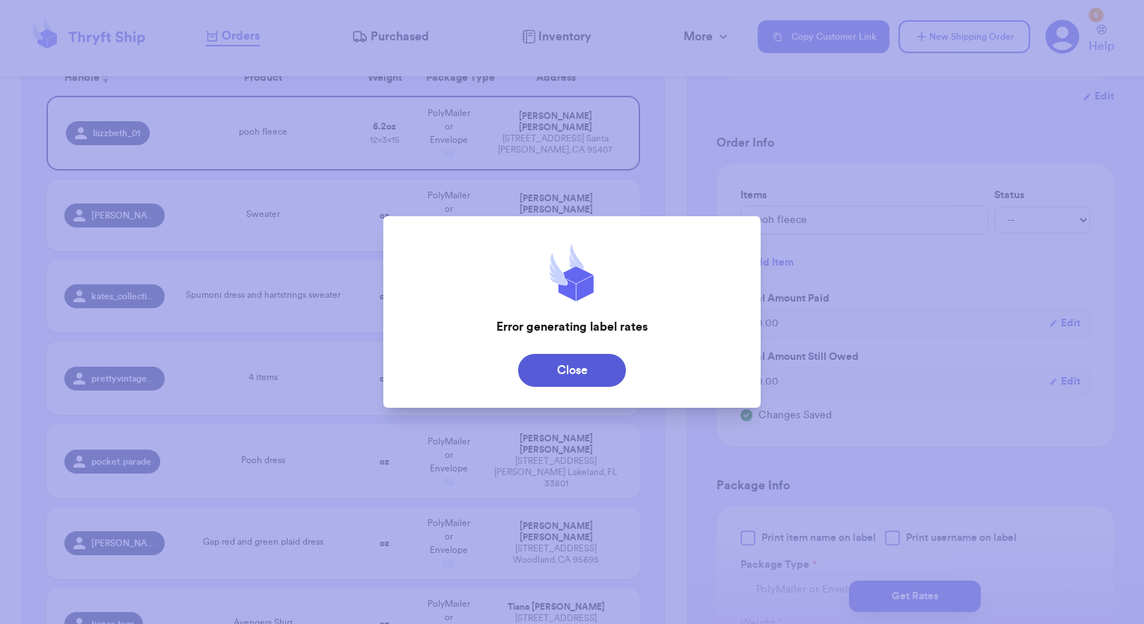
scroll to position [253, 0]
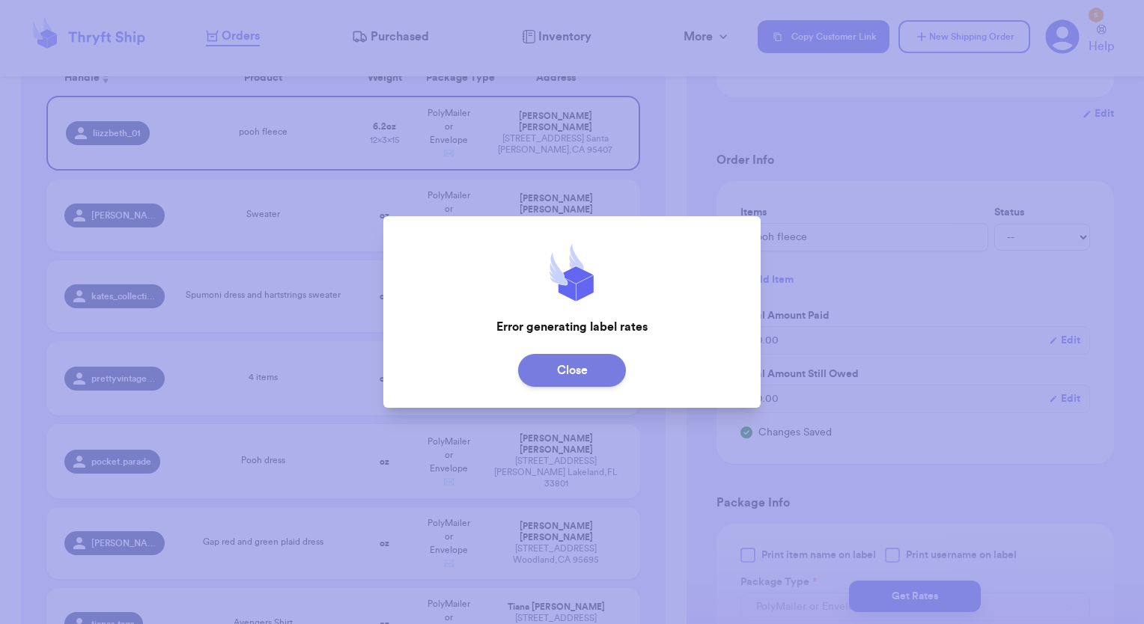
click at [578, 356] on button "Close" at bounding box center [572, 370] width 108 height 33
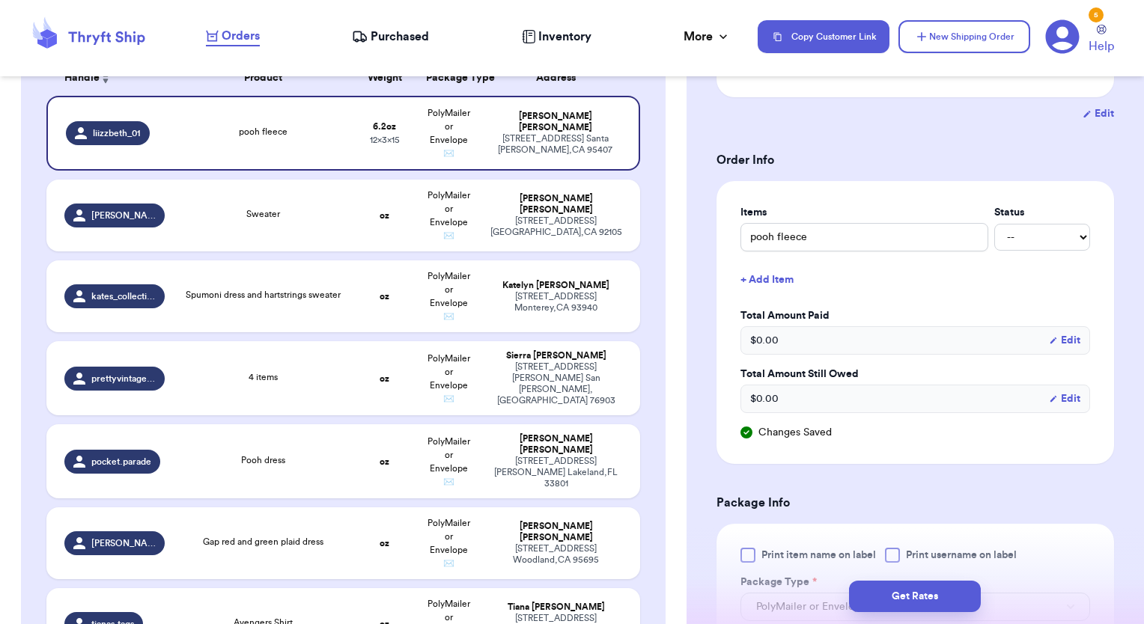
click at [749, 64] on header "Orders Purchased Inventory More Stats Completed Orders Payments Payouts Copy Cu…" at bounding box center [572, 38] width 1144 height 76
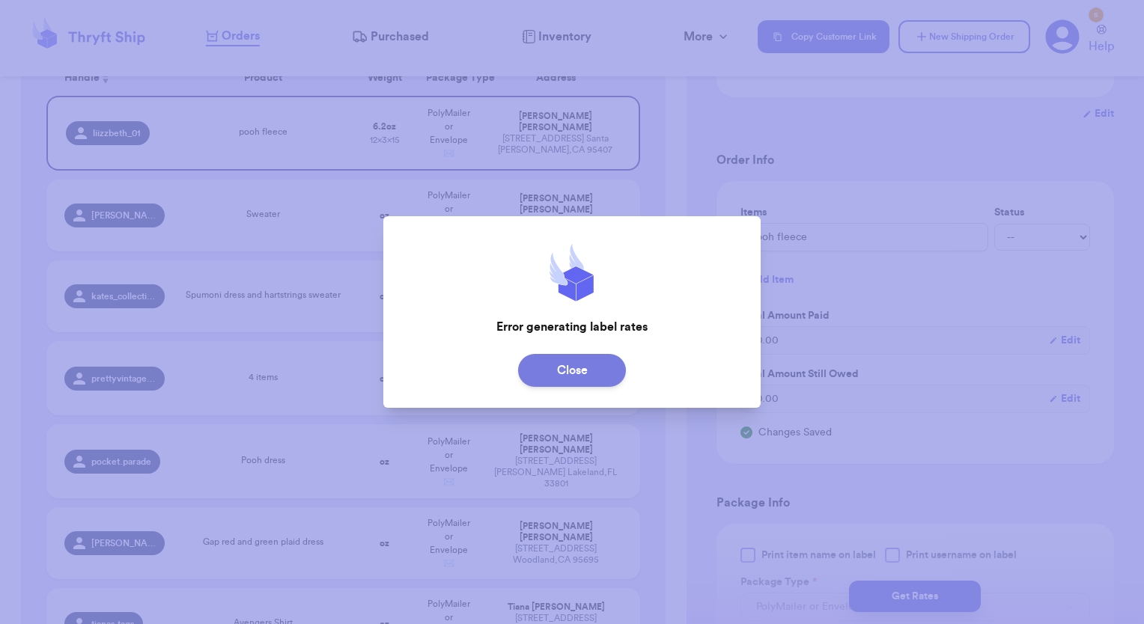
click at [597, 370] on button "Close" at bounding box center [572, 370] width 108 height 33
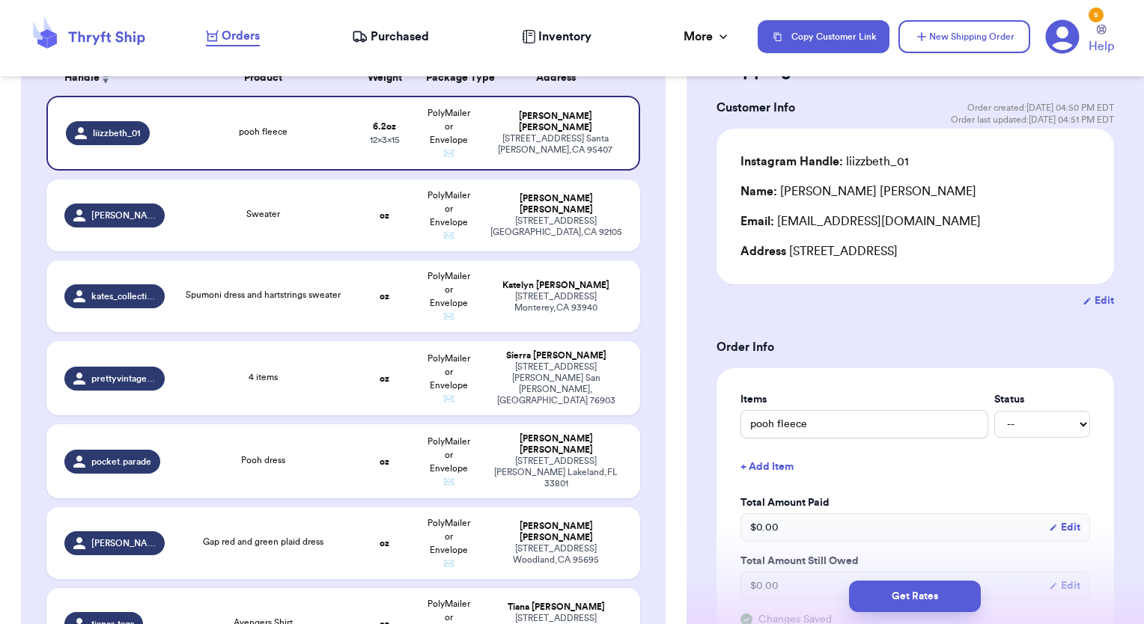
scroll to position [0, 0]
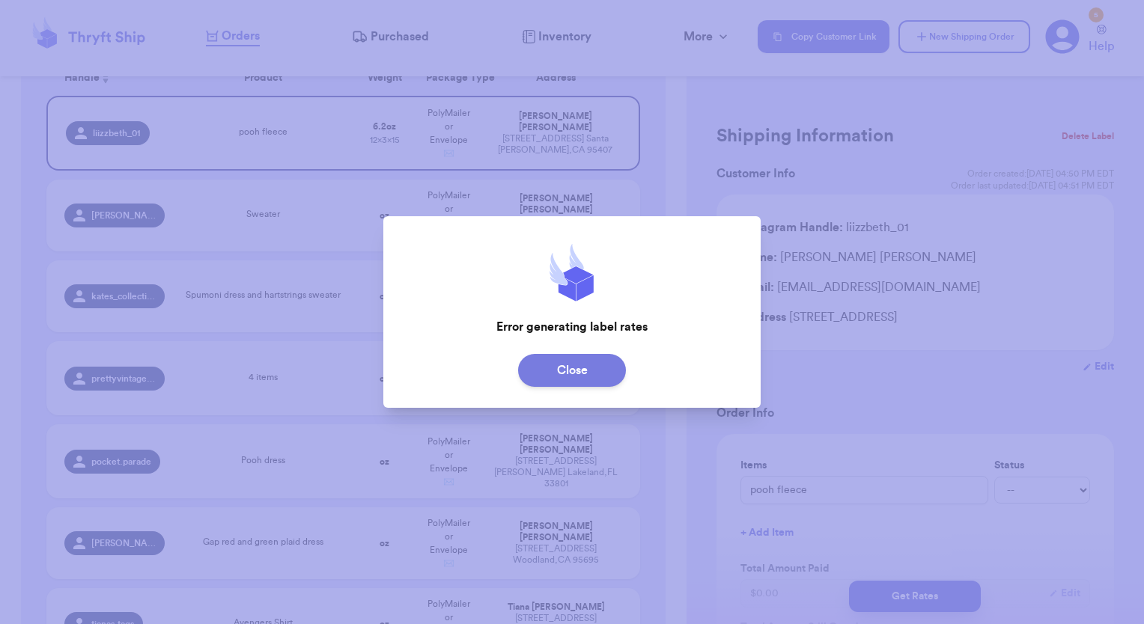
click at [599, 367] on button "Close" at bounding box center [572, 370] width 108 height 33
click at [554, 383] on button "Close" at bounding box center [572, 370] width 108 height 33
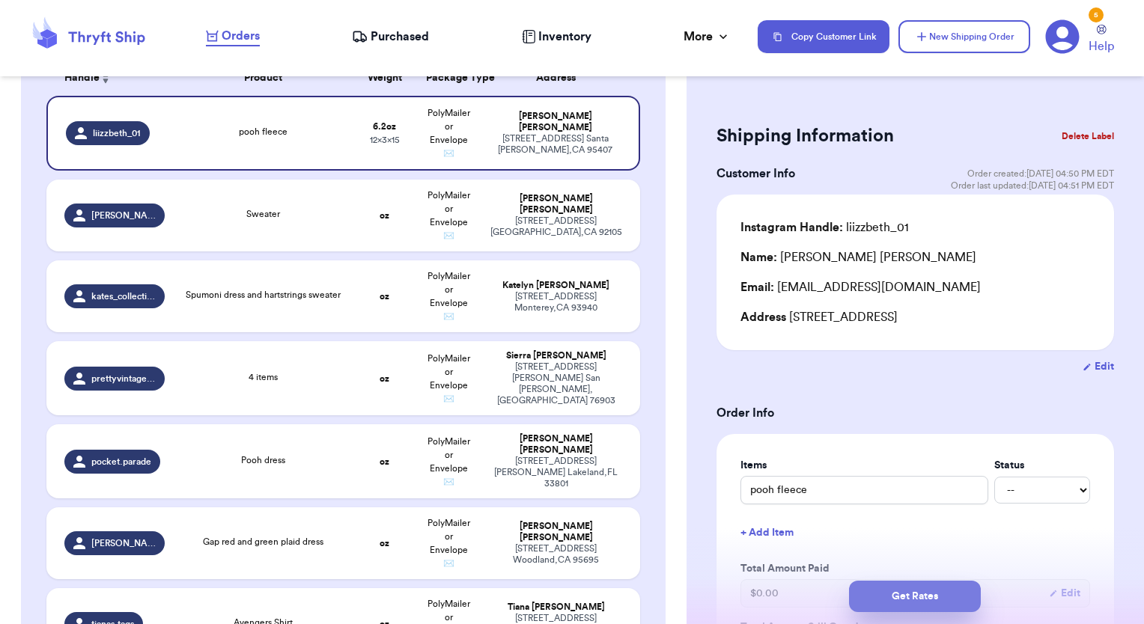
click at [919, 602] on button "Get Rates" at bounding box center [915, 596] width 132 height 31
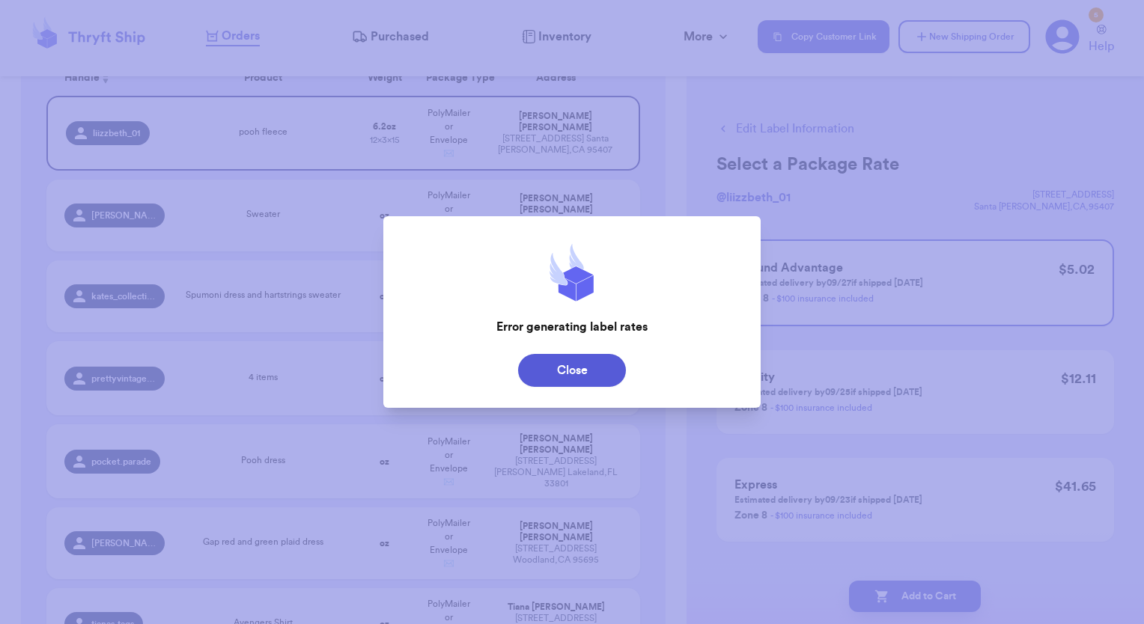
click at [590, 351] on div "Close" at bounding box center [571, 370] width 377 height 45
click at [591, 388] on div "Close" at bounding box center [571, 370] width 377 height 45
click at [588, 378] on button "Close" at bounding box center [572, 370] width 108 height 33
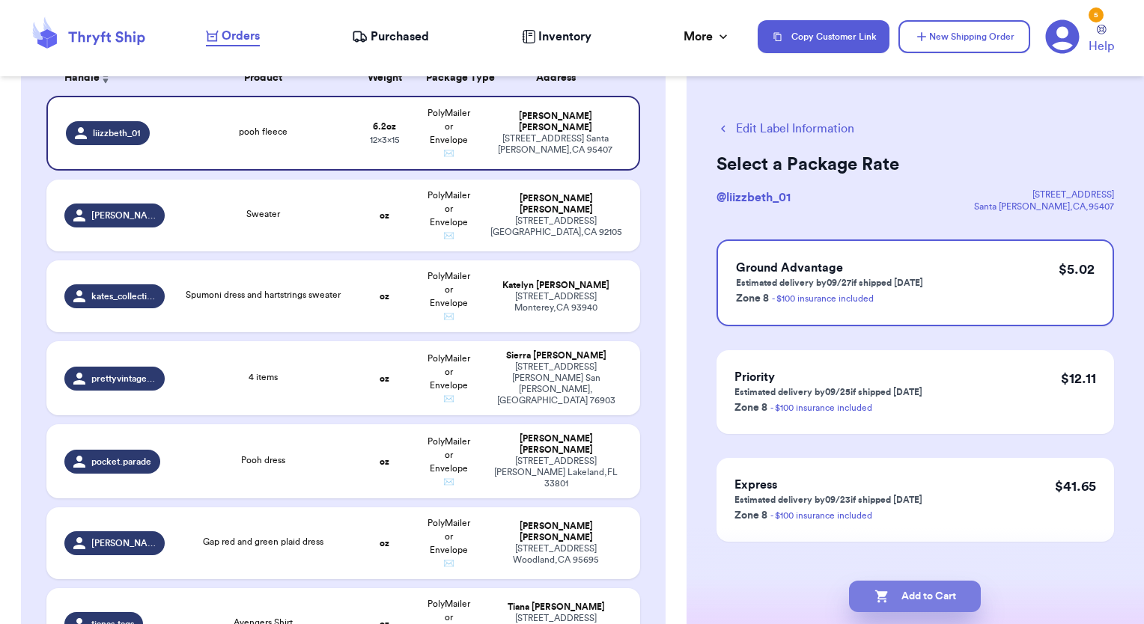
click at [881, 603] on icon "button" at bounding box center [881, 596] width 15 height 15
checkbox input "true"
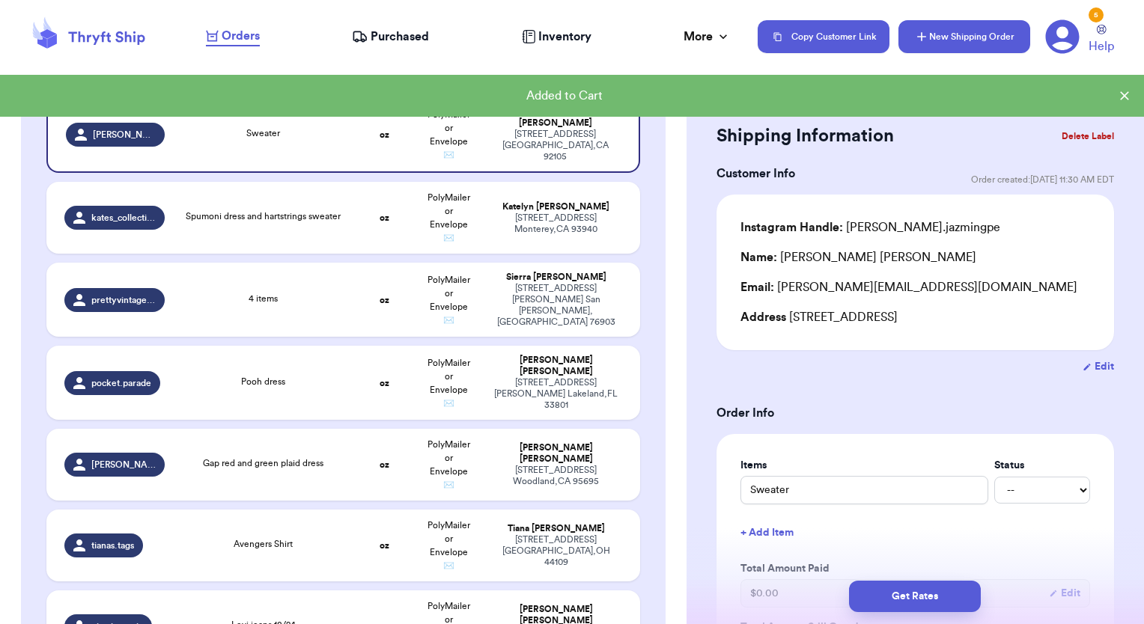
click at [985, 25] on button "New Shipping Order" at bounding box center [964, 36] width 132 height 33
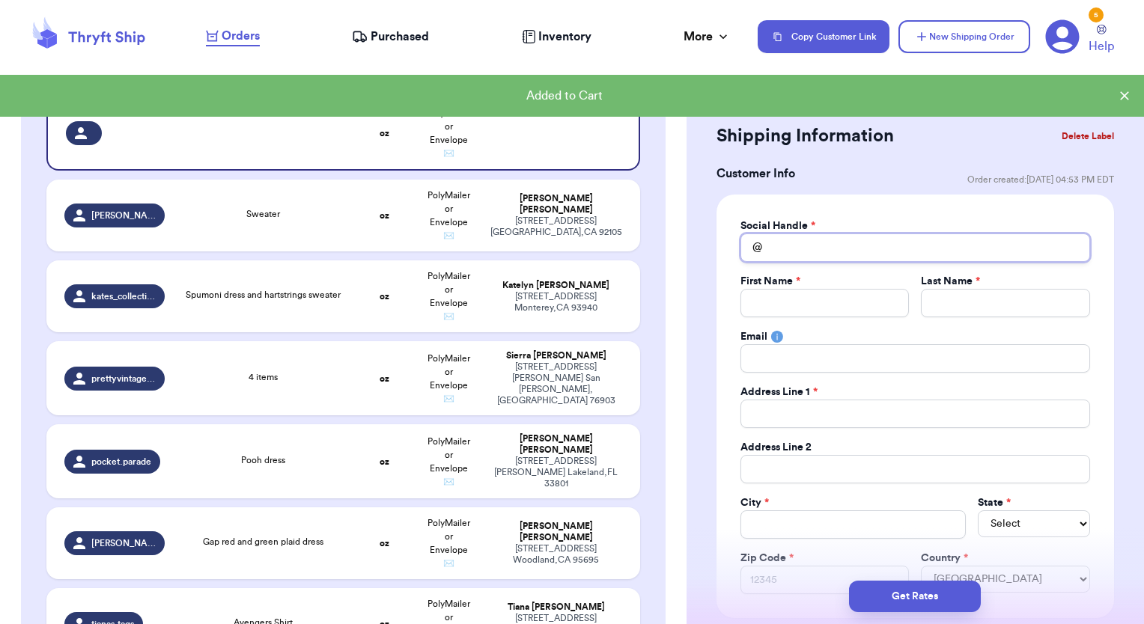
click at [832, 254] on input "Total Amount Paid" at bounding box center [915, 248] width 350 height 28
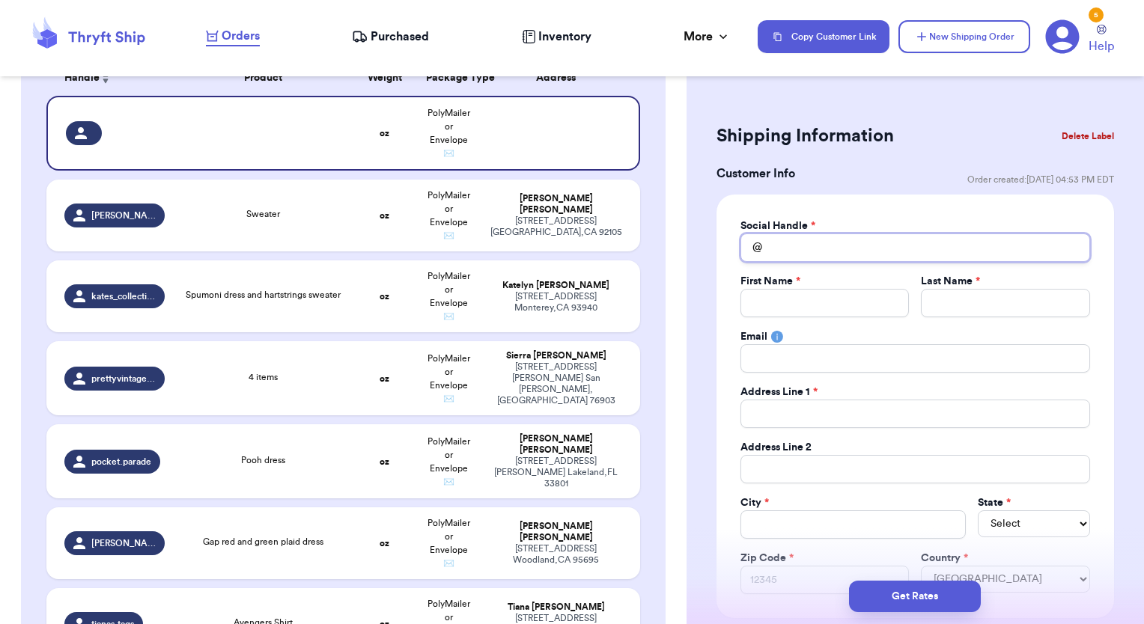
type input "o"
type input "oh"
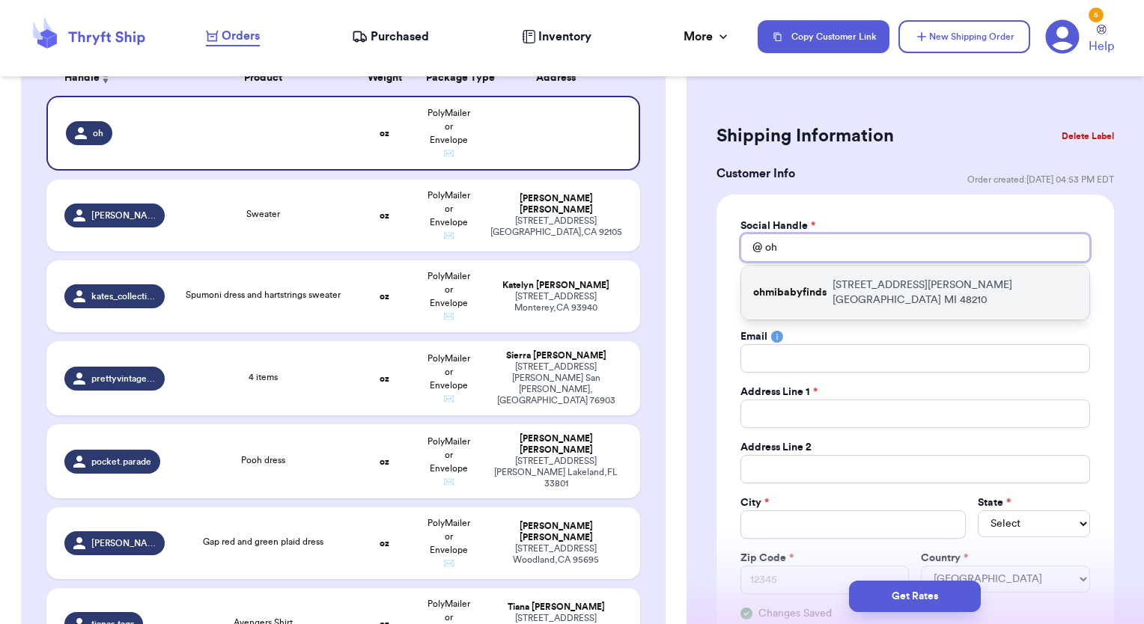
type input "oh"
click at [845, 296] on div "ohmibabyfinds [STREET_ADDRESS][PERSON_NAME]" at bounding box center [915, 293] width 348 height 54
type input "ohmibabyfinds"
type input "[PERSON_NAME]"
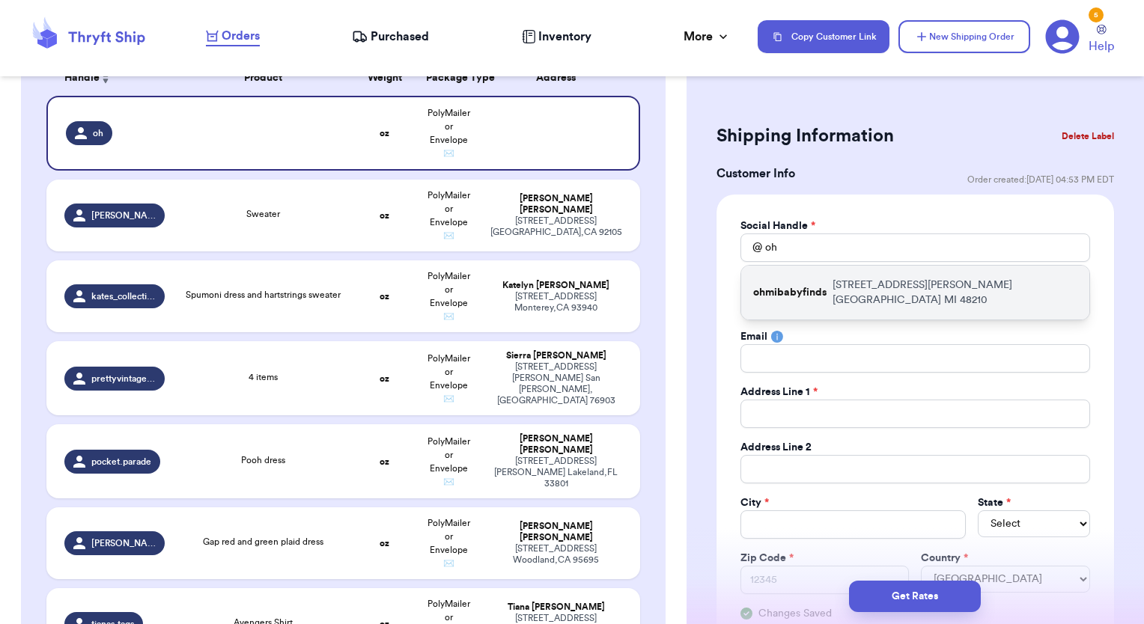
type input "[PERSON_NAME][EMAIL_ADDRESS][DOMAIN_NAME]"
type input "[STREET_ADDRESS][PERSON_NAME]"
type input "Apt 2"
type input "[GEOGRAPHIC_DATA]"
select select "MI"
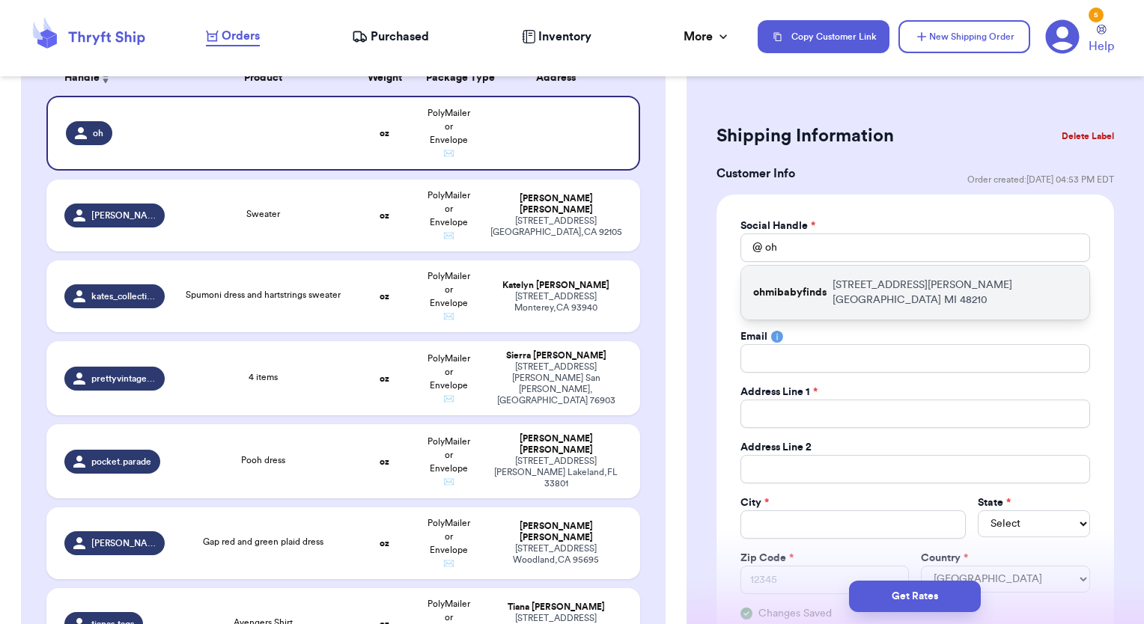
type input "48210"
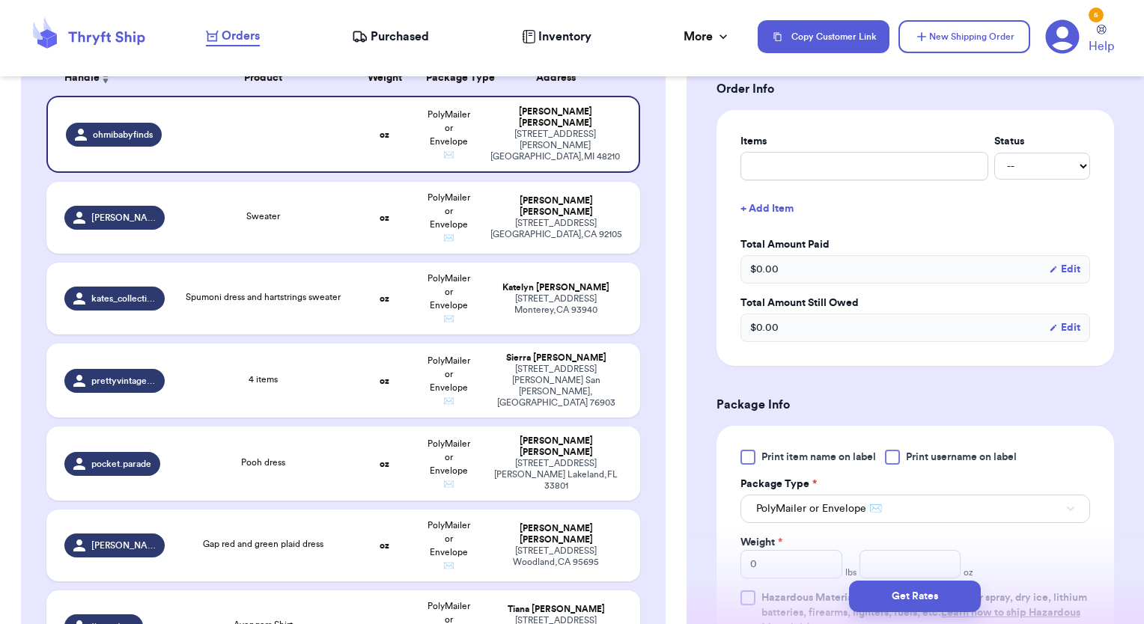
scroll to position [576, 0]
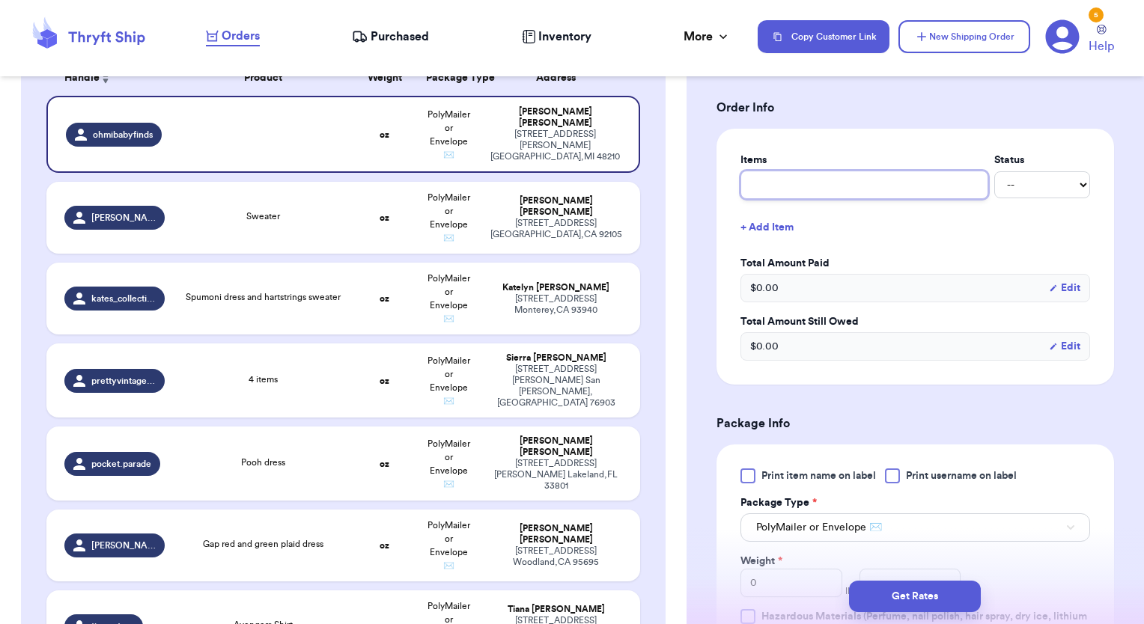
click at [847, 181] on input "text" at bounding box center [864, 185] width 248 height 28
type input "d"
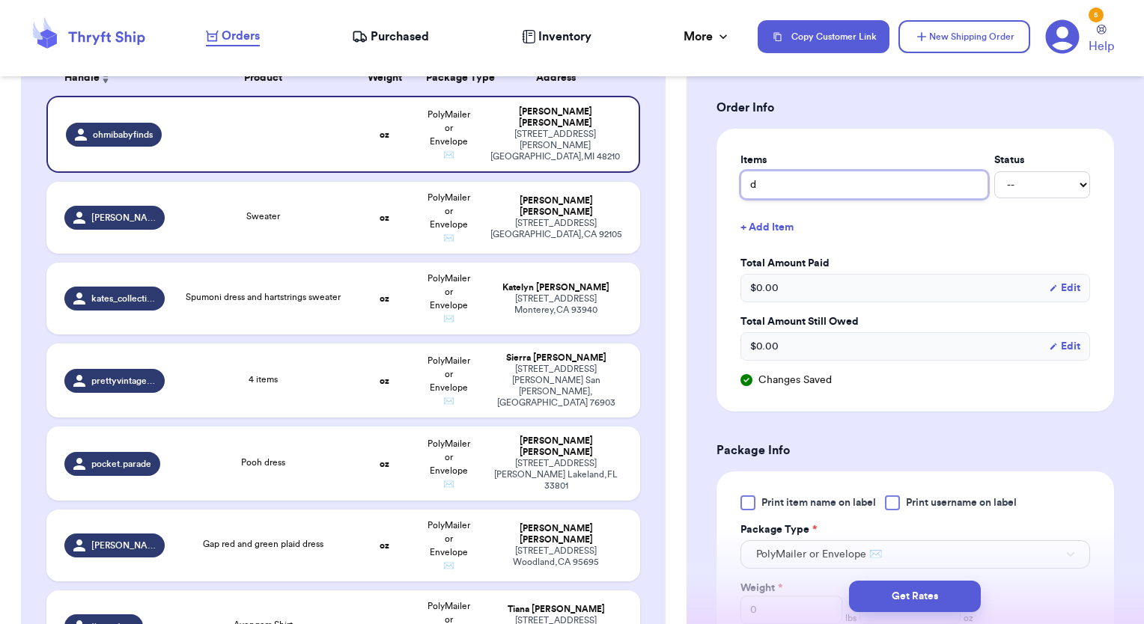
type input "do"
type input "dor"
type input "[PERSON_NAME]"
type input "[PERSON_NAME] nh"
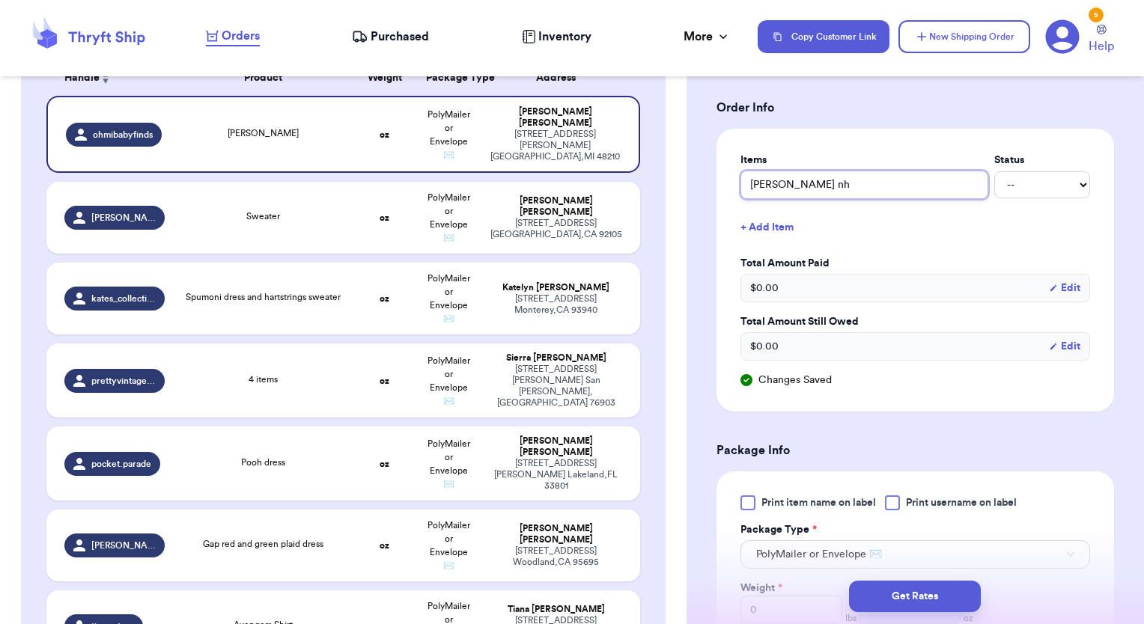
type input "[PERSON_NAME]"
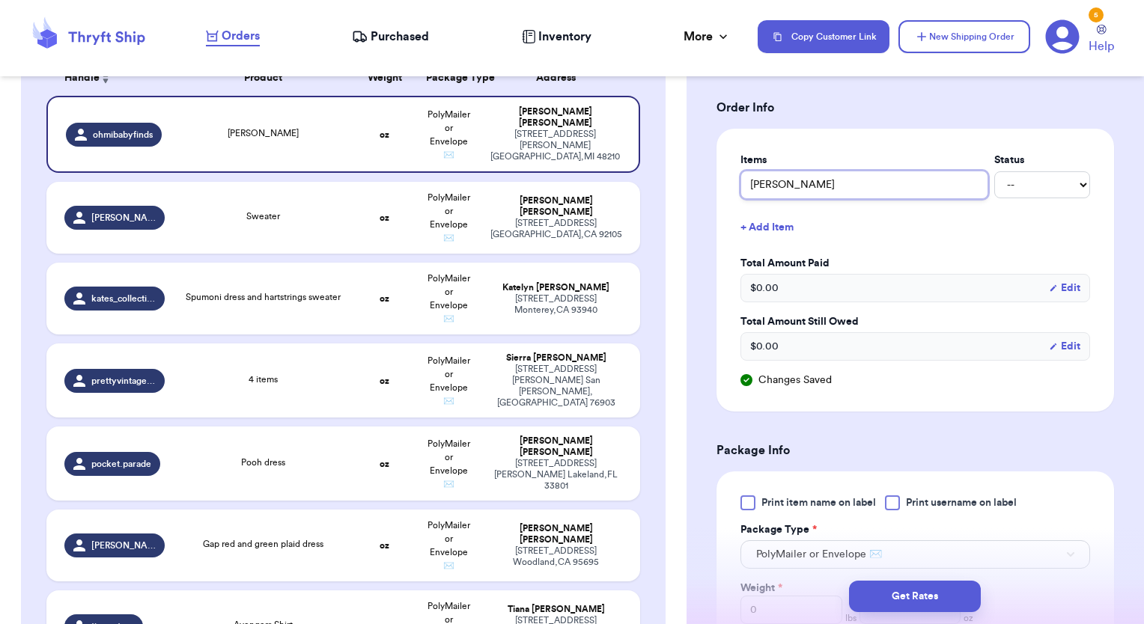
type input "[PERSON_NAME]"
click at [744, 496] on div at bounding box center [747, 503] width 15 height 15
click at [0, 0] on input "Print item name on label" at bounding box center [0, 0] width 0 height 0
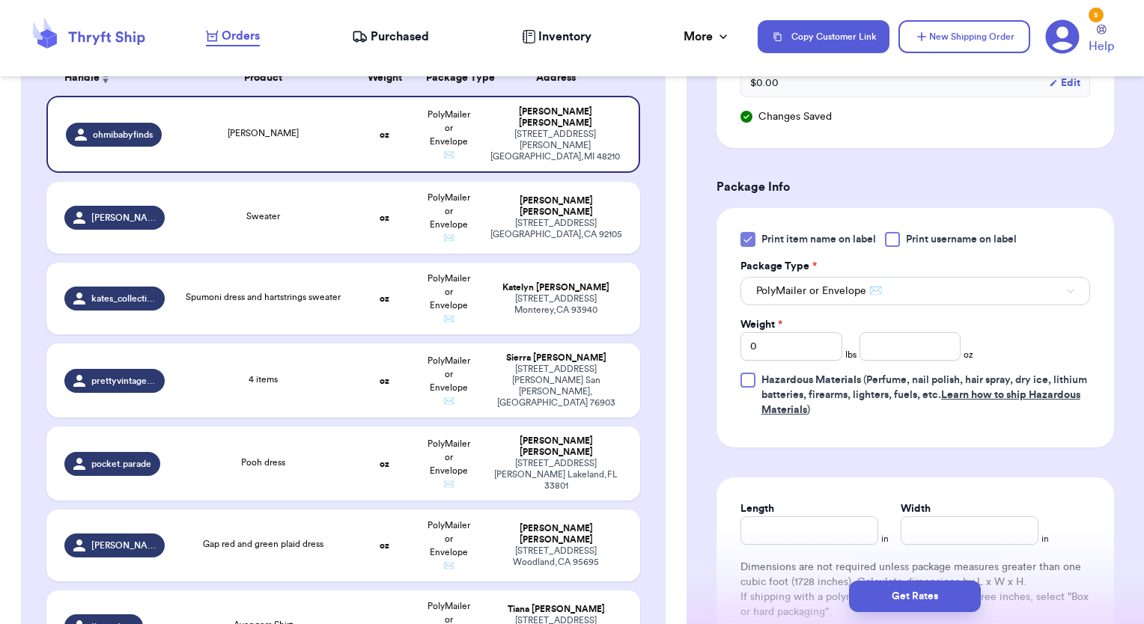
scroll to position [856, 0]
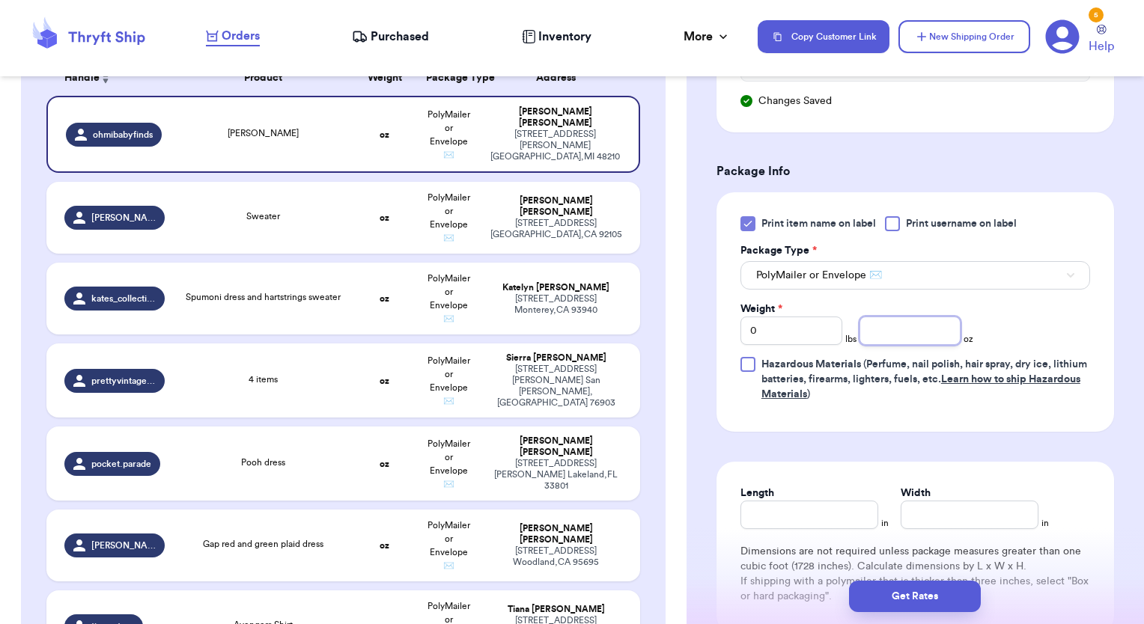
click at [886, 327] on input "number" at bounding box center [910, 331] width 102 height 28
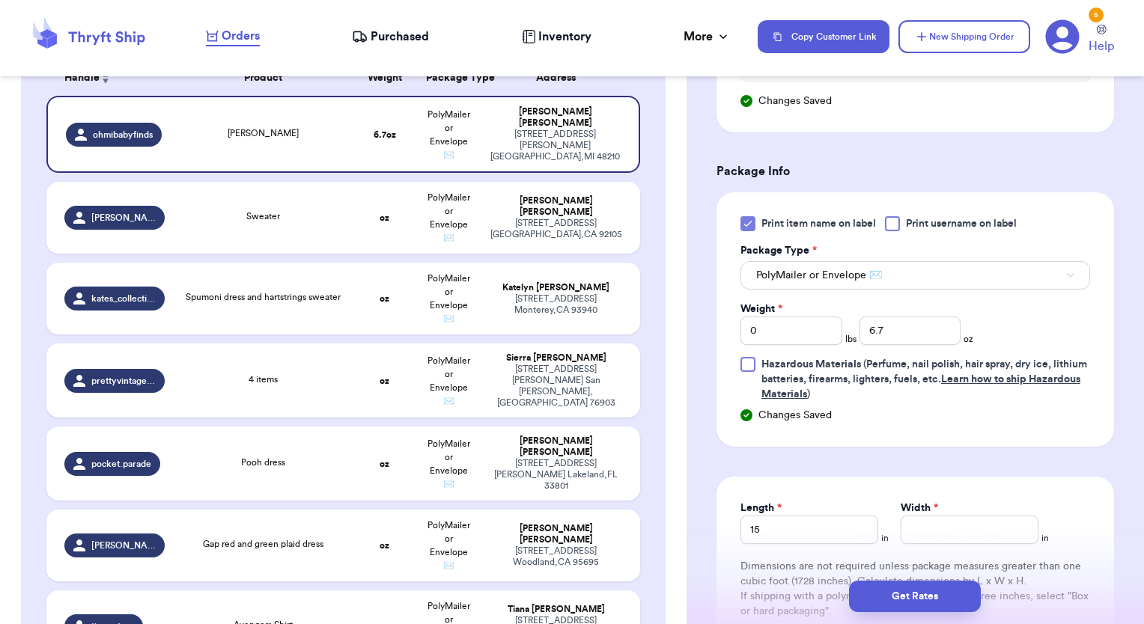
click at [924, 510] on label "Width *" at bounding box center [919, 508] width 37 height 15
click at [924, 516] on input "Width *" at bounding box center [970, 530] width 138 height 28
click at [919, 603] on button "Get Rates" at bounding box center [915, 596] width 132 height 31
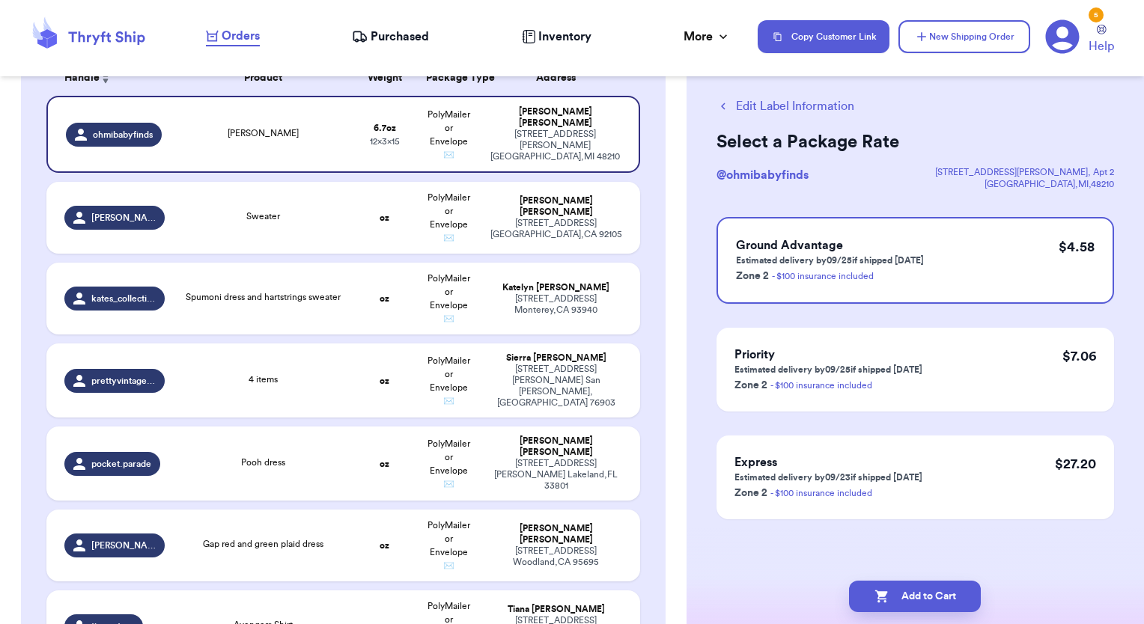
scroll to position [0, 0]
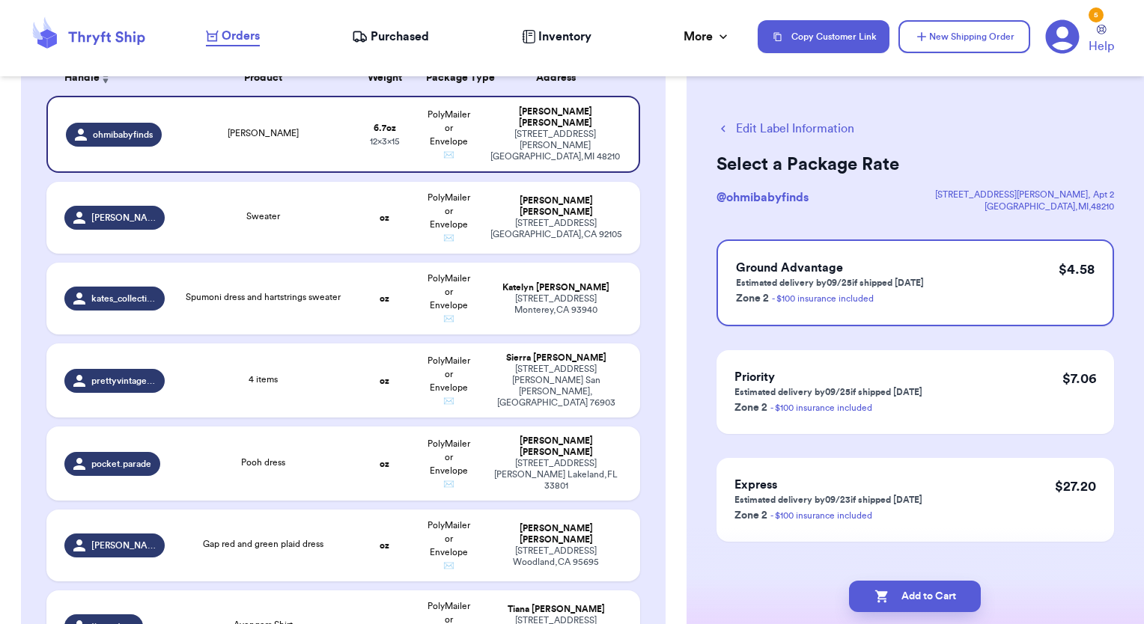
click at [919, 603] on button "Add to Cart" at bounding box center [915, 596] width 132 height 31
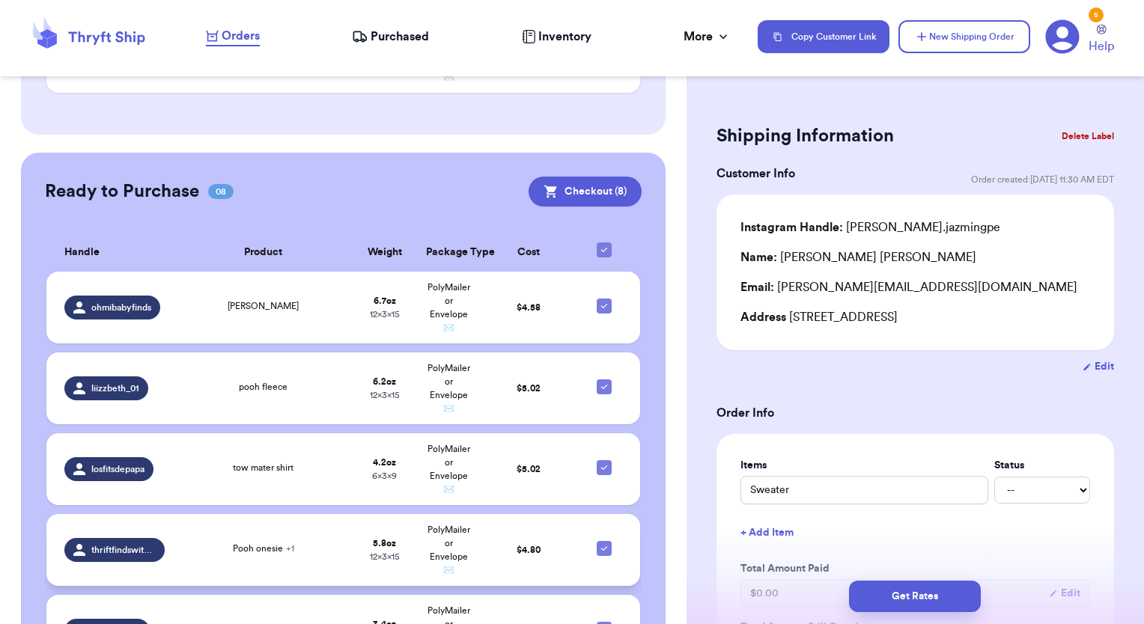
scroll to position [2060, 0]
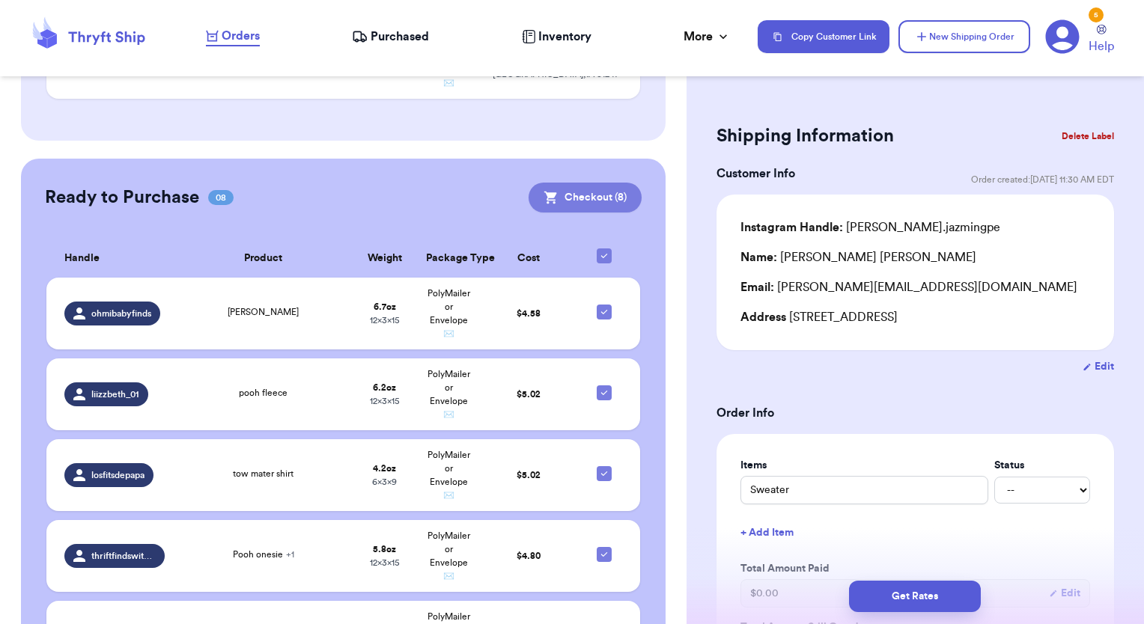
click at [581, 183] on button "Checkout ( 8 )" at bounding box center [584, 198] width 113 height 30
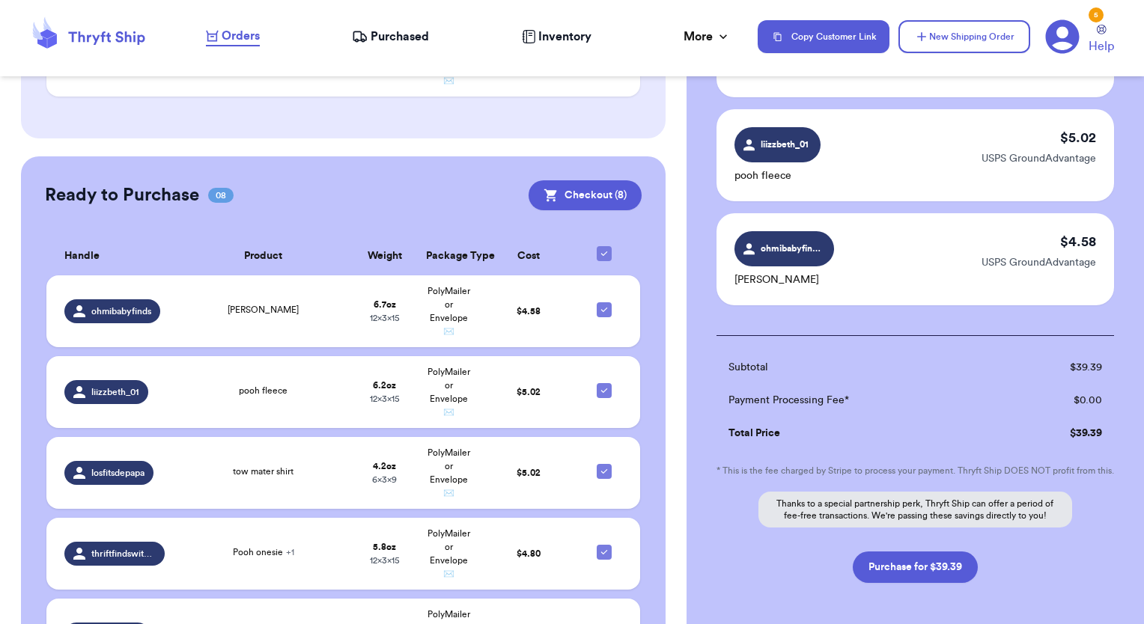
scroll to position [782, 0]
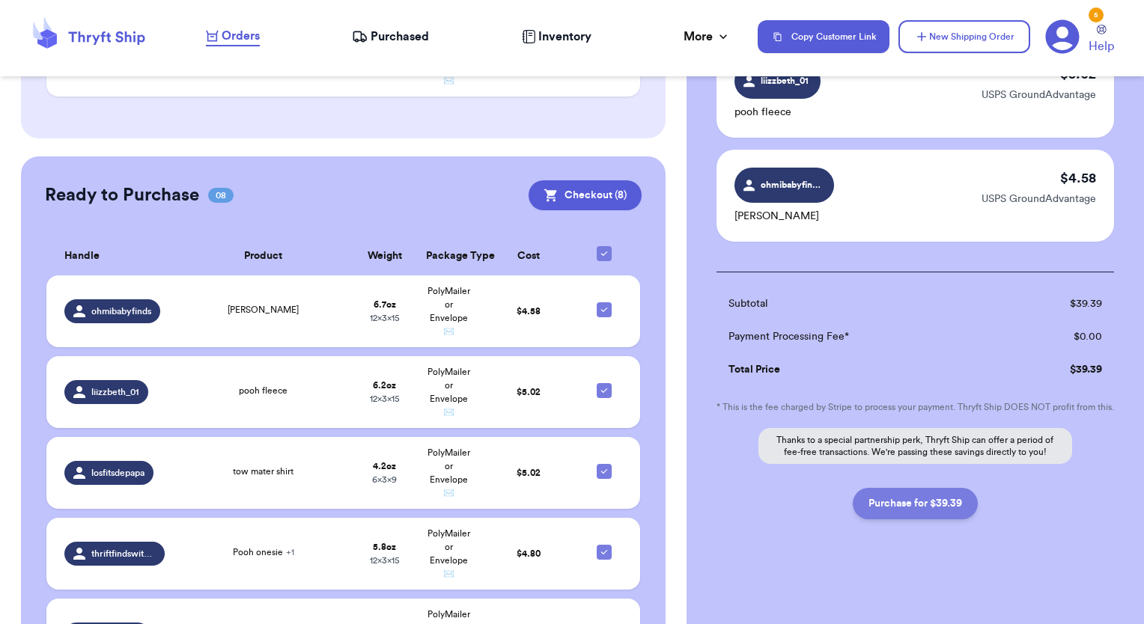
click at [936, 502] on button "Purchase for $39.39" at bounding box center [915, 503] width 125 height 31
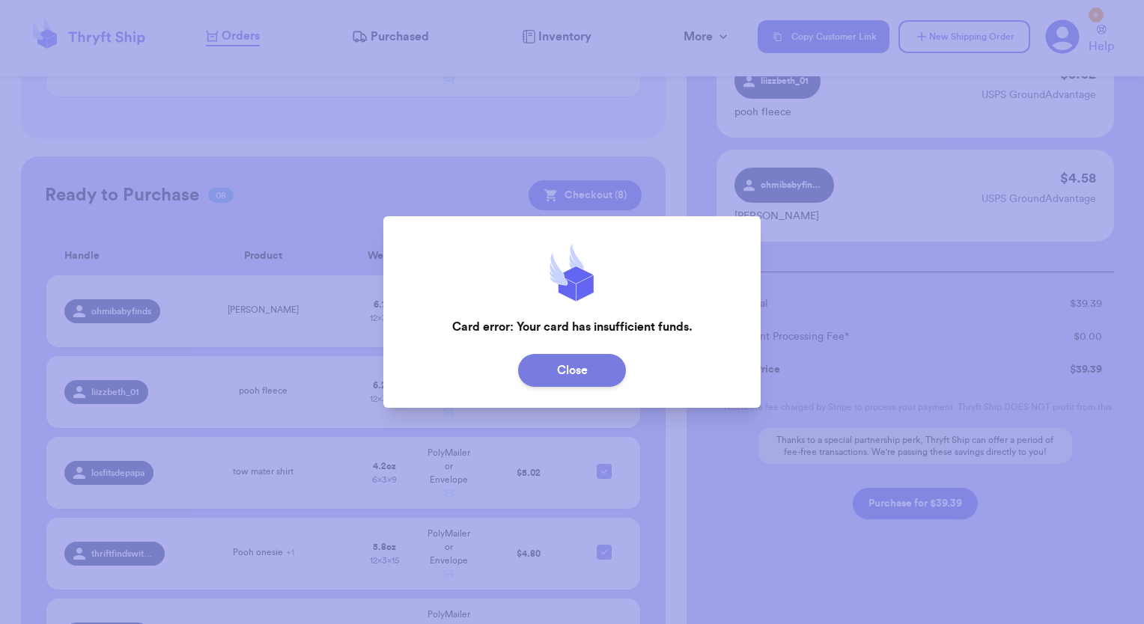
click at [612, 385] on button "Close" at bounding box center [572, 370] width 108 height 33
